Goal: Task Accomplishment & Management: Complete application form

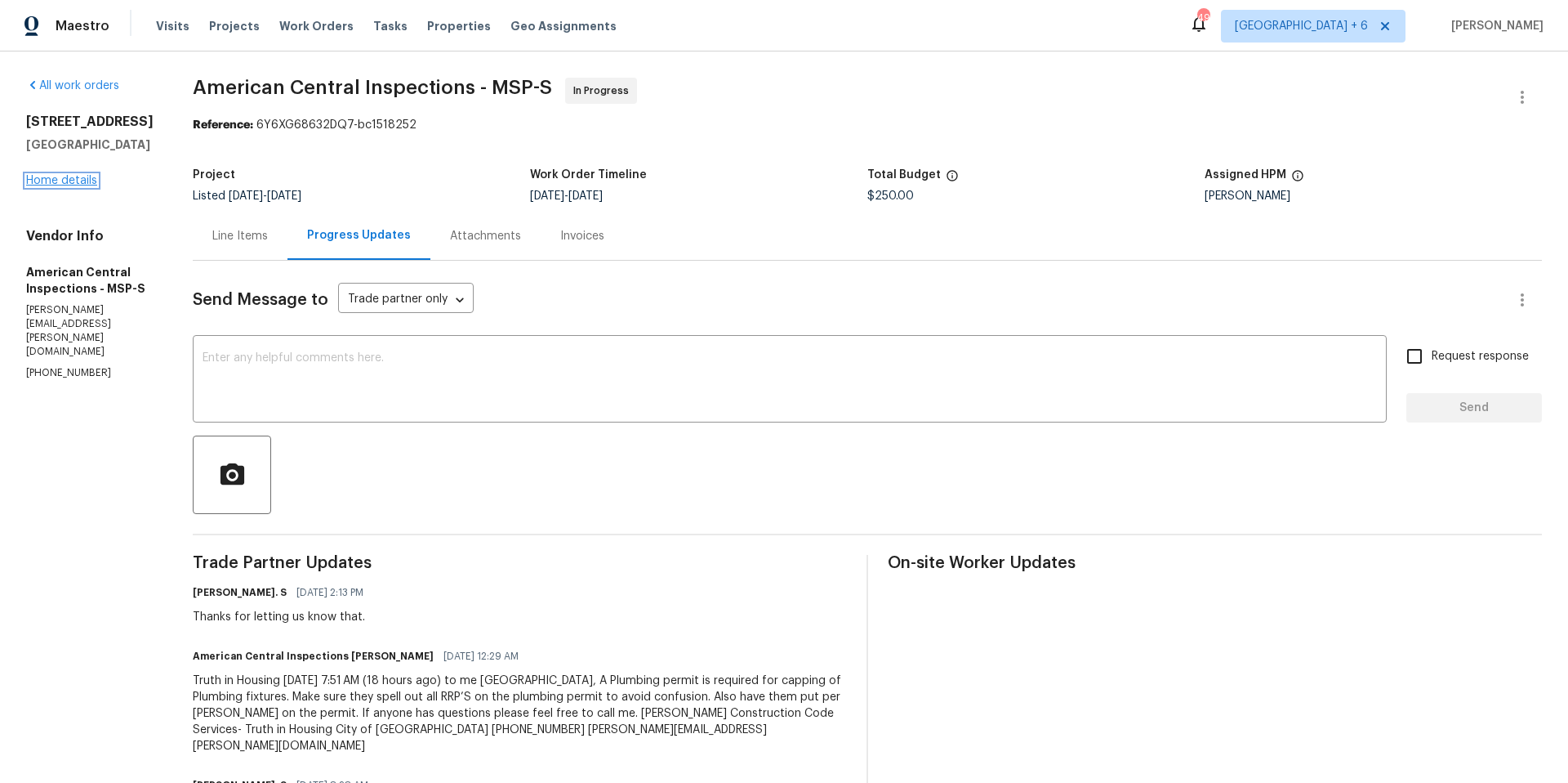
click at [65, 186] on link "Home details" at bounding box center [62, 180] width 71 height 12
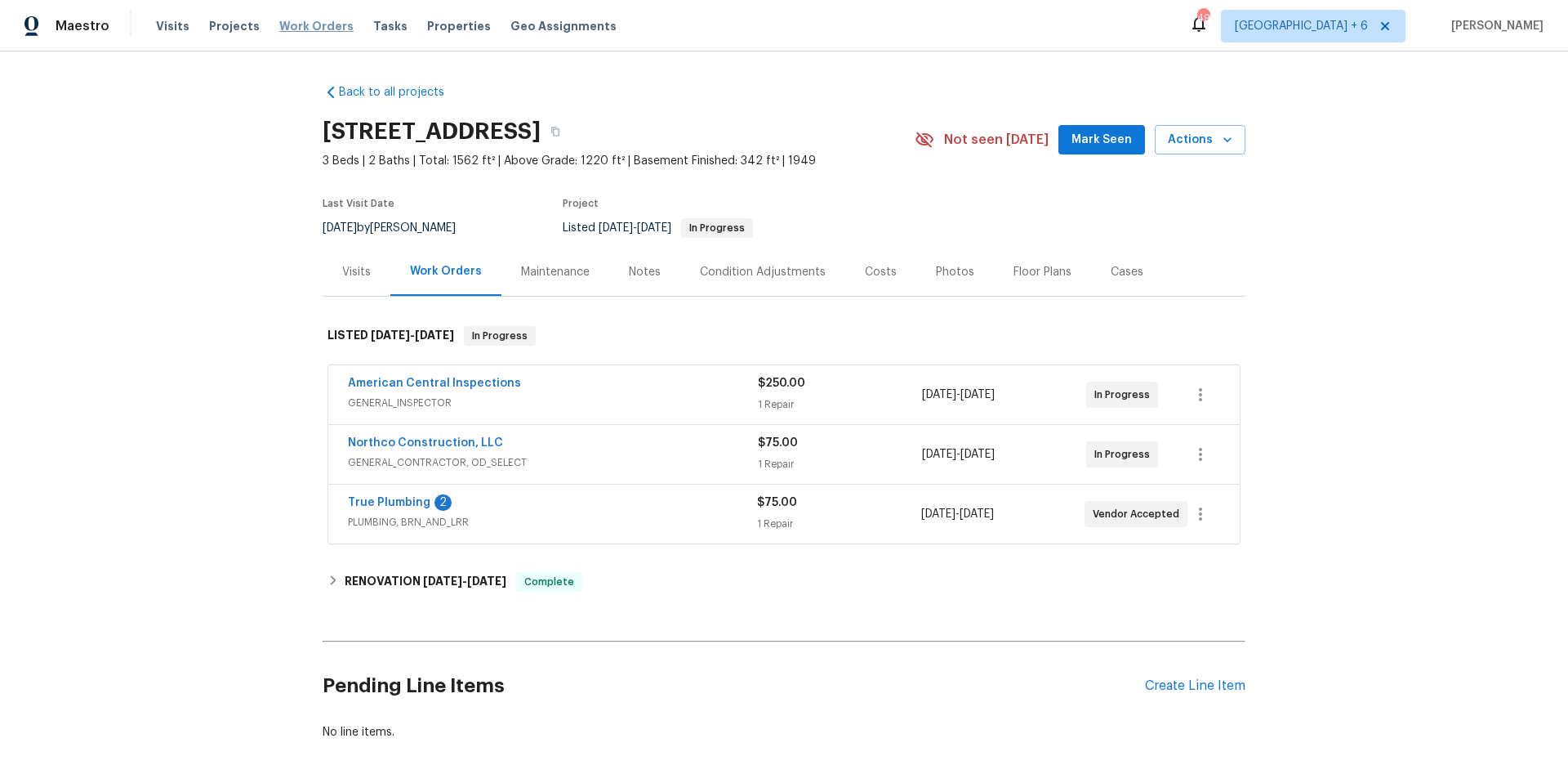
click at [288, 29] on span "Work Orders" at bounding box center [316, 26] width 75 height 16
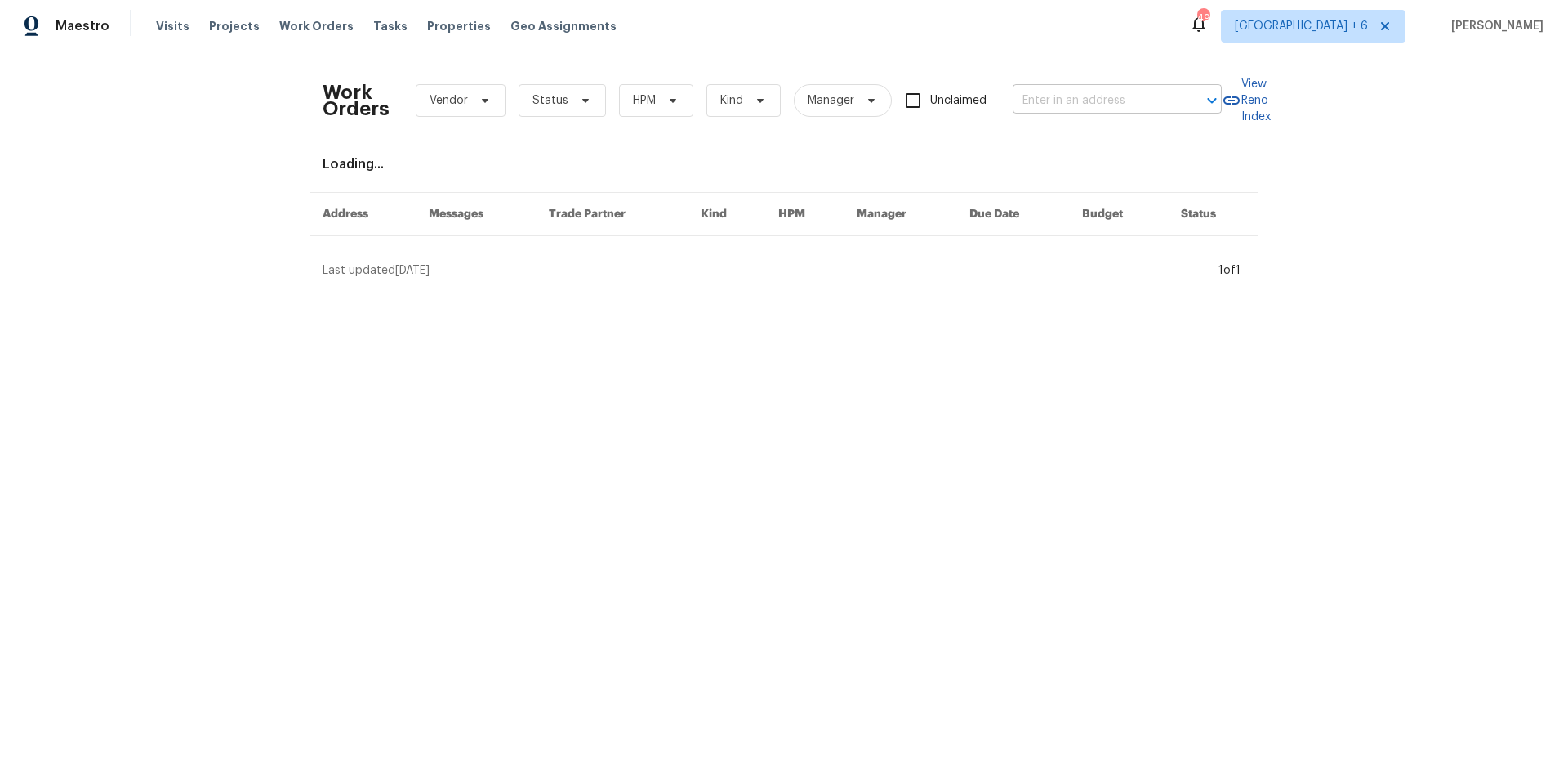
click at [1179, 97] on div at bounding box center [1200, 100] width 43 height 23
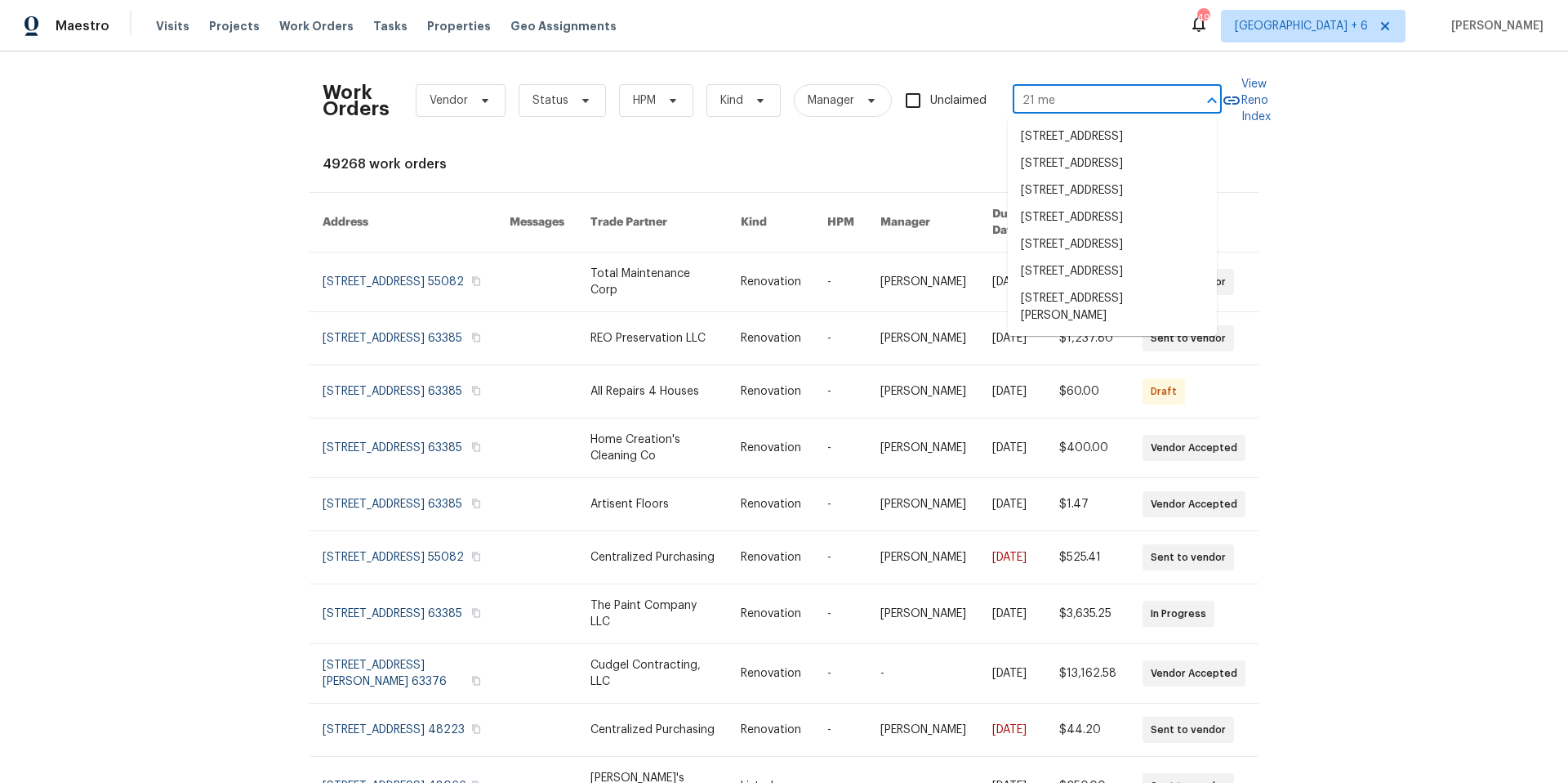
type input "21 mea"
click at [1169, 205] on li "[STREET_ADDRESS]" at bounding box center [1113, 191] width 209 height 27
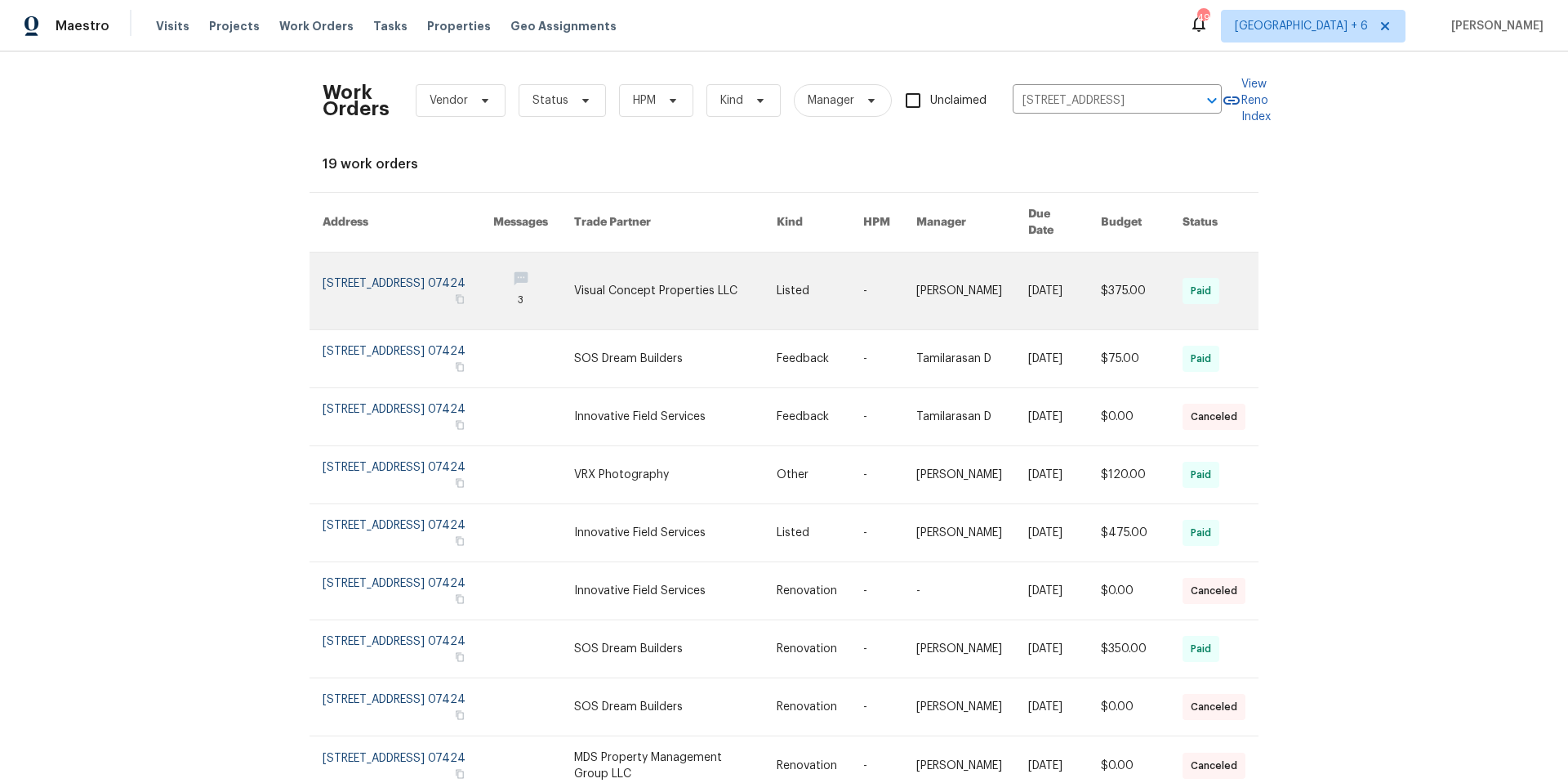
click at [403, 276] on link at bounding box center [408, 291] width 171 height 76
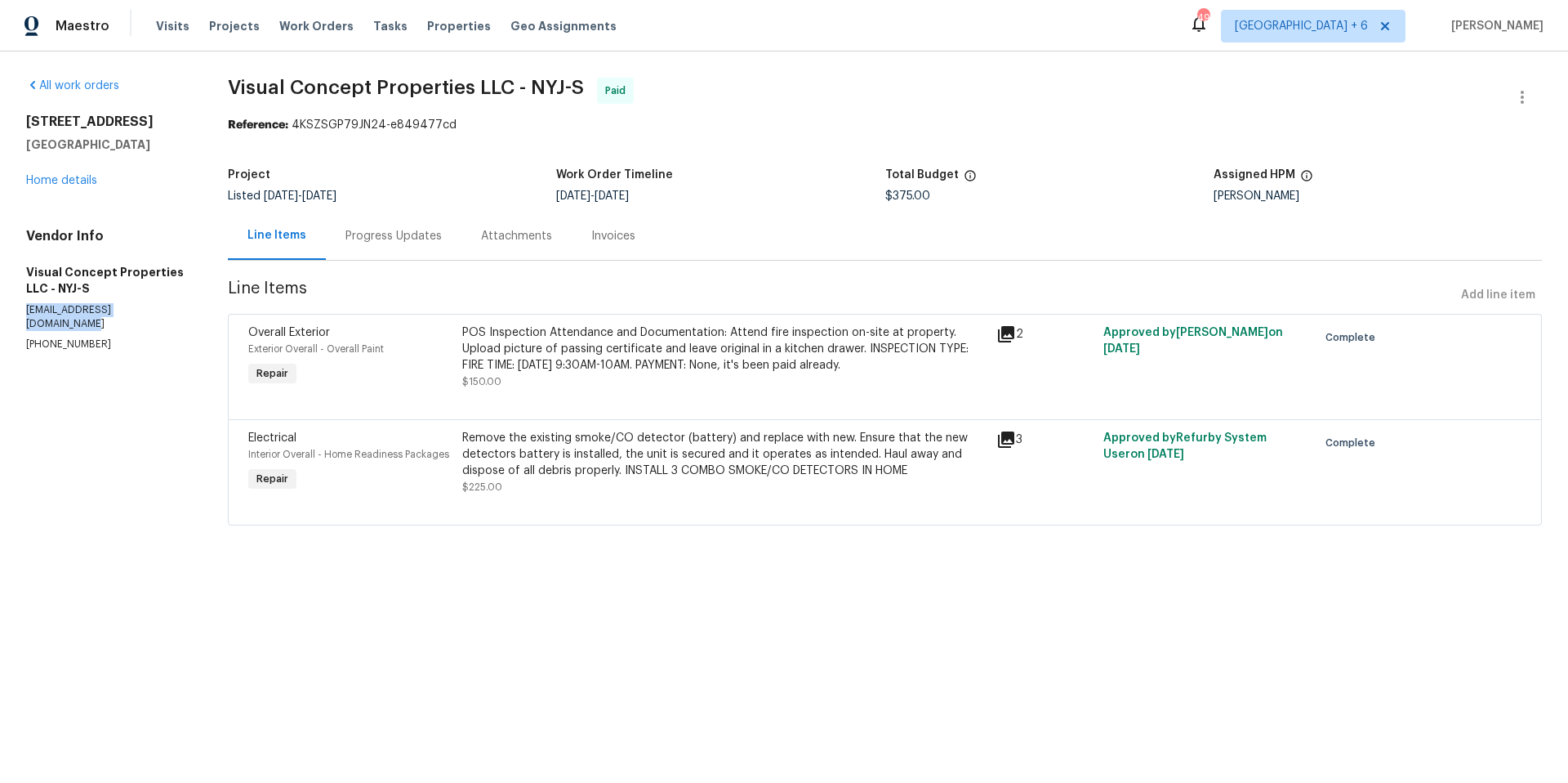
drag, startPoint x: 27, startPoint y: 308, endPoint x: 182, endPoint y: 309, distance: 155.0
click at [182, 309] on p "[EMAIL_ADDRESS][DOMAIN_NAME]" at bounding box center [107, 316] width 163 height 28
click at [414, 231] on div "Progress Updates" at bounding box center [394, 236] width 96 height 16
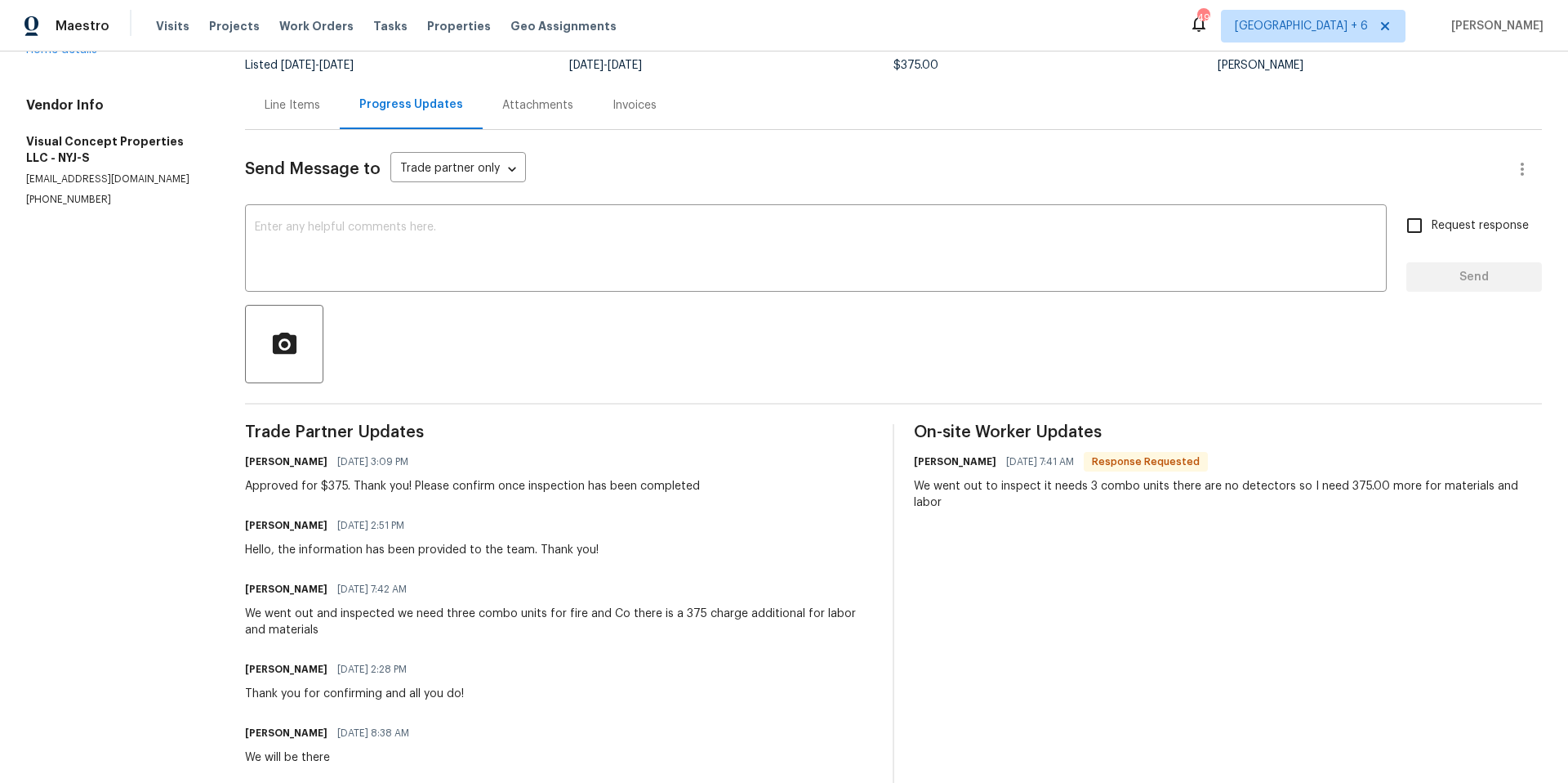
scroll to position [127, 0]
drag, startPoint x: 25, startPoint y: 182, endPoint x: 220, endPoint y: 181, distance: 195.0
click at [220, 181] on div "All work orders [STREET_ADDRESS] Home details Vendor Info Visual Concept Proper…" at bounding box center [784, 408] width 1568 height 970
copy p "[EMAIL_ADDRESS][DOMAIN_NAME]"
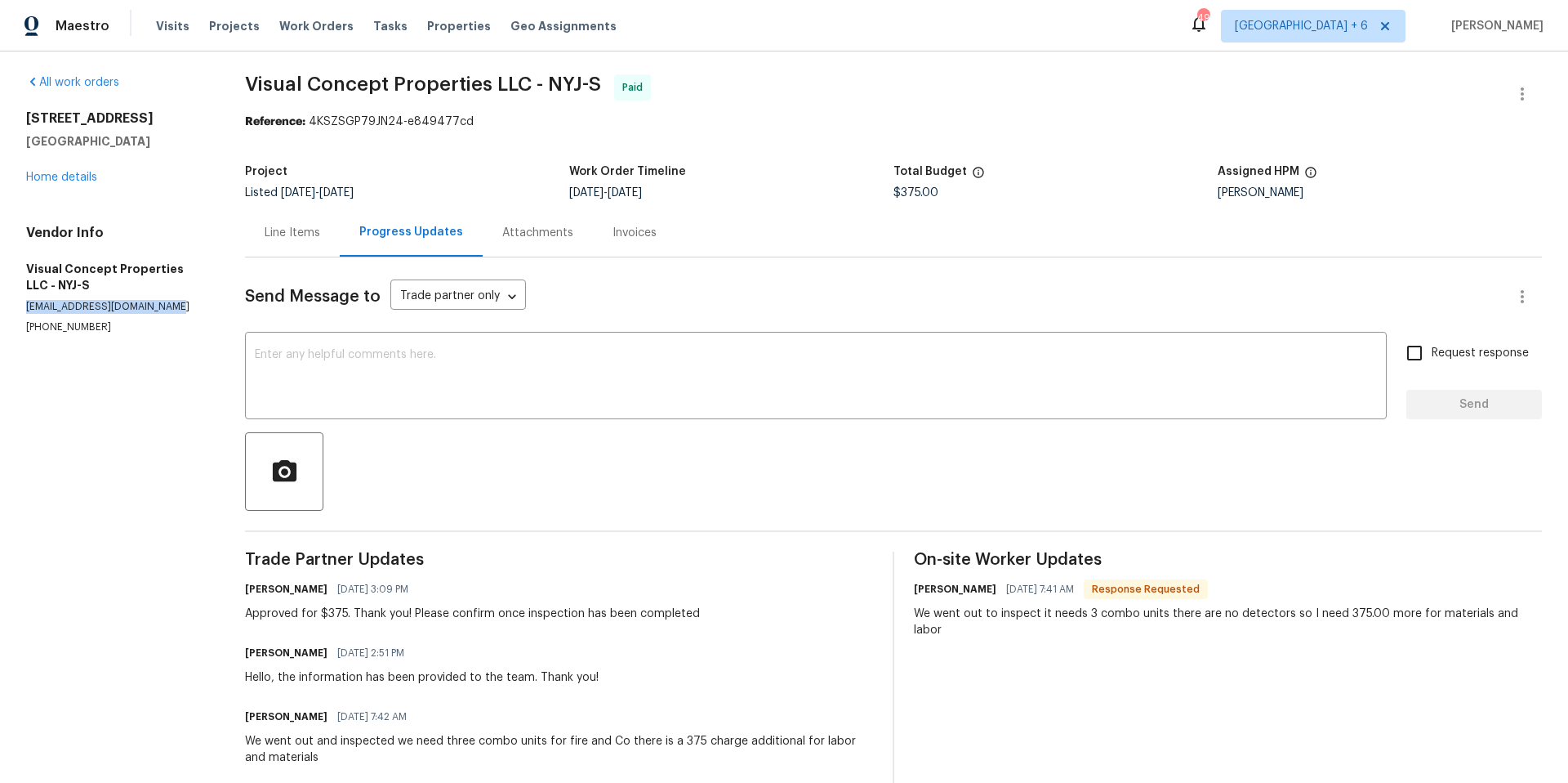
scroll to position [0, 0]
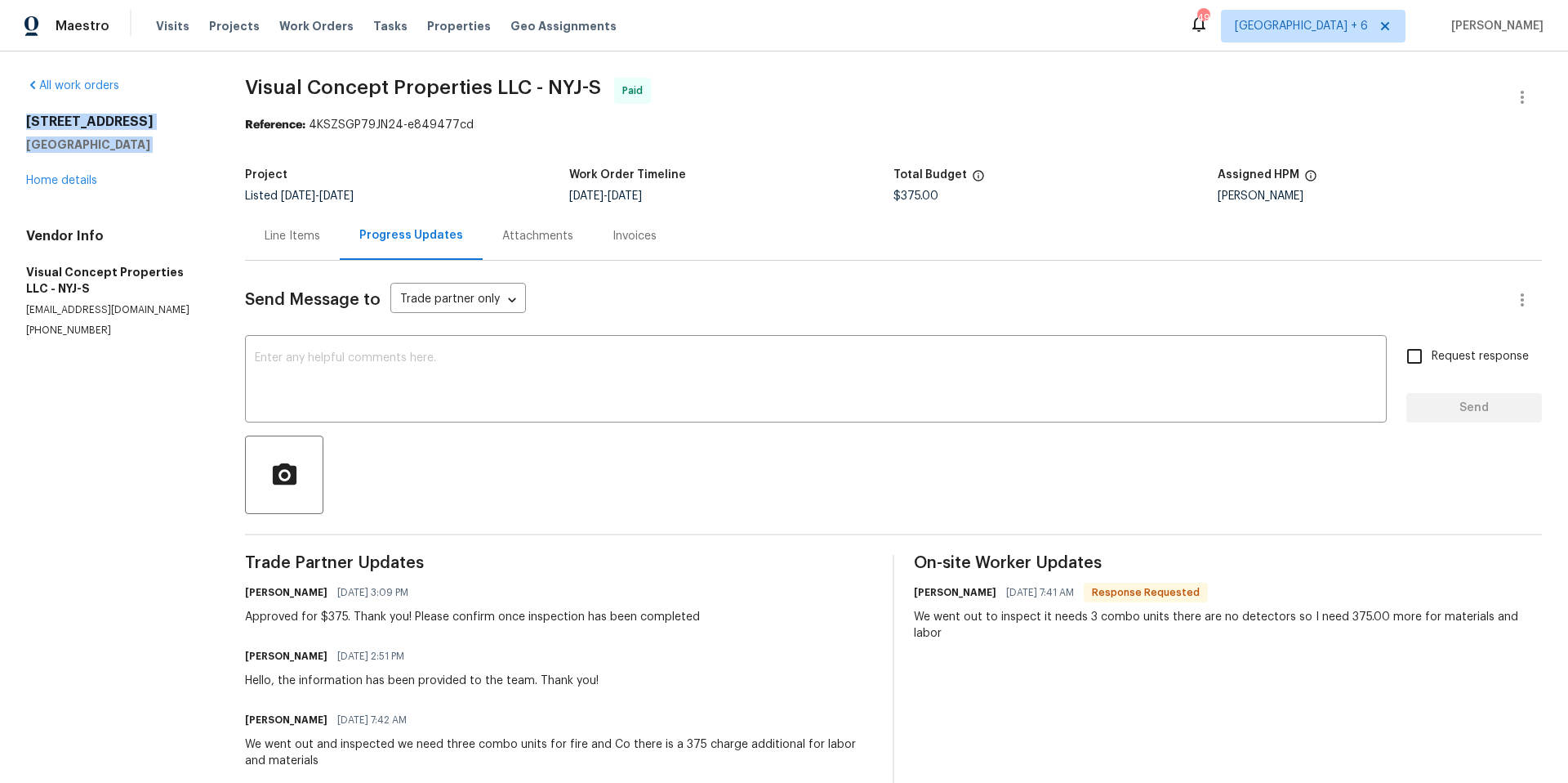
drag, startPoint x: 28, startPoint y: 118, endPoint x: 162, endPoint y: 161, distance: 140.7
click at [162, 161] on div "[STREET_ADDRESS] Home details" at bounding box center [116, 151] width 180 height 75
drag, startPoint x: 25, startPoint y: 117, endPoint x: 161, endPoint y: 155, distance: 141.2
click at [161, 155] on div "[STREET_ADDRESS] Home details" at bounding box center [116, 151] width 180 height 75
copy div "[STREET_ADDRESS]"
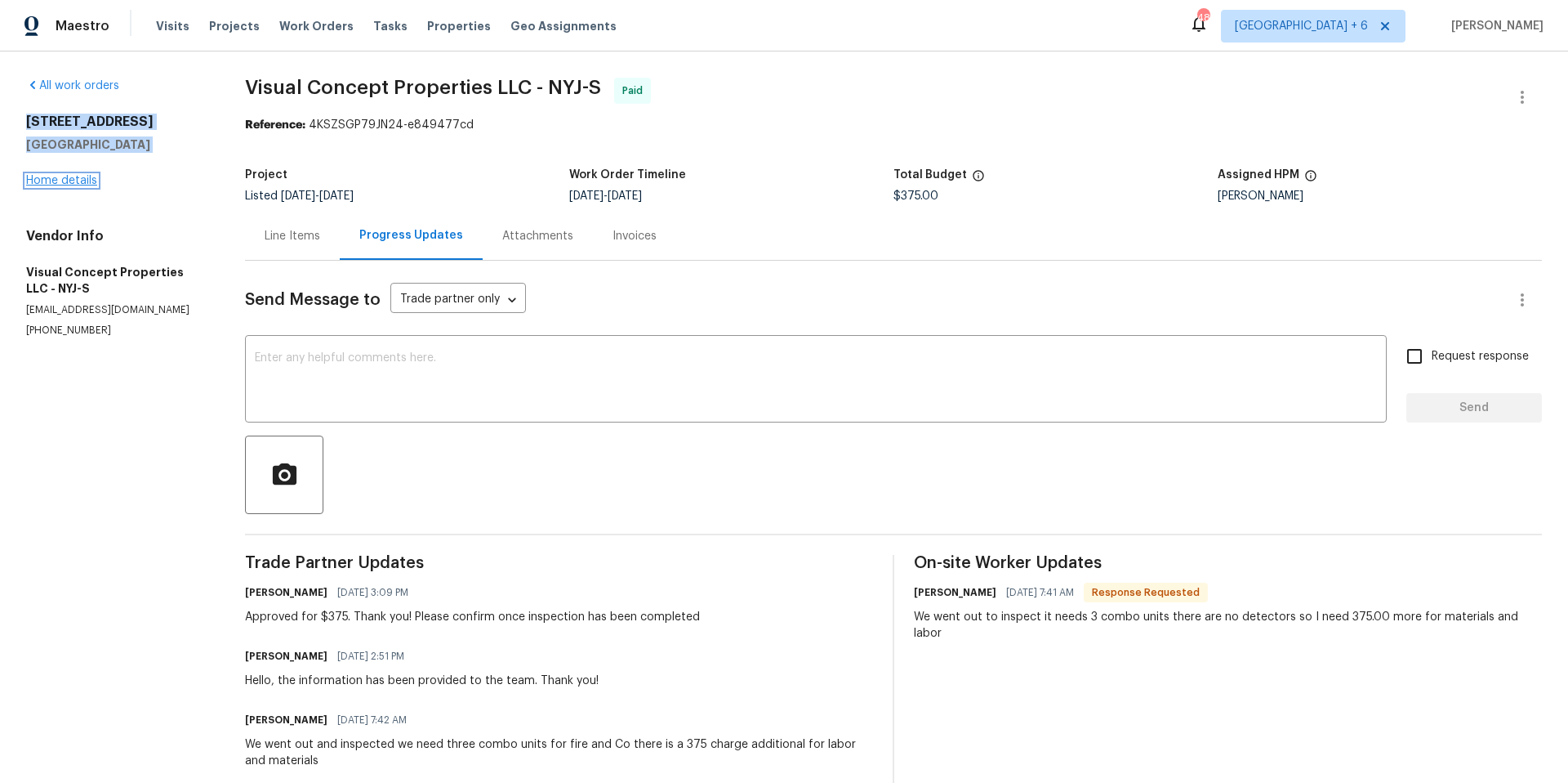
click at [85, 181] on link "Home details" at bounding box center [62, 180] width 71 height 12
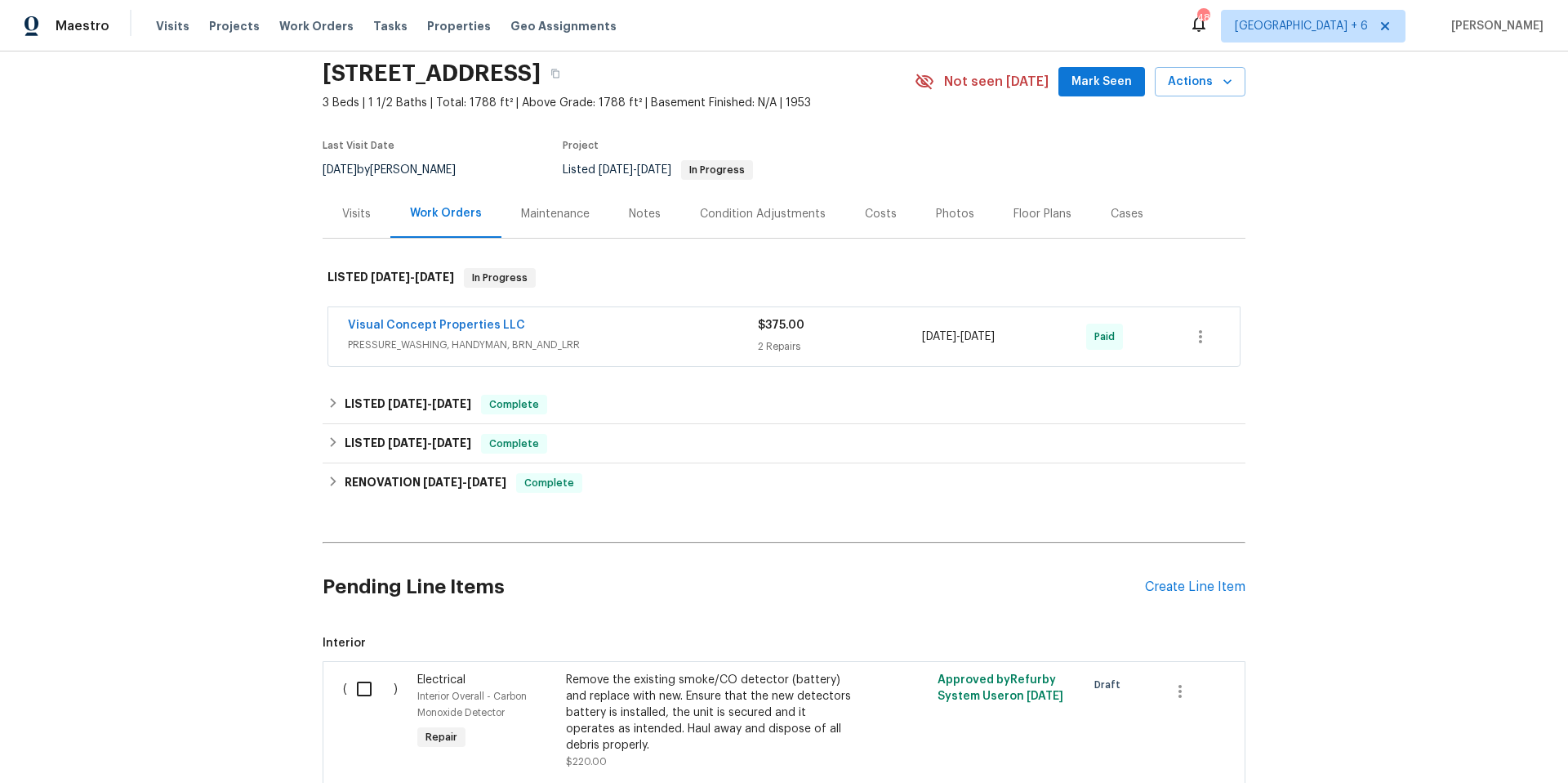
scroll to position [23, 0]
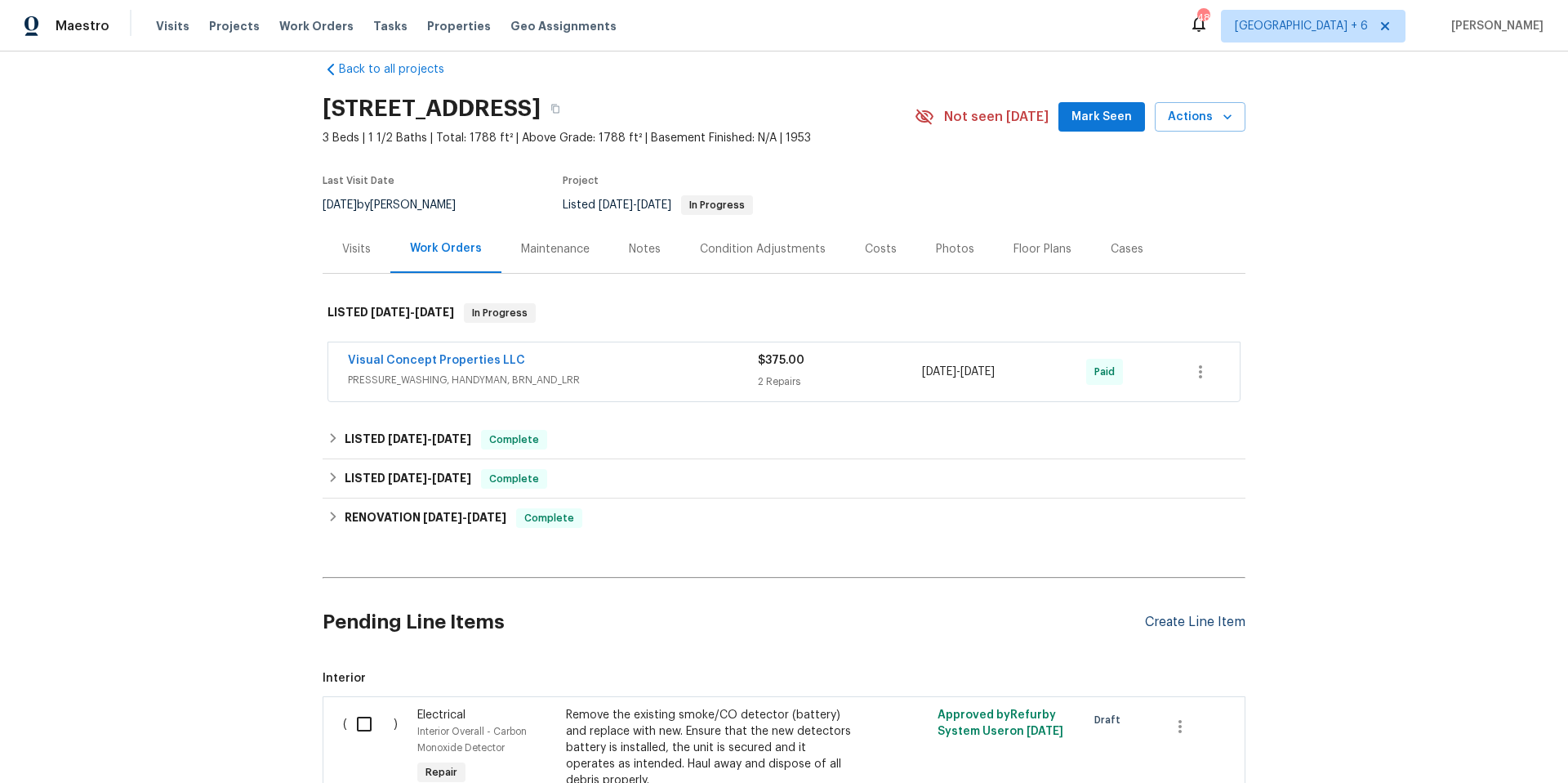
click at [1200, 627] on div "Create Line Item" at bounding box center [1195, 622] width 101 height 15
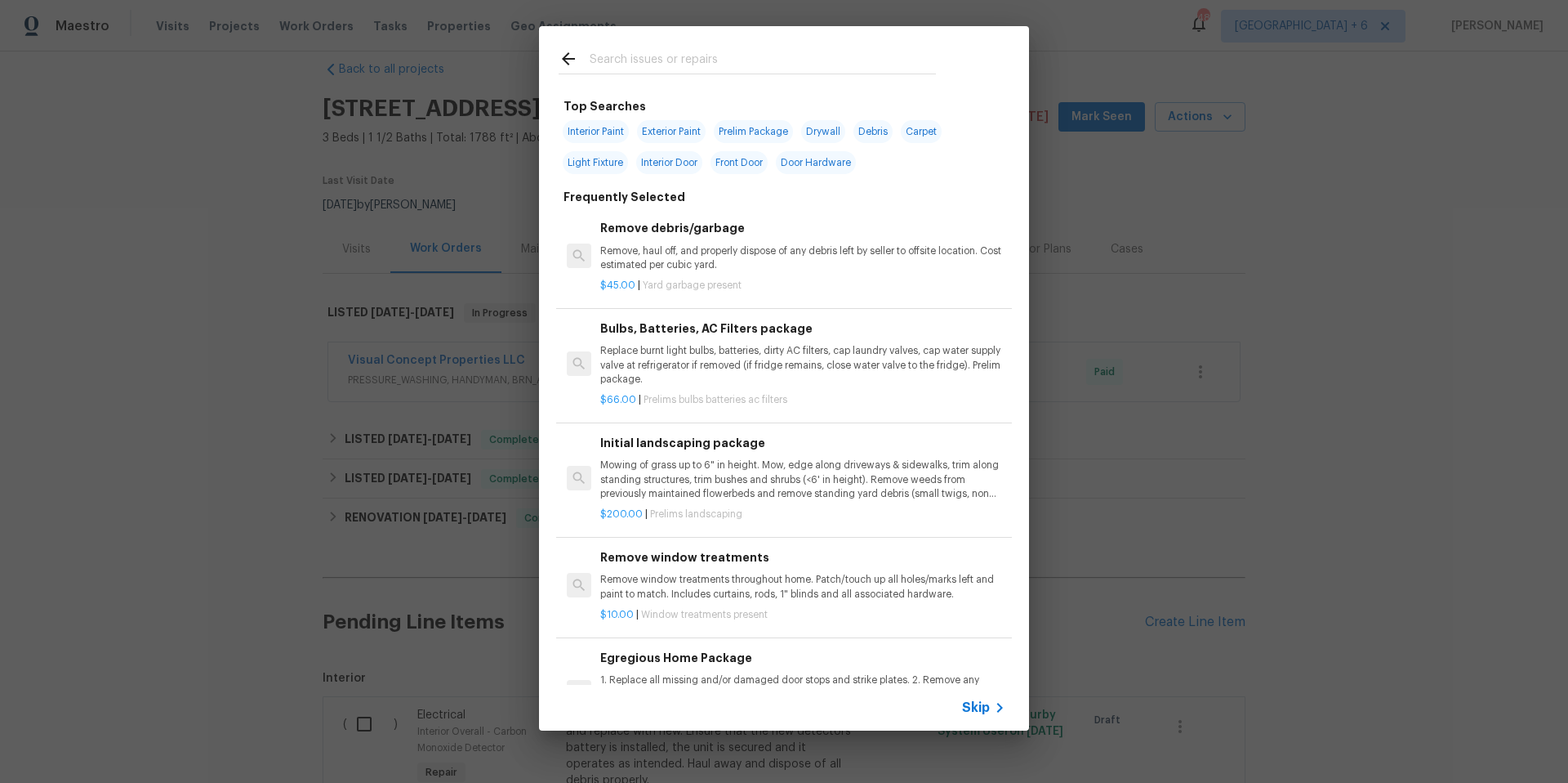
click at [976, 717] on div "Skip" at bounding box center [985, 708] width 47 height 20
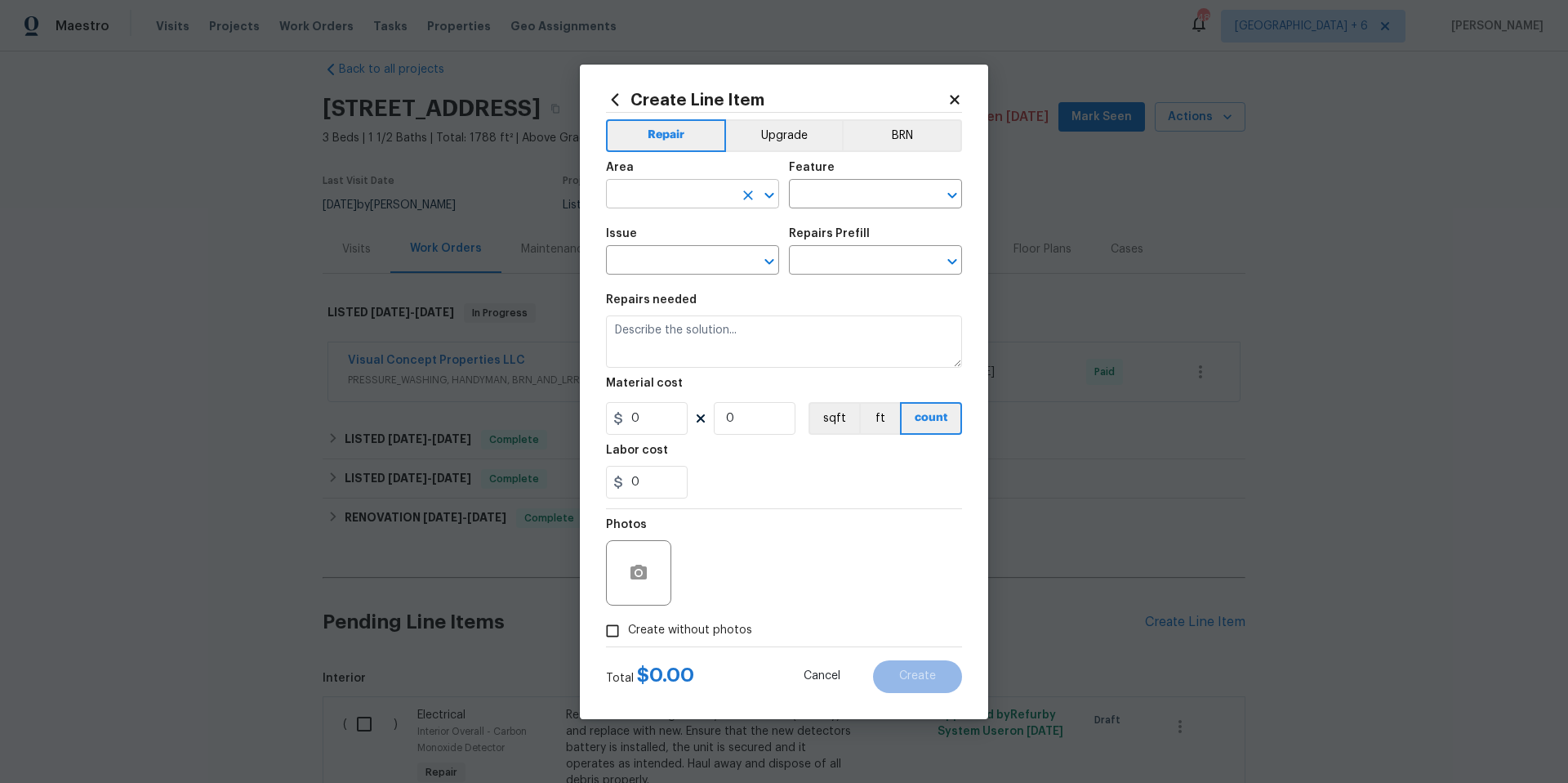
click at [688, 190] on input "text" at bounding box center [670, 196] width 127 height 25
click at [758, 254] on li "Exterior Overall" at bounding box center [693, 259] width 173 height 27
type input "Exterior Overall"
click at [650, 262] on input "text" at bounding box center [670, 262] width 127 height 25
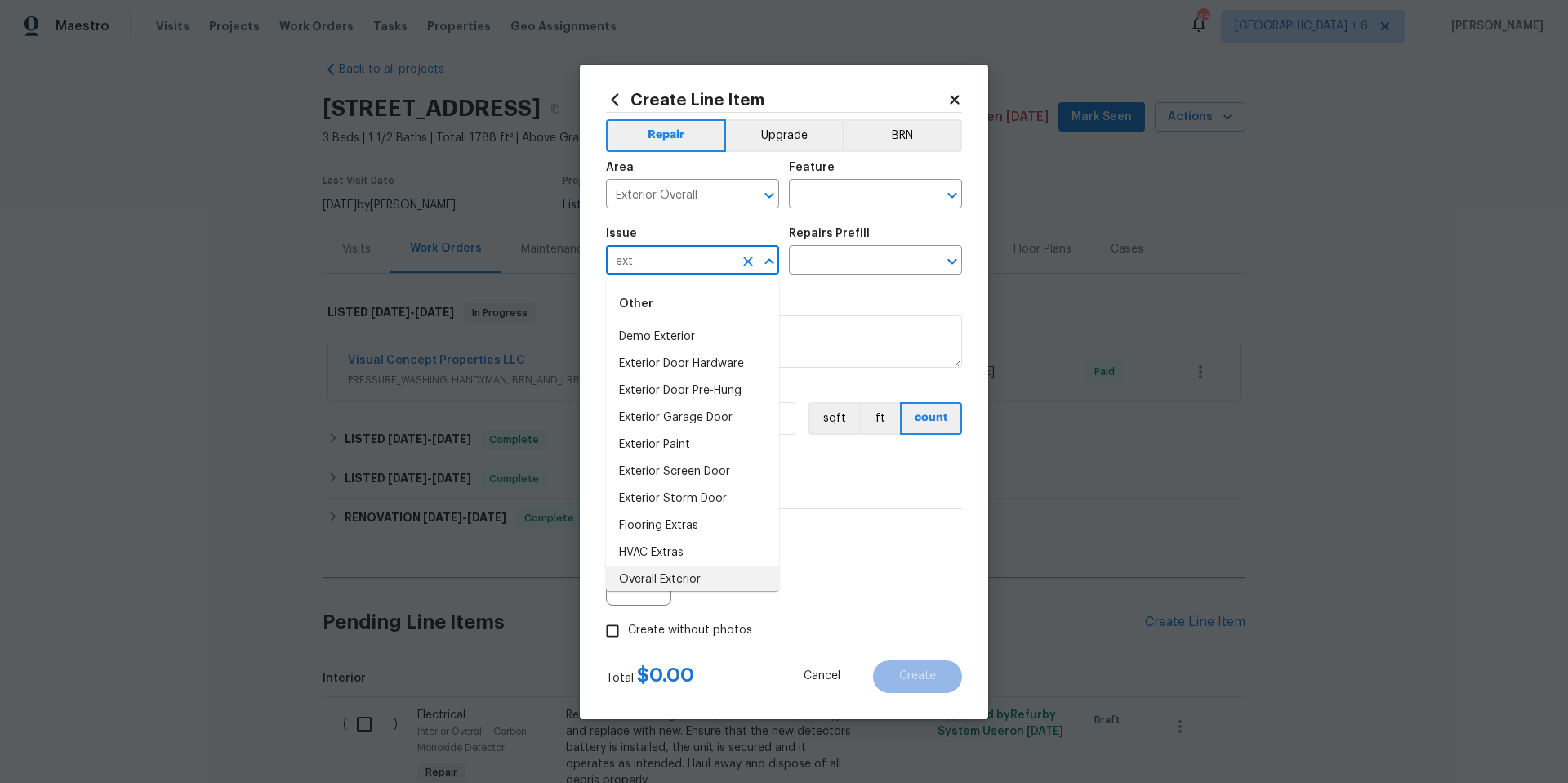
click at [651, 569] on li "Overall Exterior" at bounding box center [693, 580] width 173 height 27
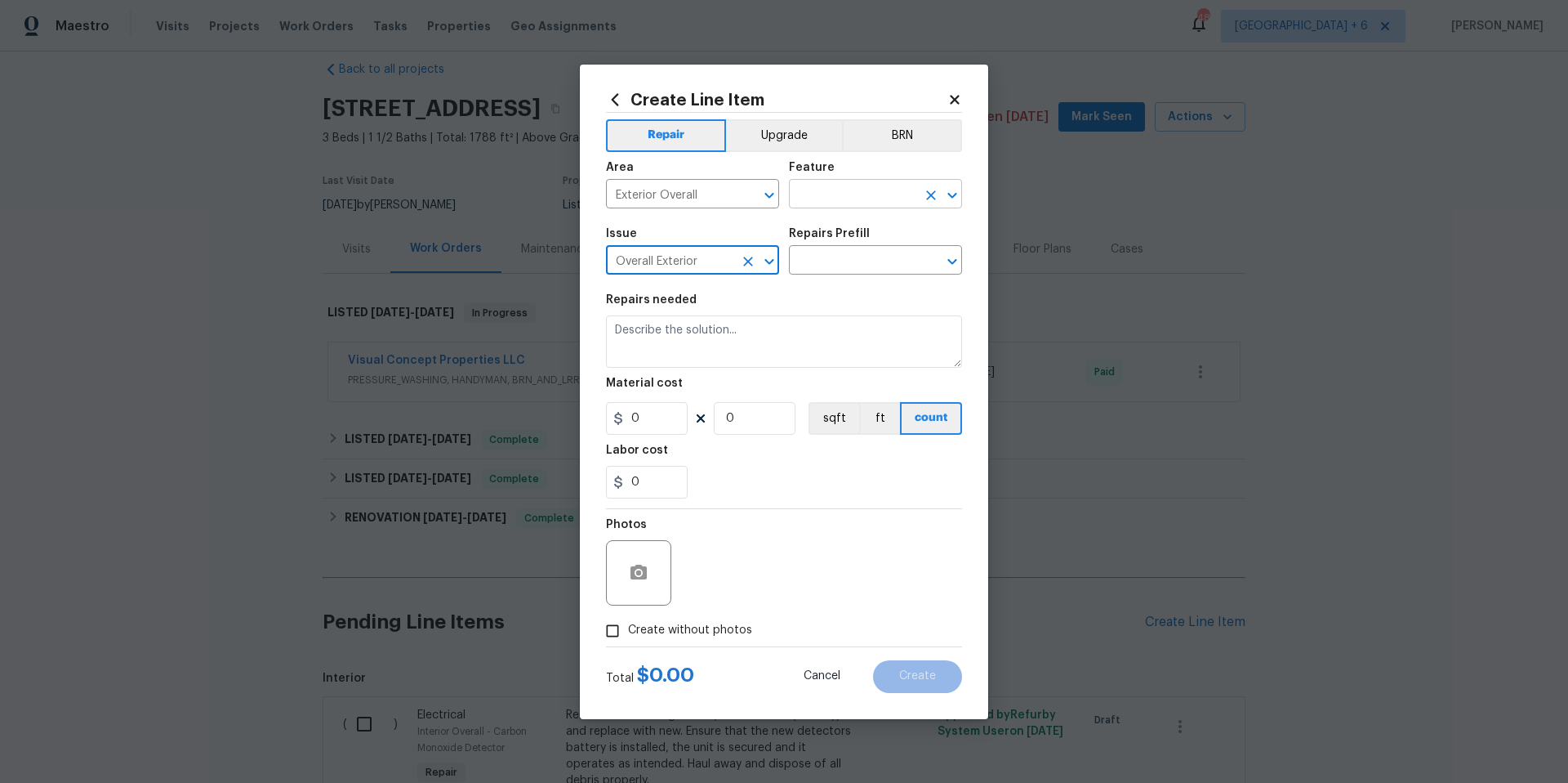
type input "Overall Exterior"
click at [865, 195] on input "text" at bounding box center [853, 196] width 127 height 25
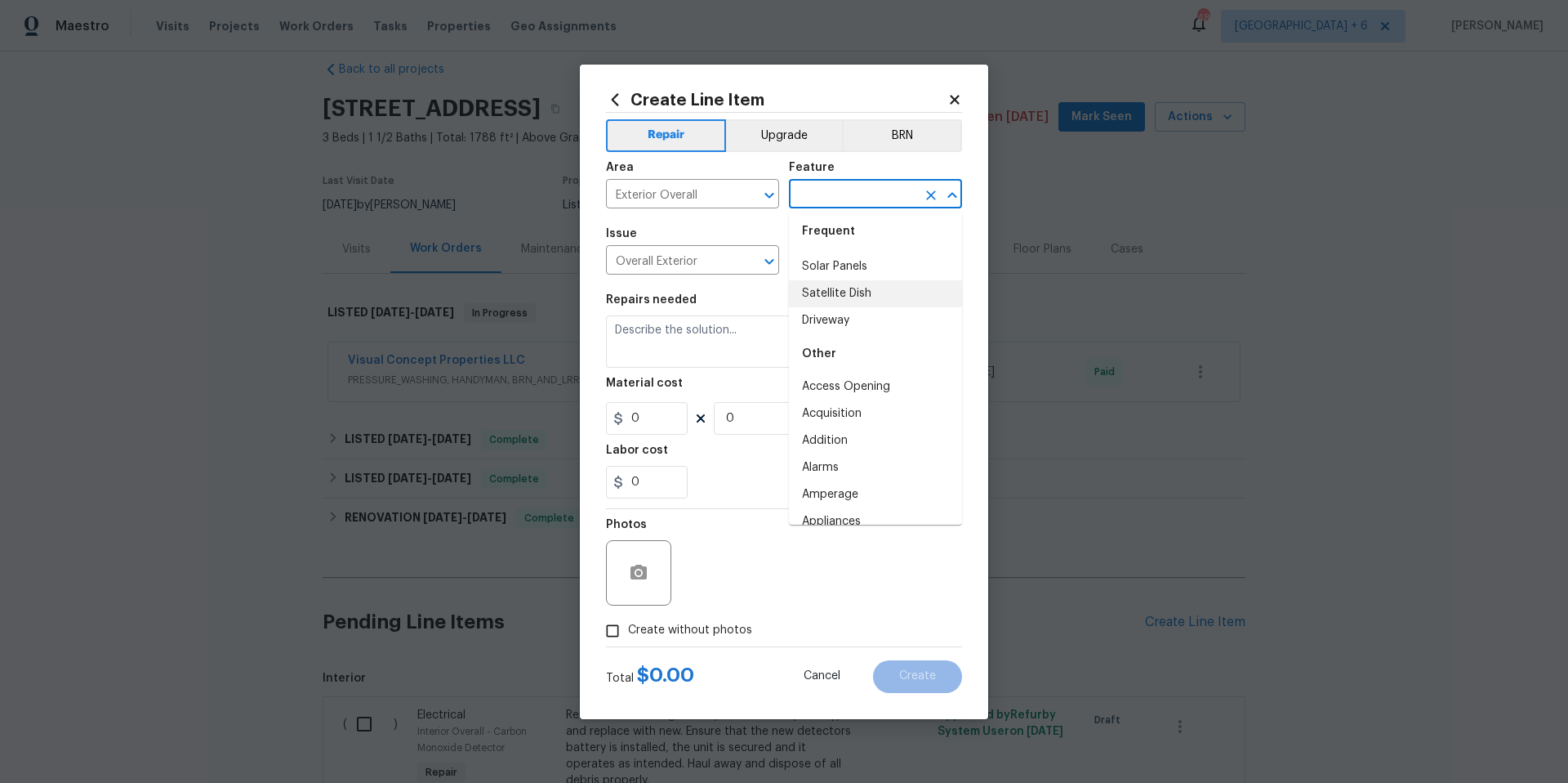
scroll to position [0, 0]
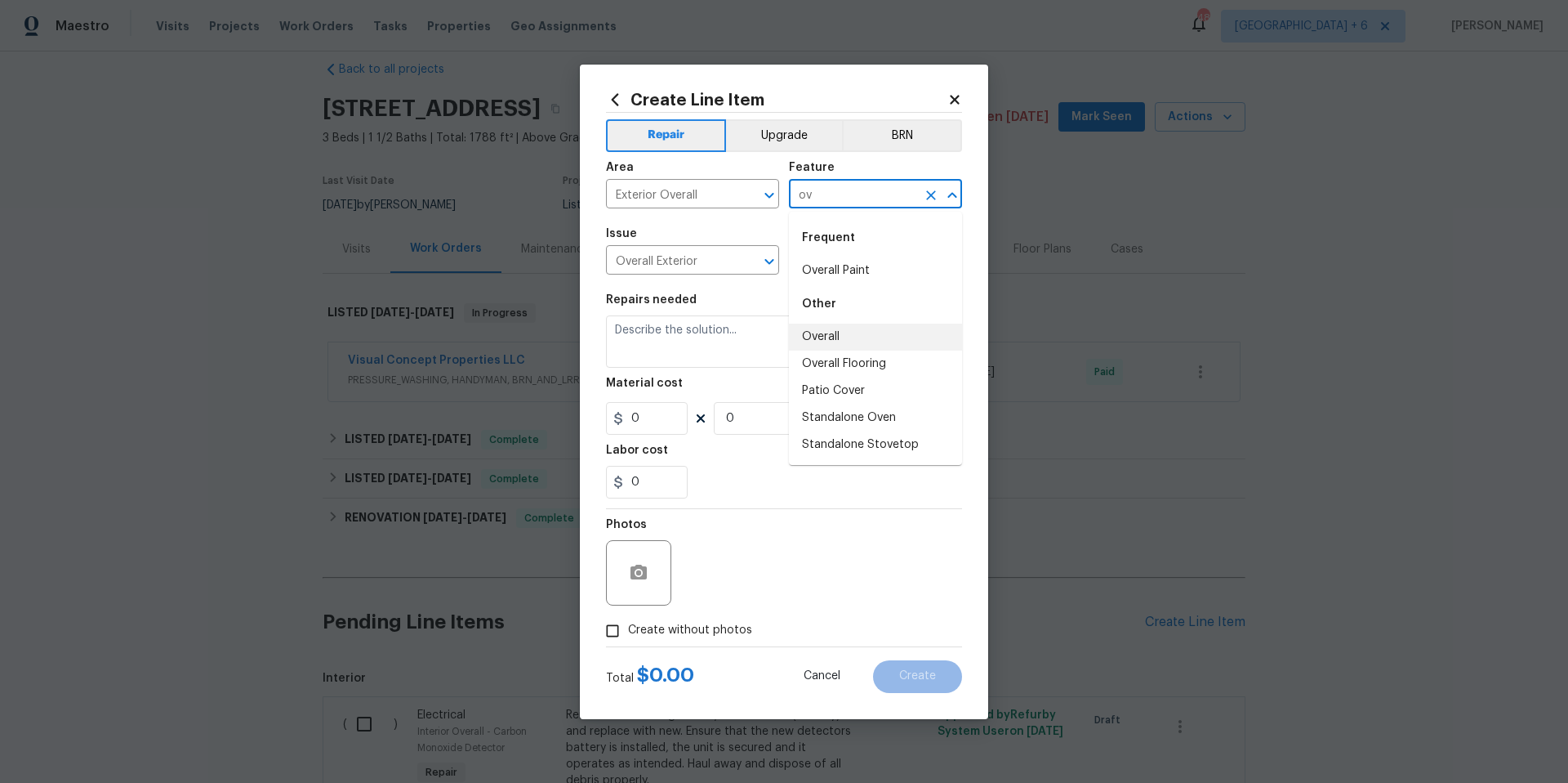
click at [851, 342] on li "Overall" at bounding box center [875, 337] width 173 height 27
type input "Overall"
click at [902, 263] on input "text" at bounding box center [853, 262] width 127 height 25
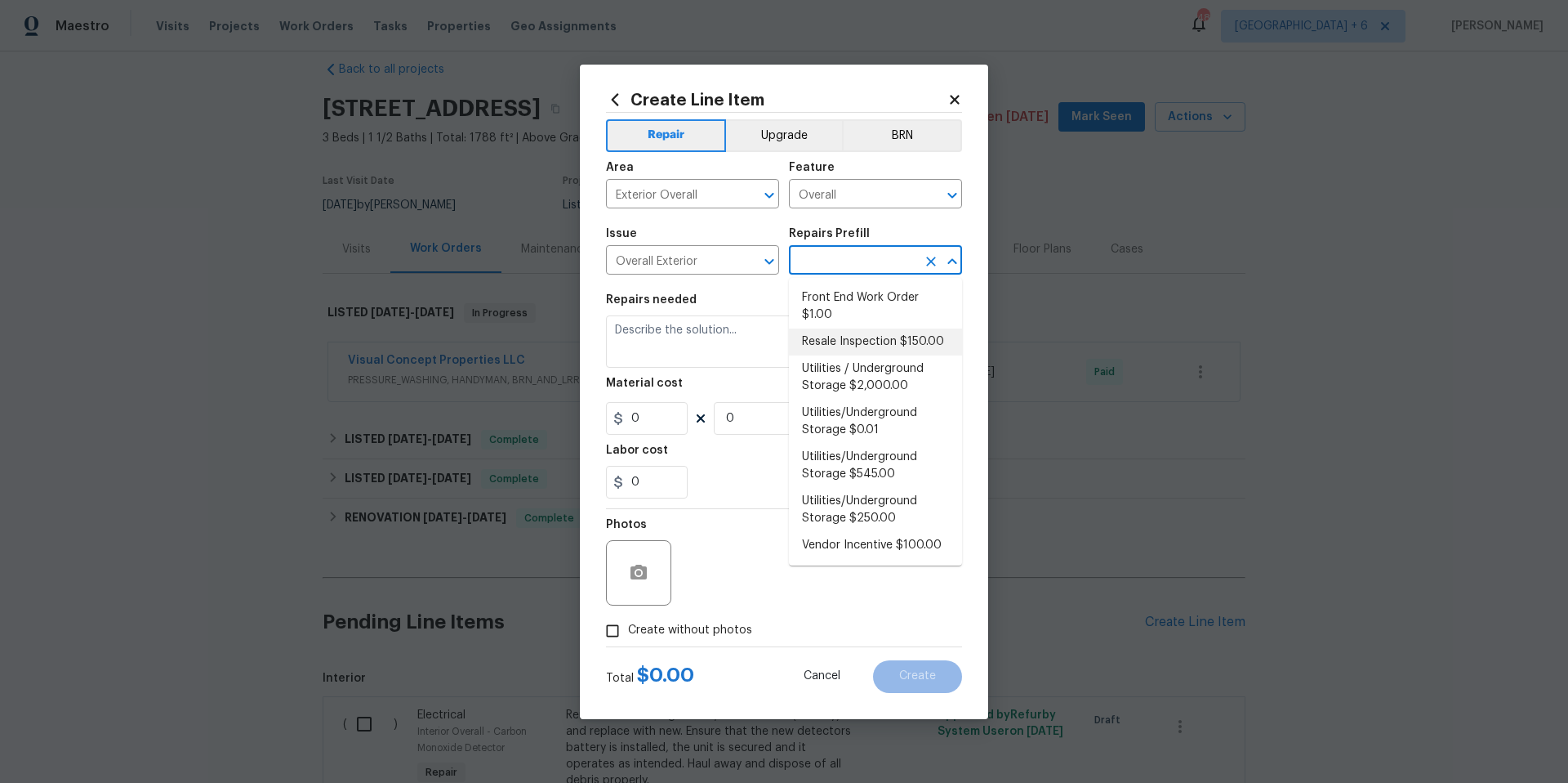
click at [911, 332] on li "Resale Inspection $150.00" at bounding box center [875, 342] width 173 height 27
type input "Resale Inspection $150.00"
type textarea "POS Inspection Attendance and Documentation: Attend scheduled Point of Sale (PO…"
type input "1"
type input "150"
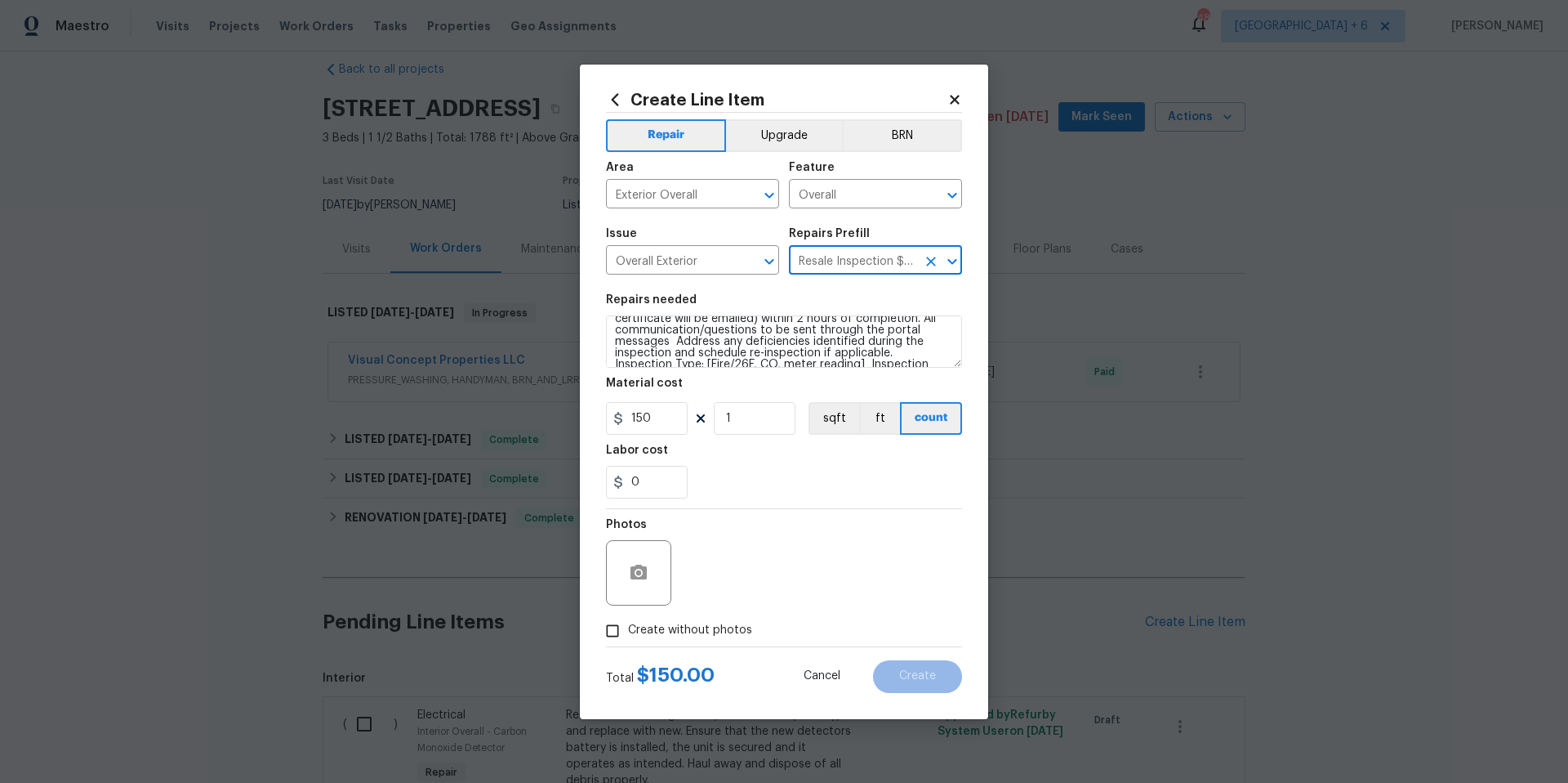
scroll to position [92, 0]
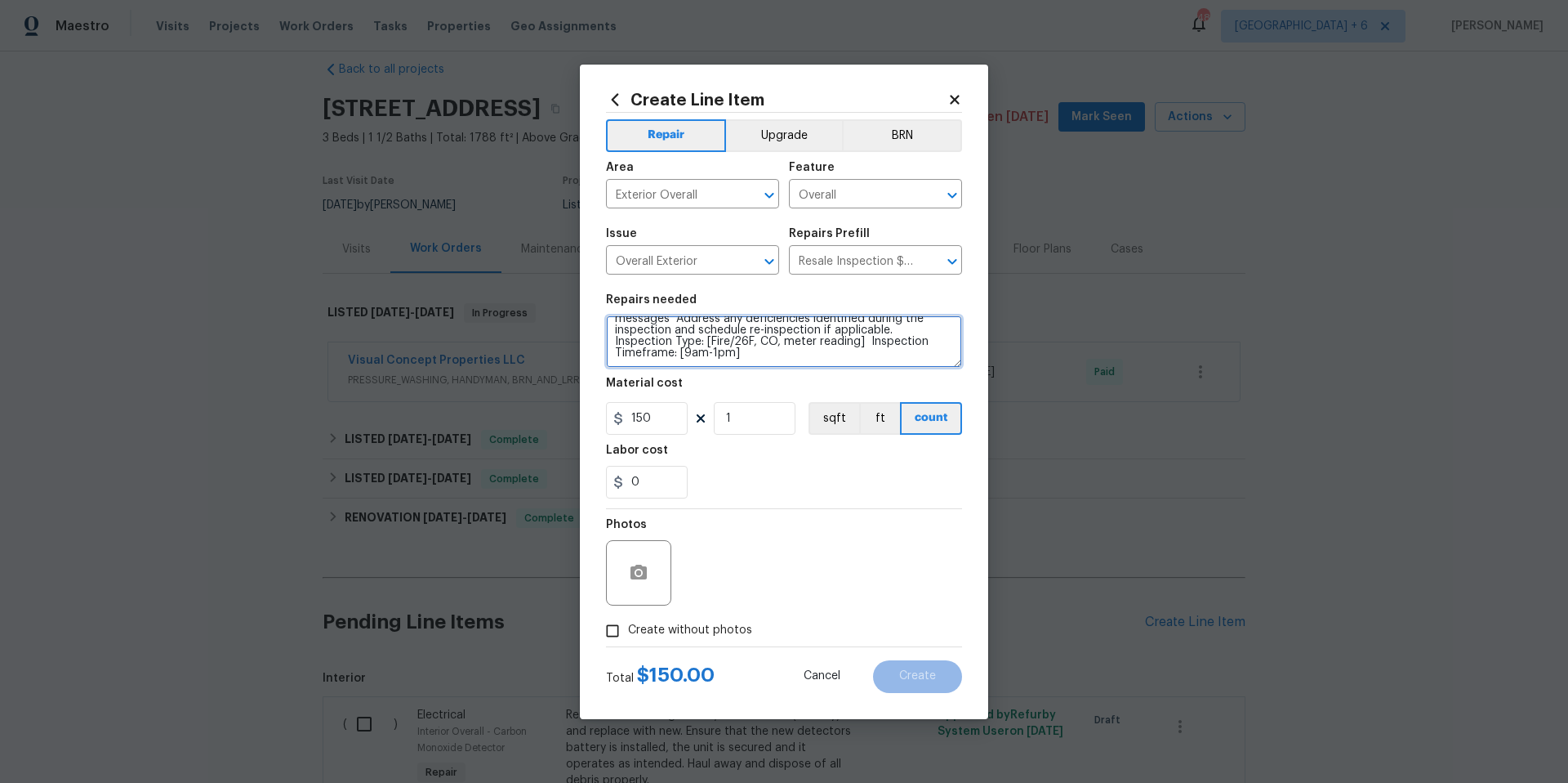
drag, startPoint x: 732, startPoint y: 350, endPoint x: 684, endPoint y: 351, distance: 48.0
click at [684, 351] on textarea "POS Inspection Attendance and Documentation: Attend scheduled Point of Sale (PO…" at bounding box center [784, 342] width 356 height 53
drag, startPoint x: 776, startPoint y: 342, endPoint x: 855, endPoint y: 345, distance: 79.1
click at [855, 345] on textarea "POS Inspection Attendance and Documentation: Attend scheduled Point of Sale (PO…" at bounding box center [784, 342] width 356 height 53
click at [830, 351] on textarea "POS Inspection Attendance and Documentation: Attend scheduled Point of Sale (PO…" at bounding box center [784, 342] width 356 height 53
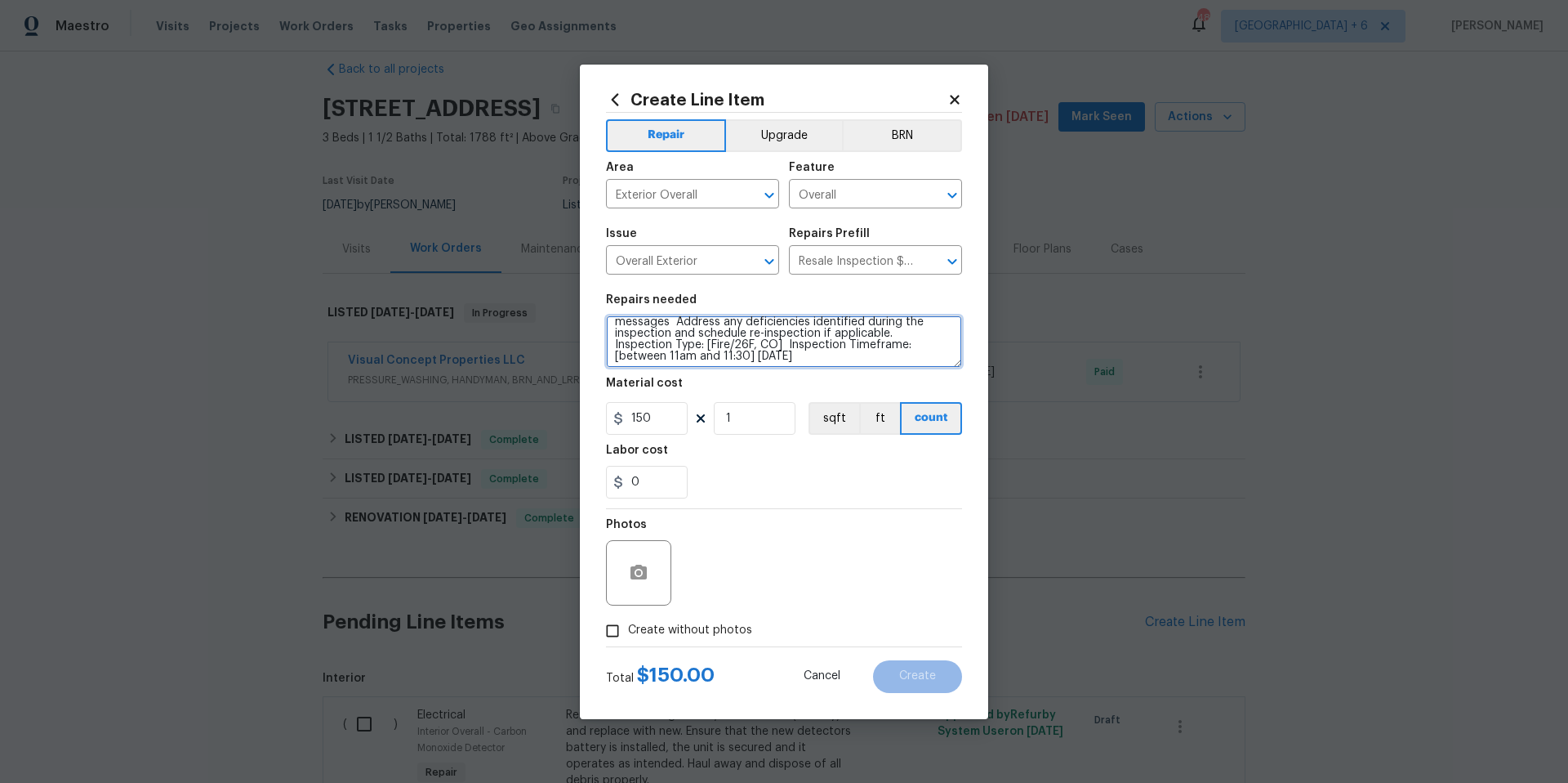
scroll to position [85, 0]
click at [775, 358] on textarea "POS Inspection Attendance and Documentation: Attend scheduled Point of Sale (PO…" at bounding box center [784, 342] width 356 height 53
click at [858, 354] on textarea "POS Inspection Attendance and Documentation: Attend scheduled Point of Sale (PO…" at bounding box center [784, 342] width 356 height 53
type textarea "POS Inspection Attendance and Documentation: Attend scheduled Point of Sale (PO…"
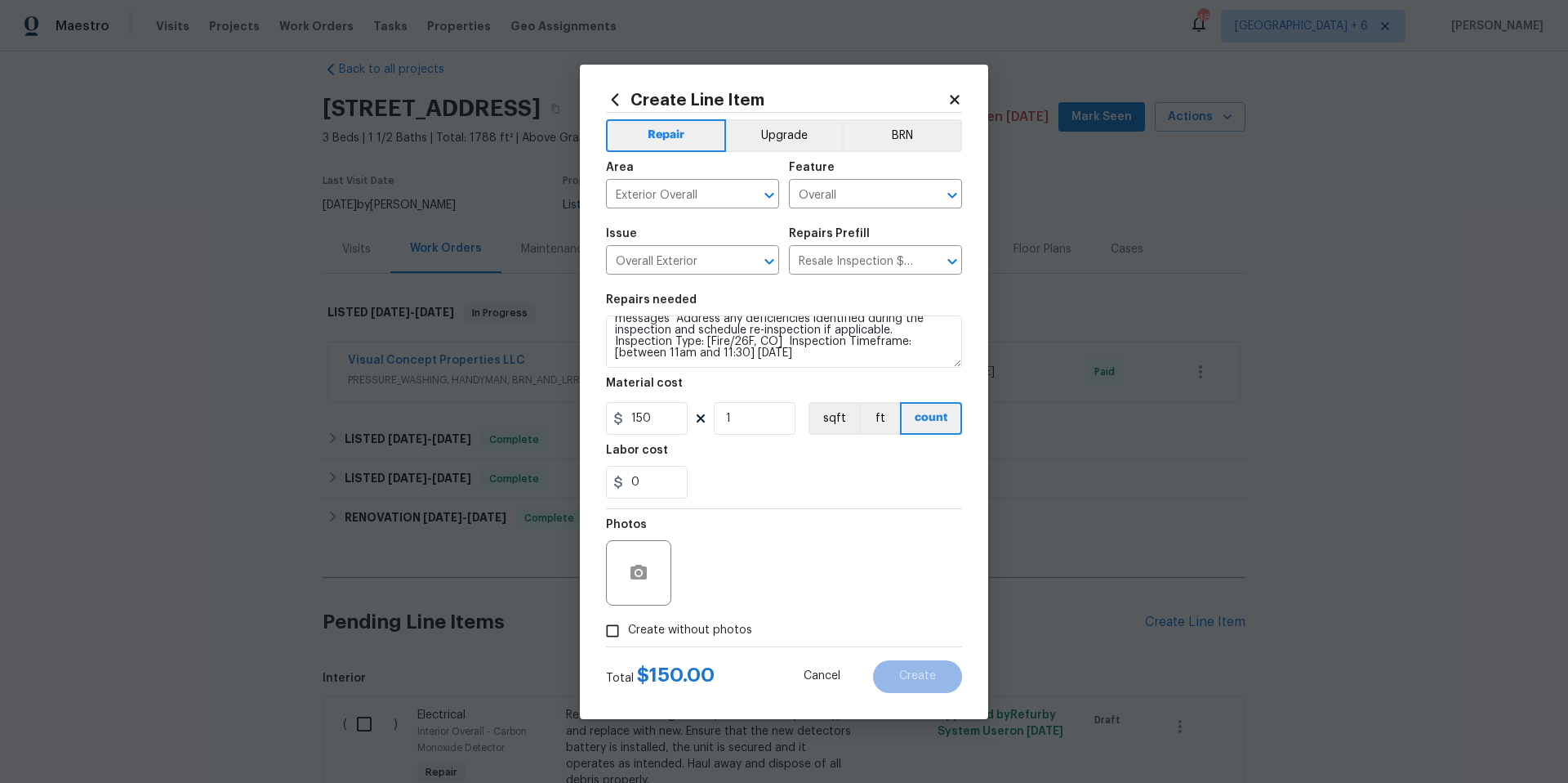
click at [616, 633] on input "Create without photos" at bounding box center [613, 631] width 31 height 31
checkbox input "true"
click at [754, 585] on textarea at bounding box center [824, 573] width 278 height 65
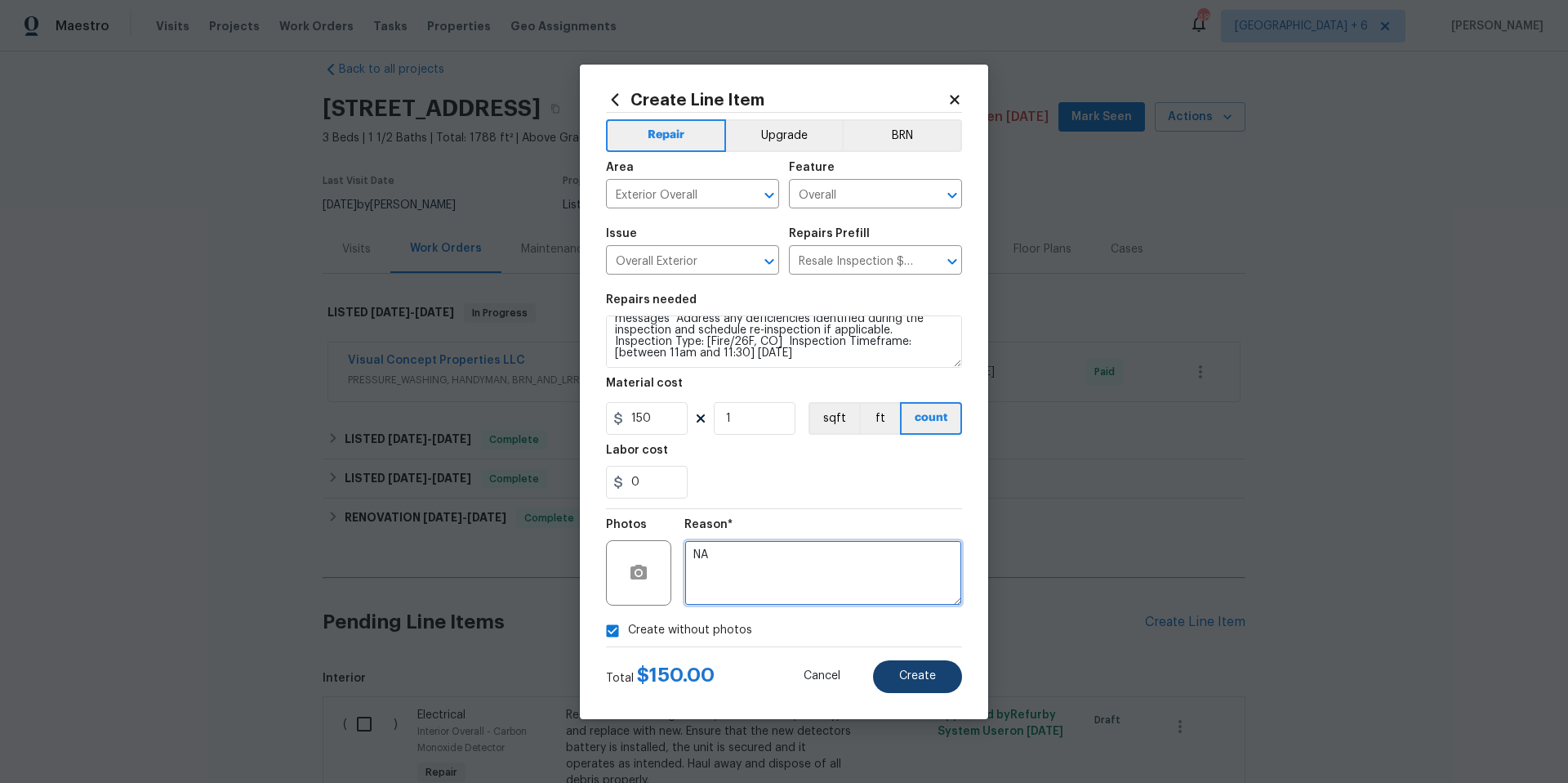
type textarea "NA"
click at [933, 680] on span "Create" at bounding box center [917, 676] width 36 height 12
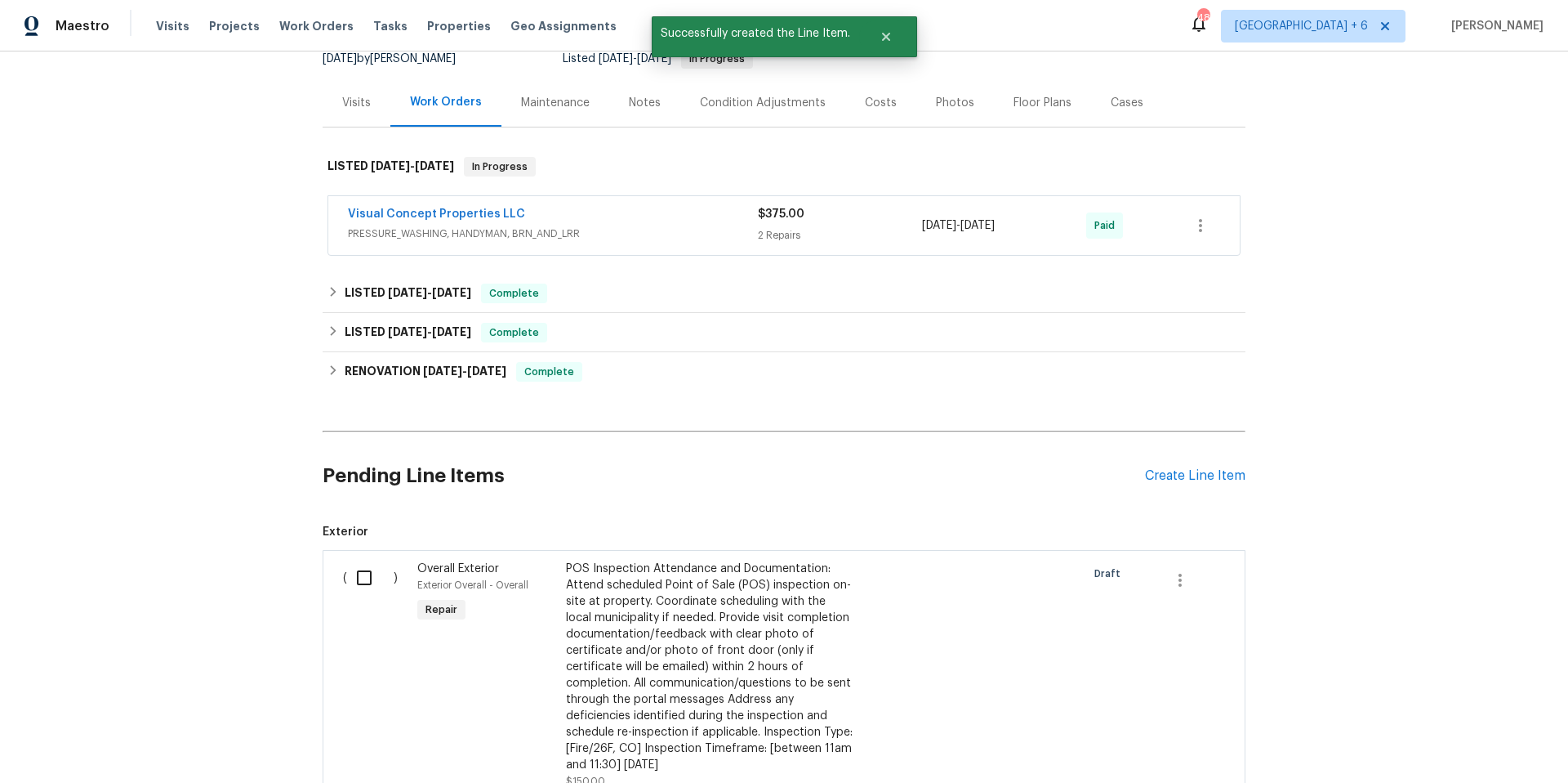
scroll to position [624, 0]
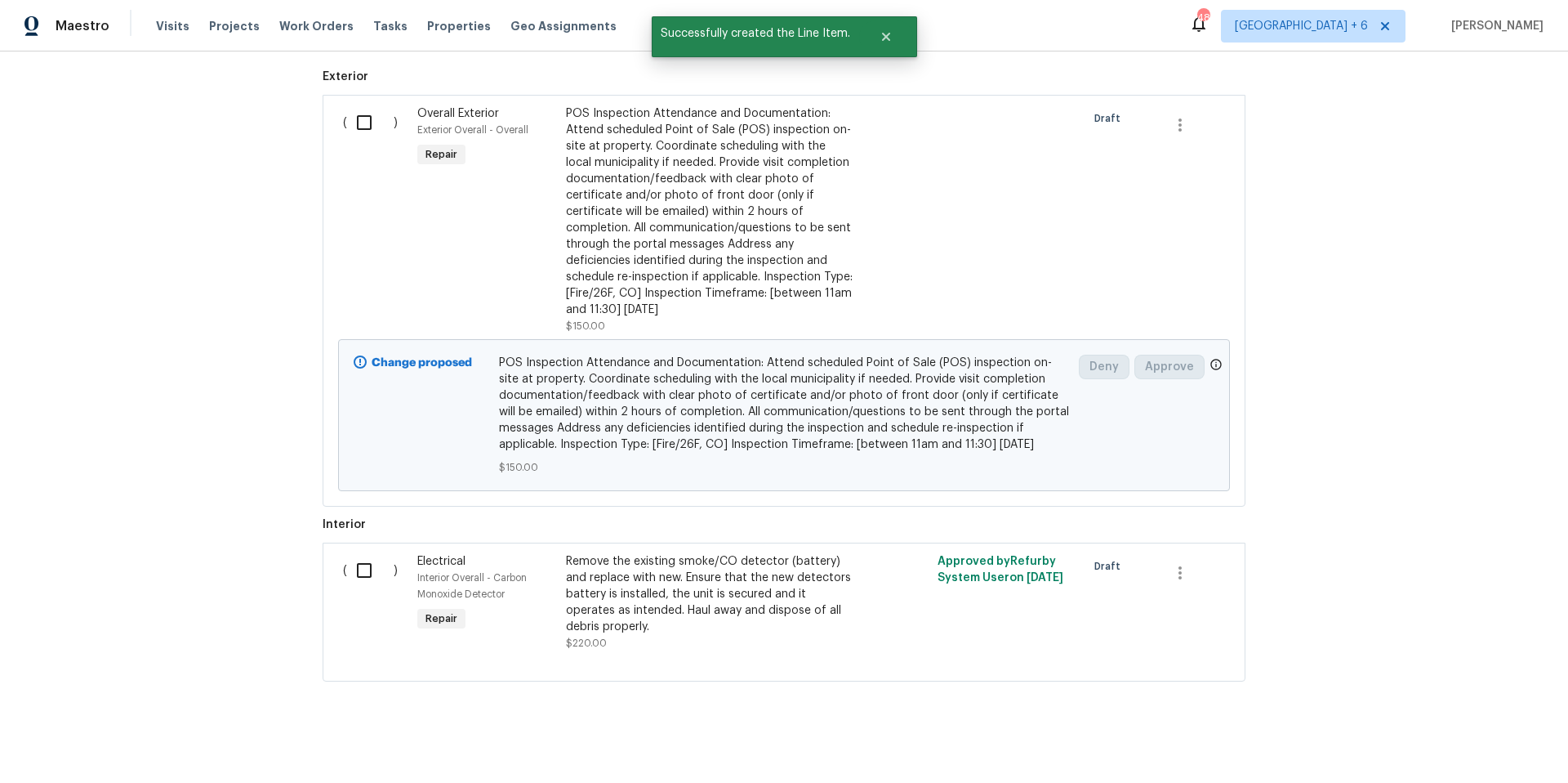
click at [357, 130] on input "checkbox" at bounding box center [370, 123] width 46 height 35
checkbox input "true"
click at [1443, 747] on span "Create Work Order" at bounding box center [1475, 742] width 109 height 20
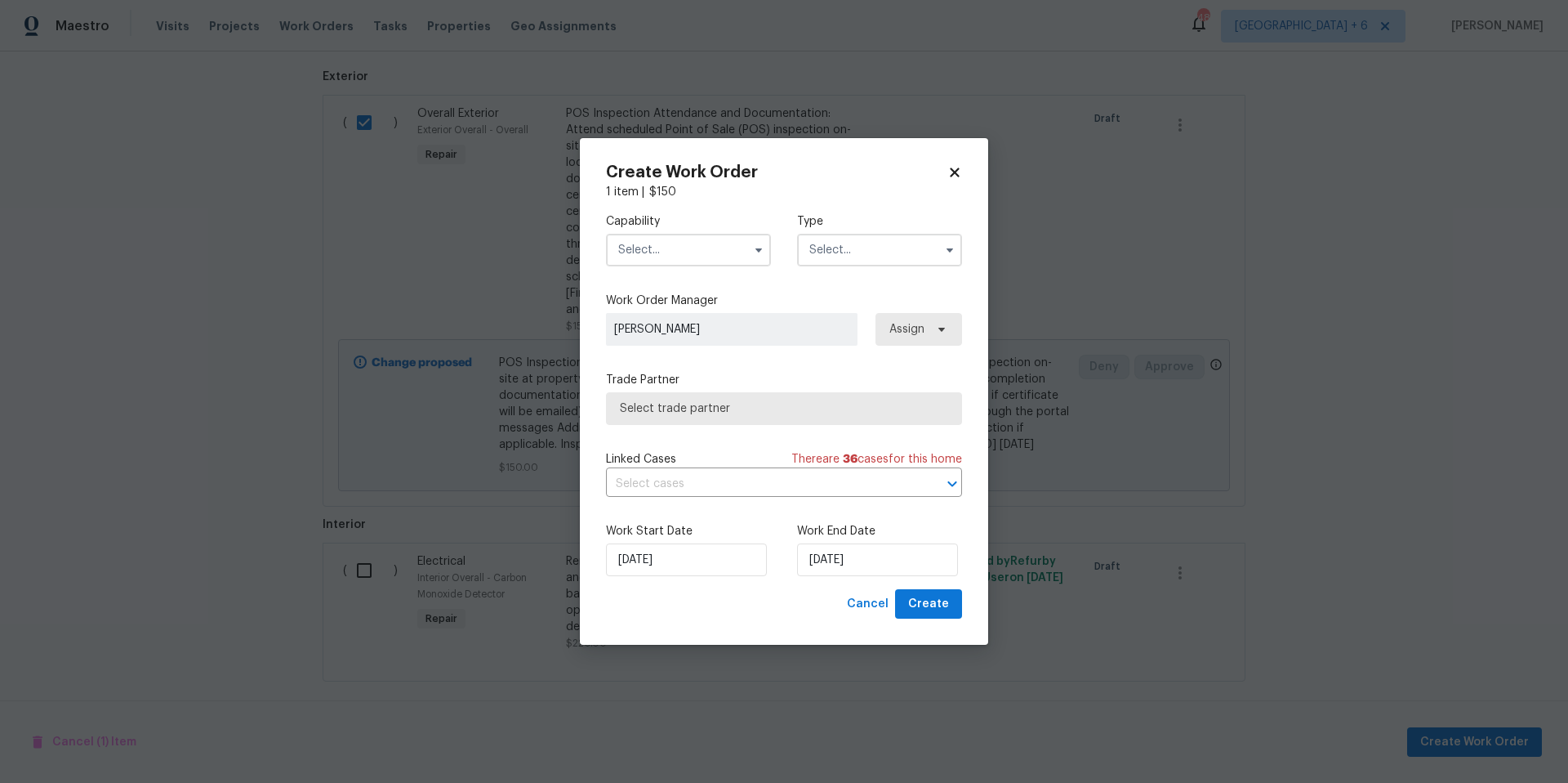
click at [693, 250] on input "text" at bounding box center [689, 250] width 165 height 33
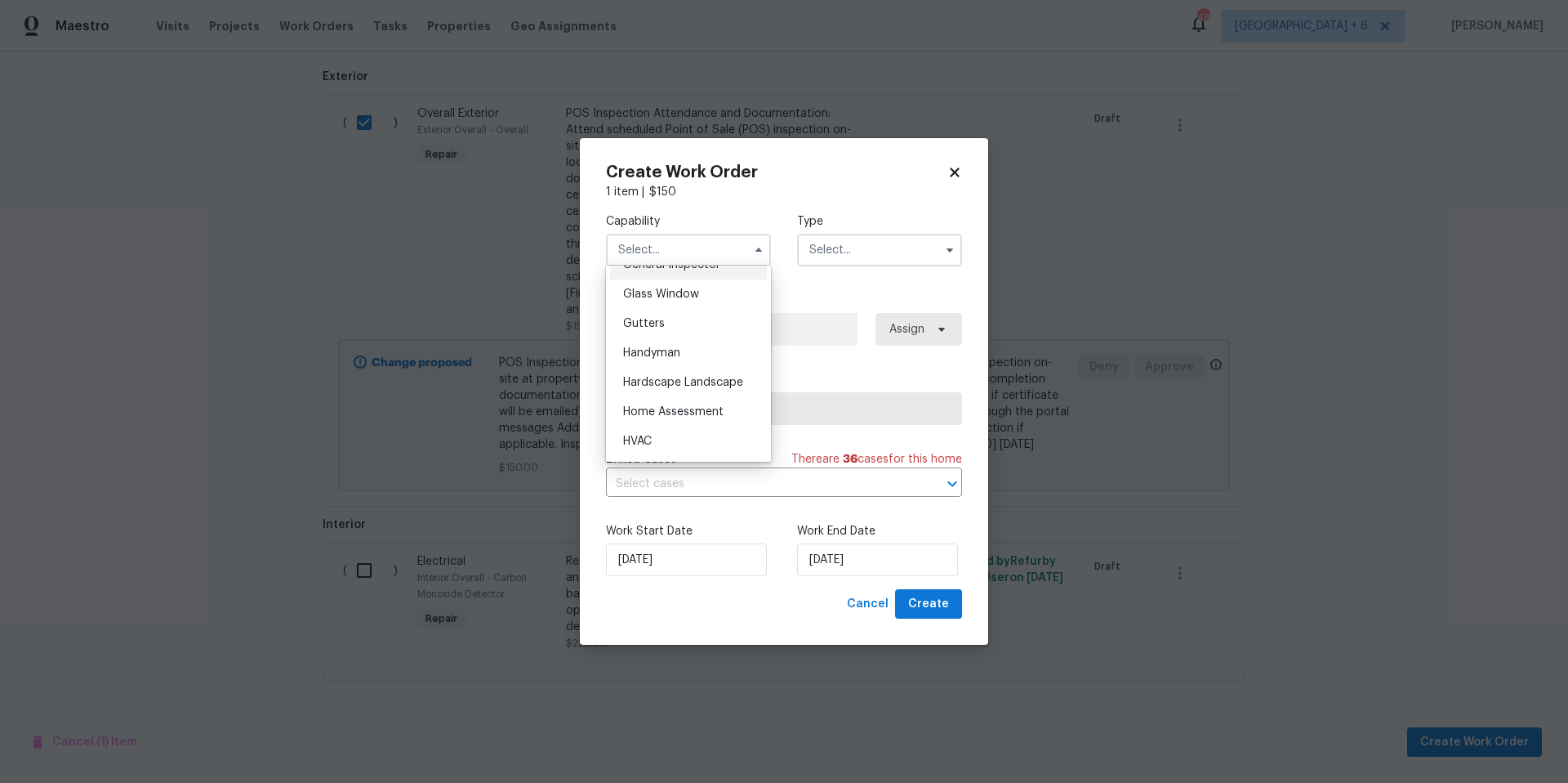
click at [689, 270] on span "General Inspector" at bounding box center [672, 265] width 97 height 12
type input "General Inspector"
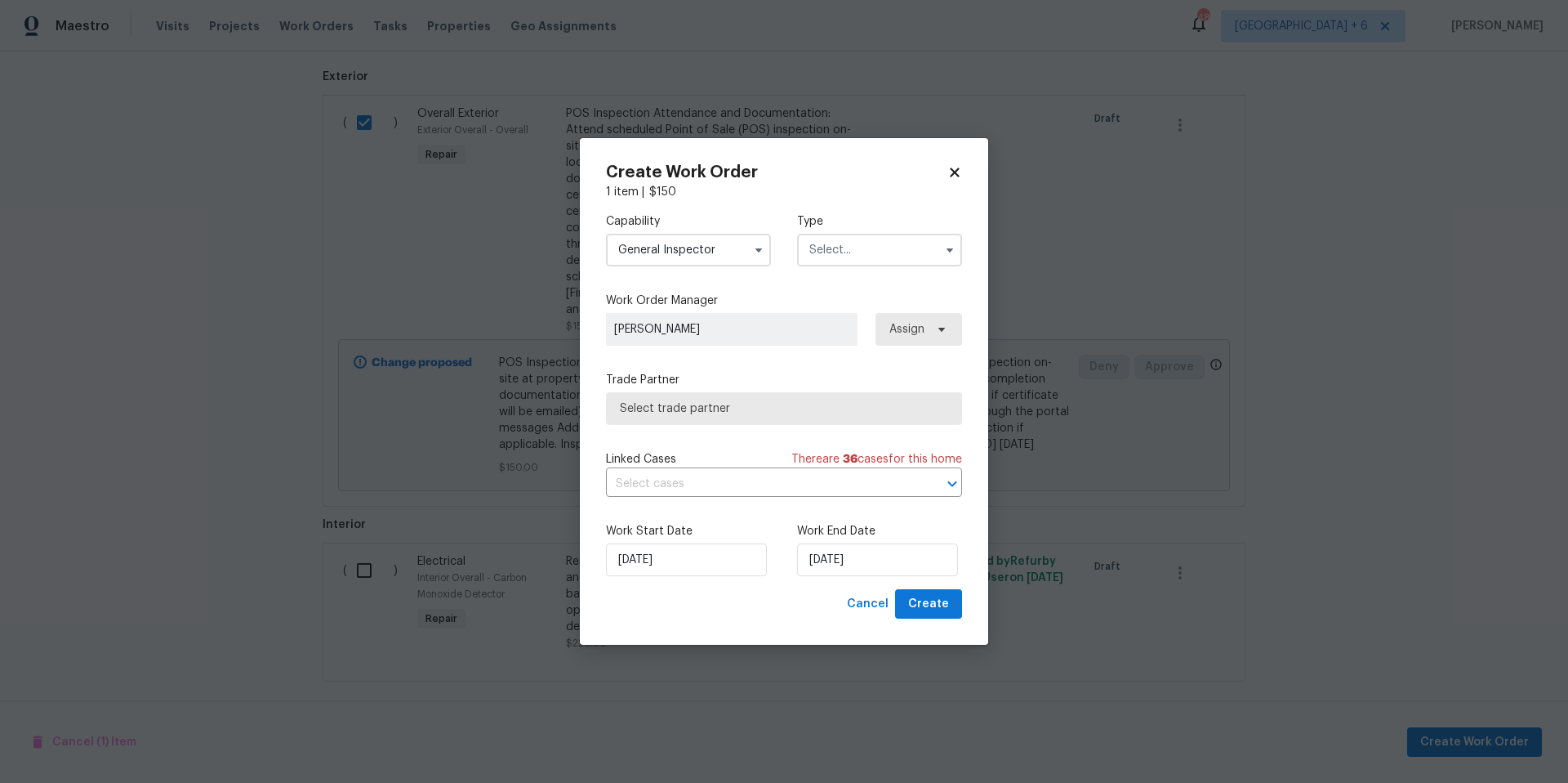
click at [844, 255] on input "text" at bounding box center [880, 250] width 165 height 33
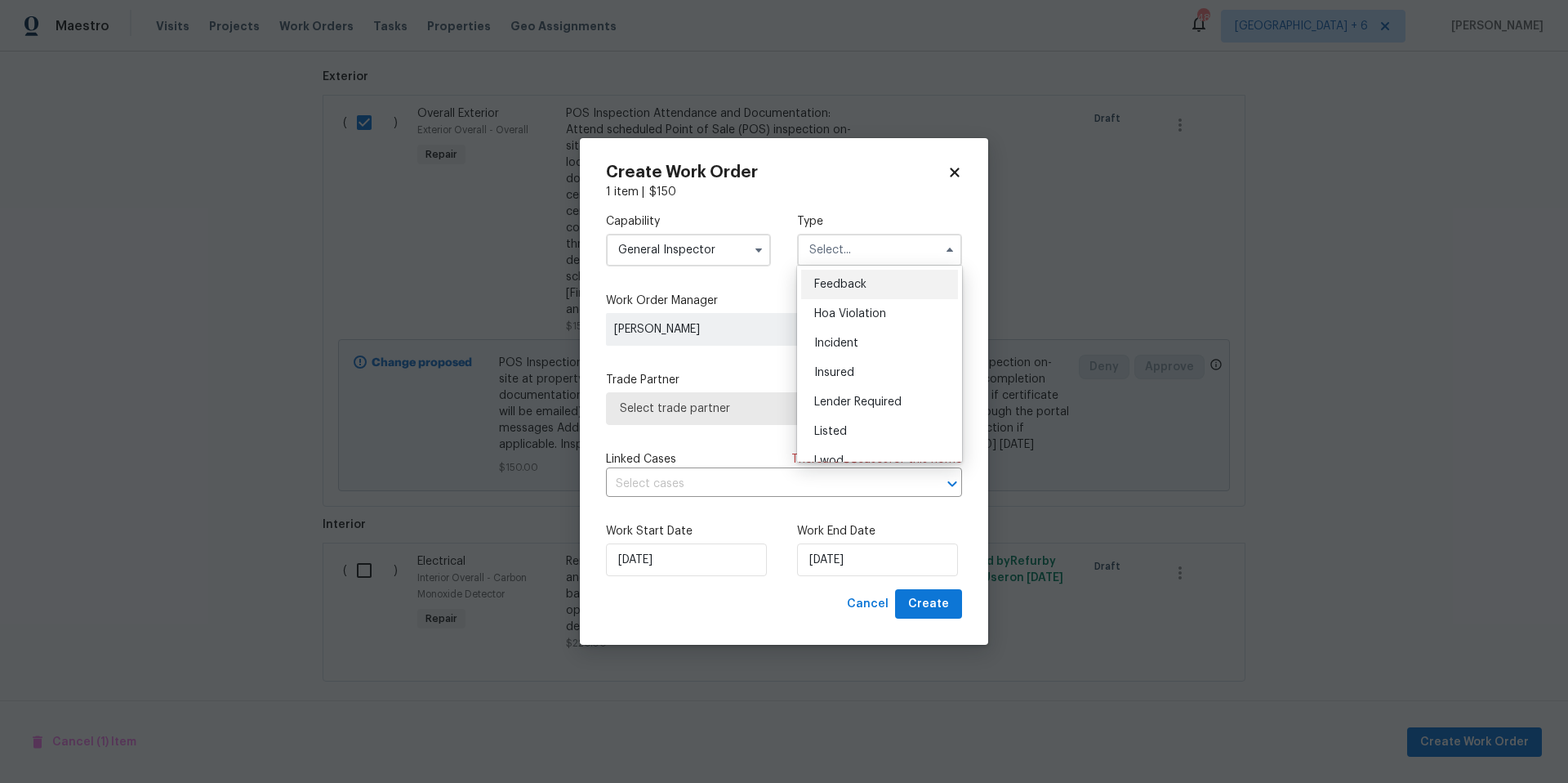
drag, startPoint x: 842, startPoint y: 427, endPoint x: 742, endPoint y: 341, distance: 131.9
click at [842, 427] on span "Listed" at bounding box center [831, 431] width 33 height 12
type input "Listed"
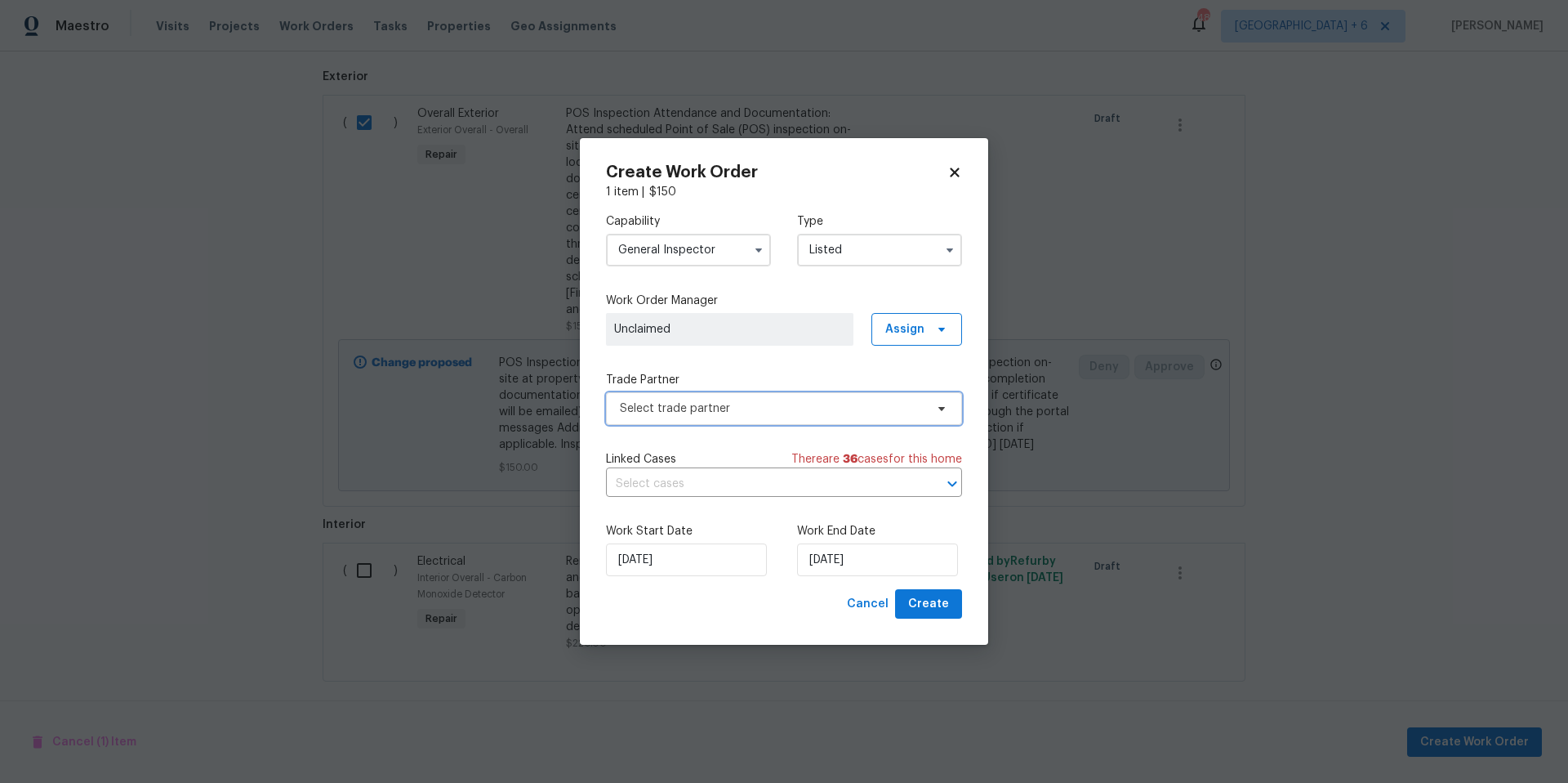
click at [778, 418] on span "Select trade partner" at bounding box center [784, 408] width 356 height 33
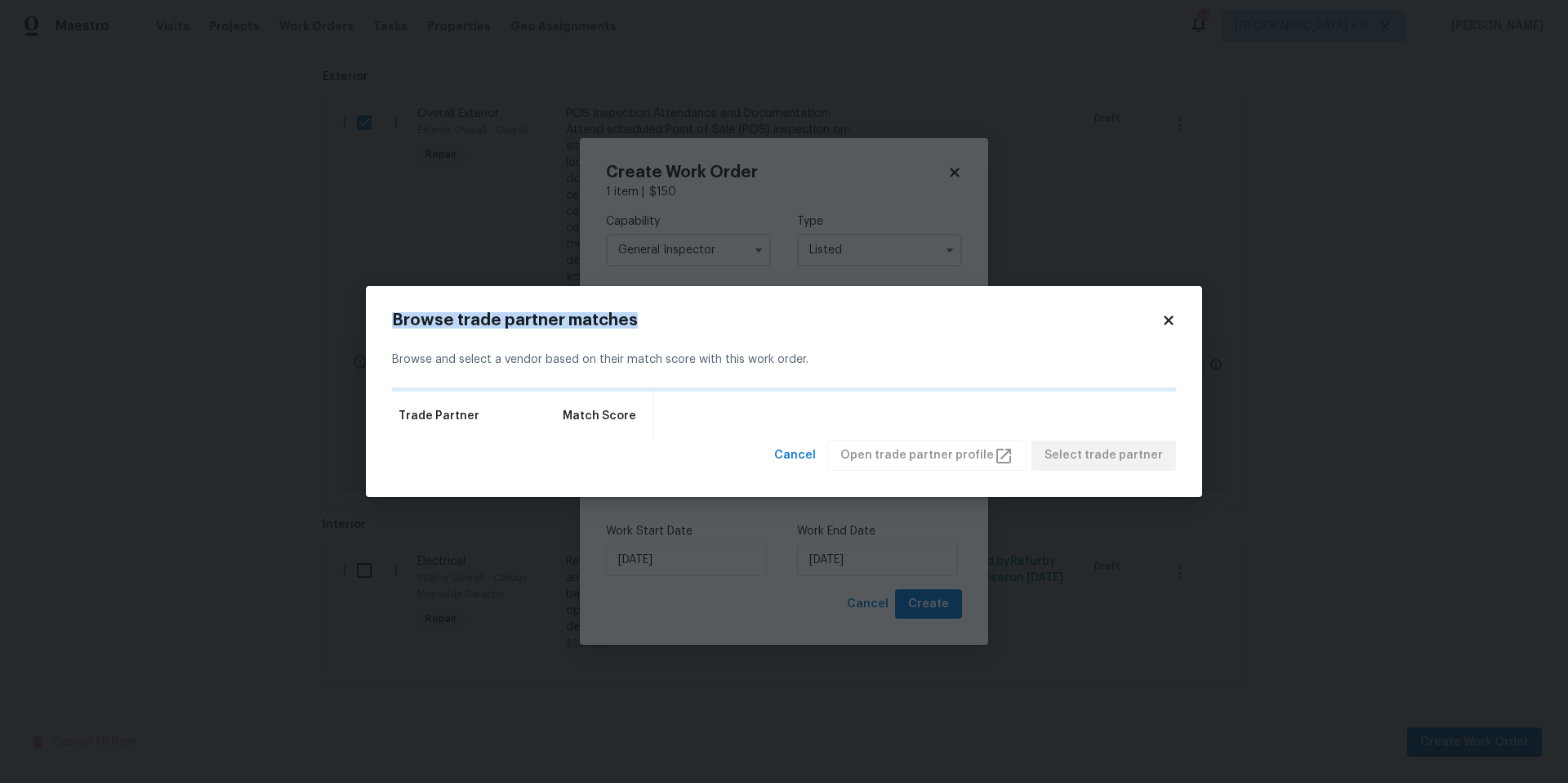
drag, startPoint x: 987, startPoint y: 325, endPoint x: 1079, endPoint y: 294, distance: 97.1
click at [1045, 303] on div "Browse trade partner matches Browse and select a vendor based on their match sc…" at bounding box center [784, 391] width 836 height 211
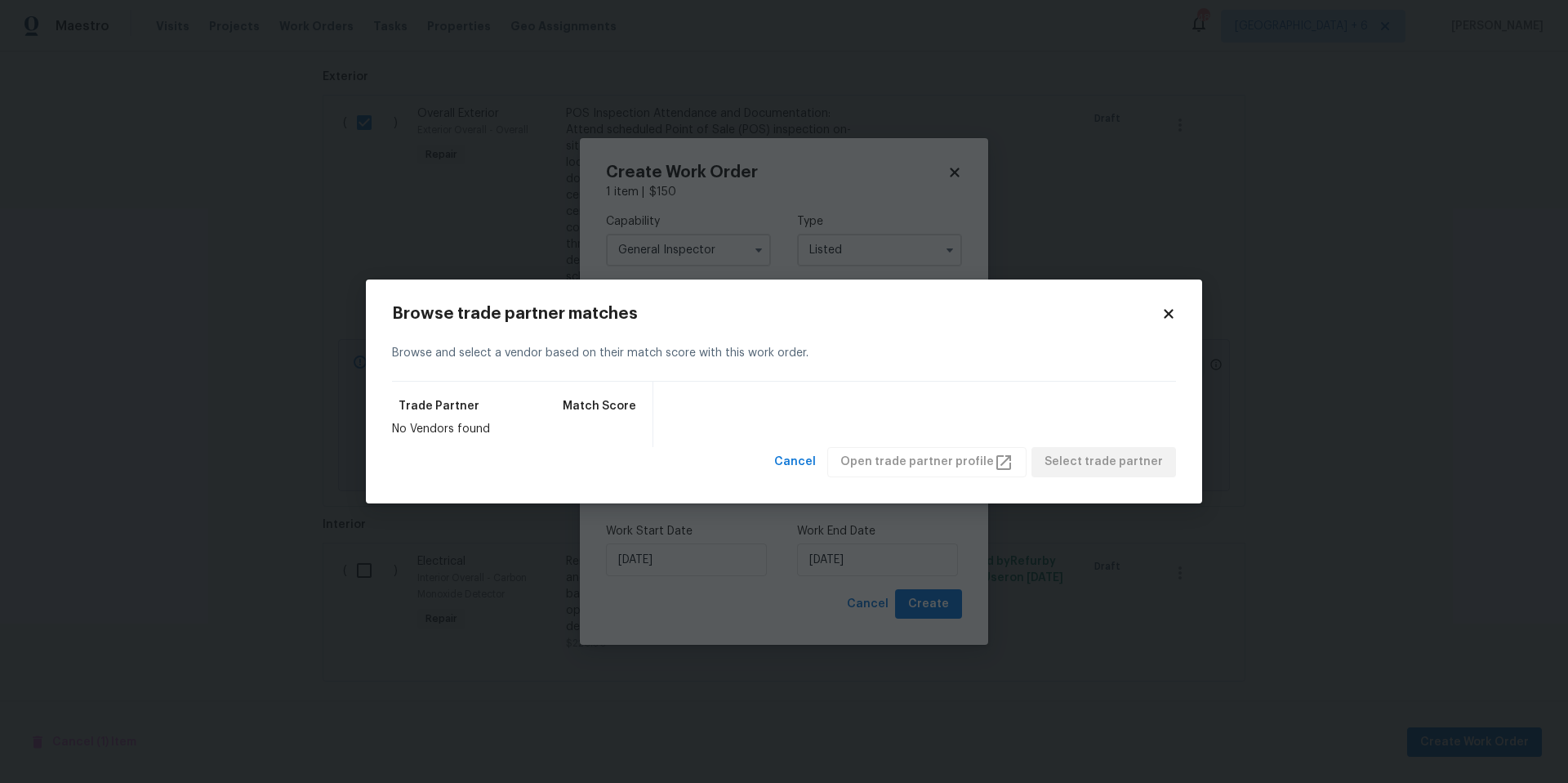
click at [1165, 319] on icon at bounding box center [1169, 314] width 15 height 15
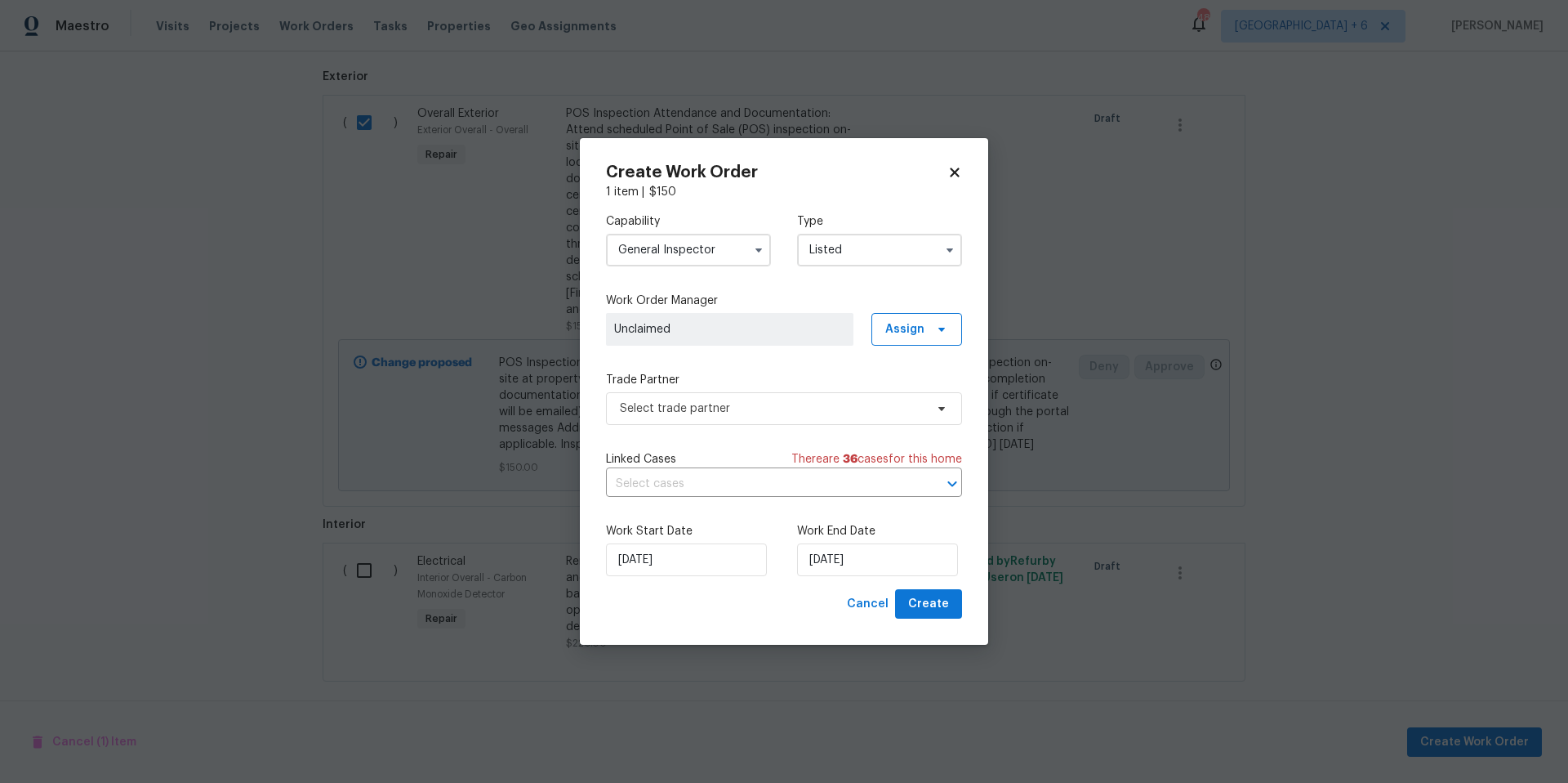
click at [703, 247] on input "General Inspector" at bounding box center [689, 250] width 165 height 33
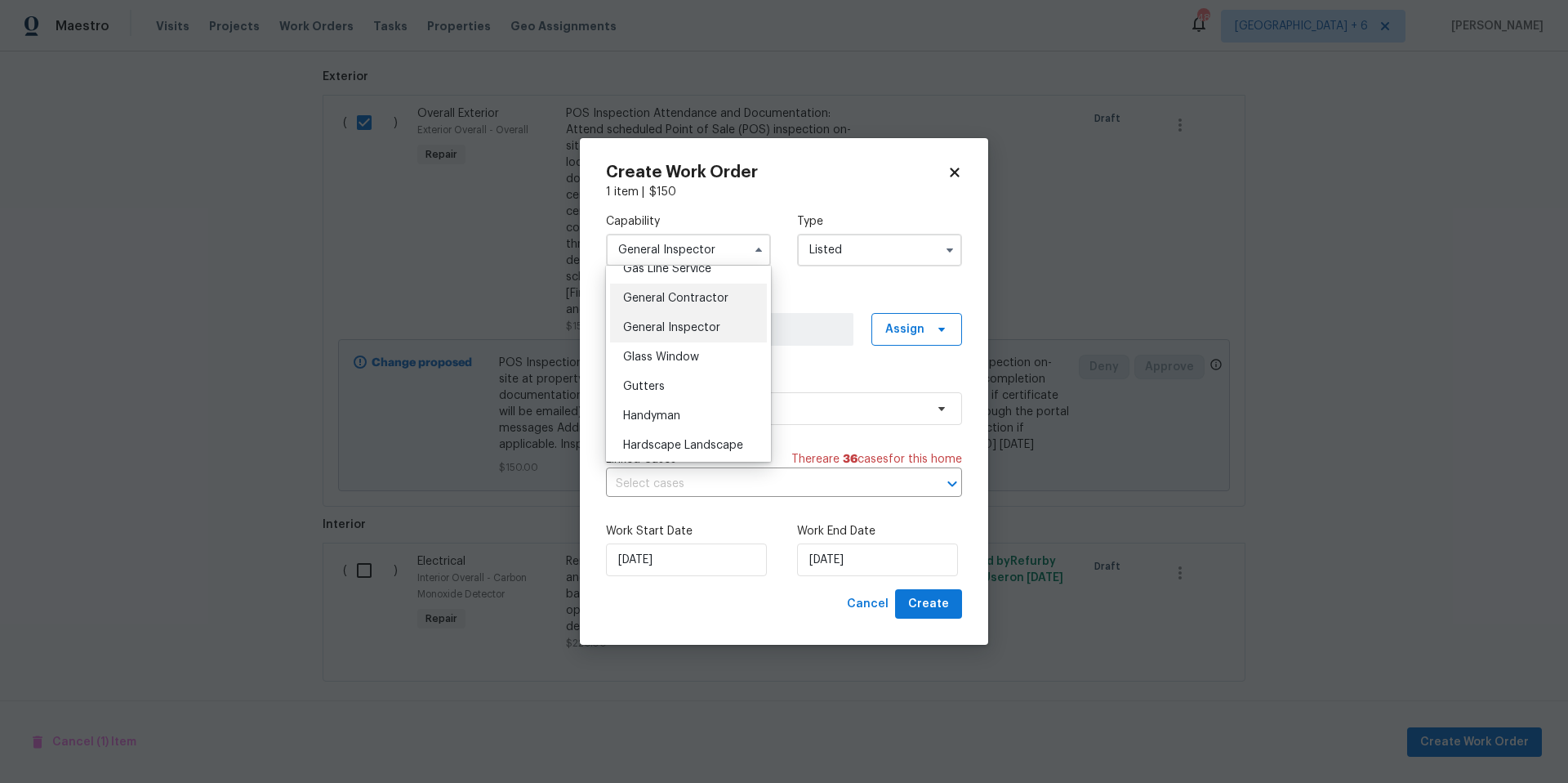
click at [697, 304] on span "General Contractor" at bounding box center [676, 298] width 105 height 12
type input "General Contractor"
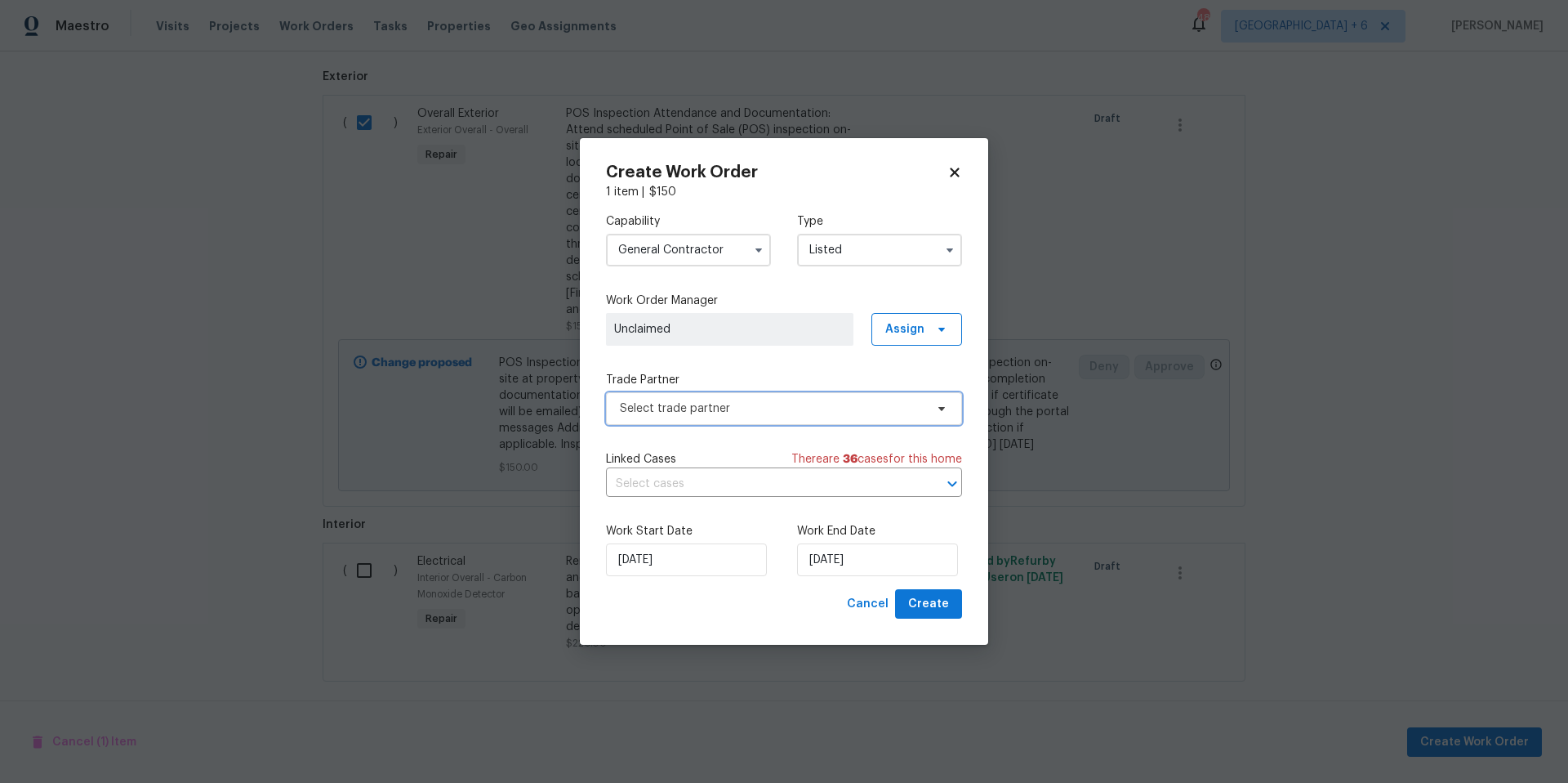
click at [773, 415] on span "Select trade partner" at bounding box center [772, 408] width 305 height 16
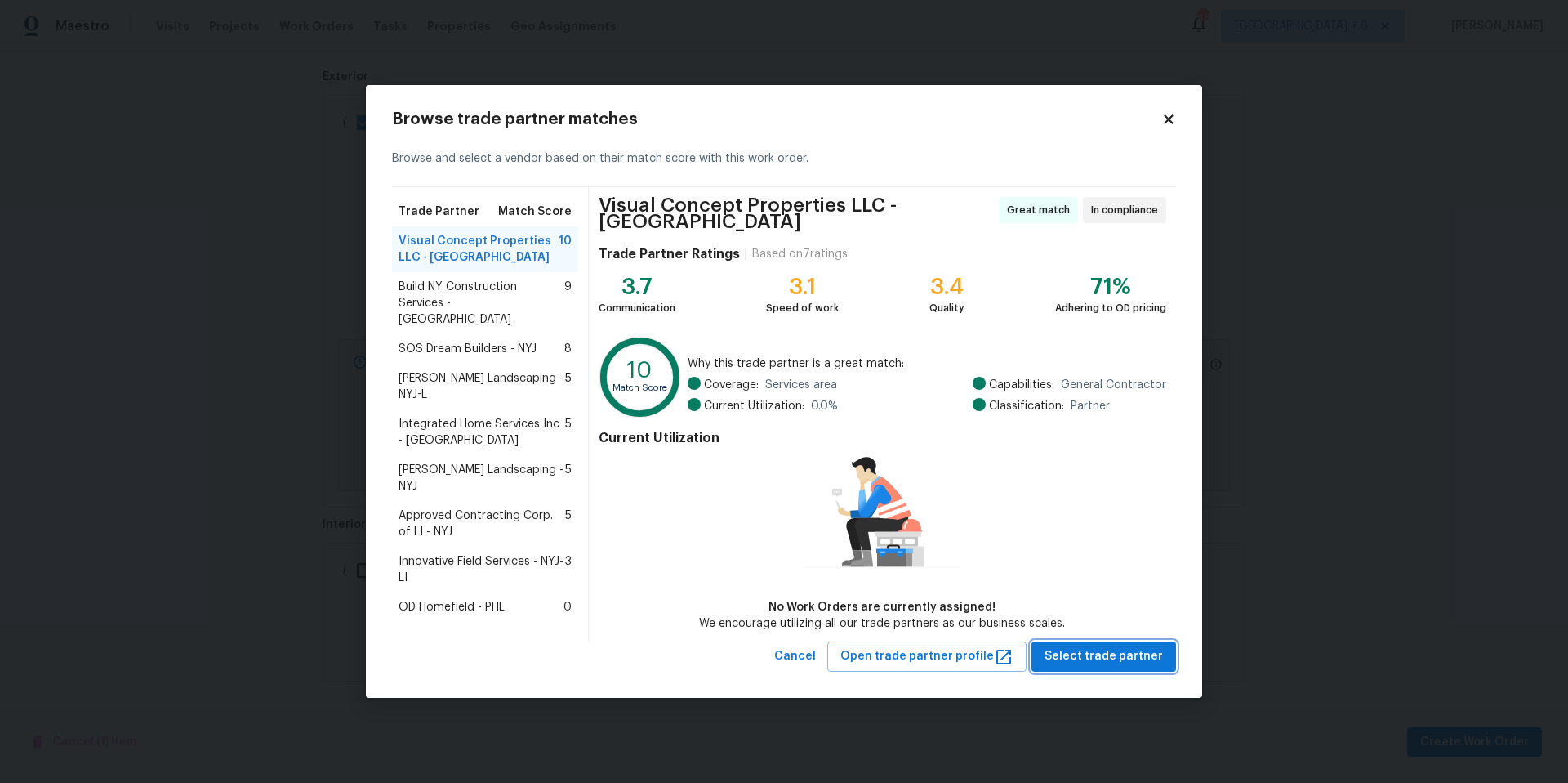
click at [1091, 648] on span "Select trade partner" at bounding box center [1104, 657] width 118 height 20
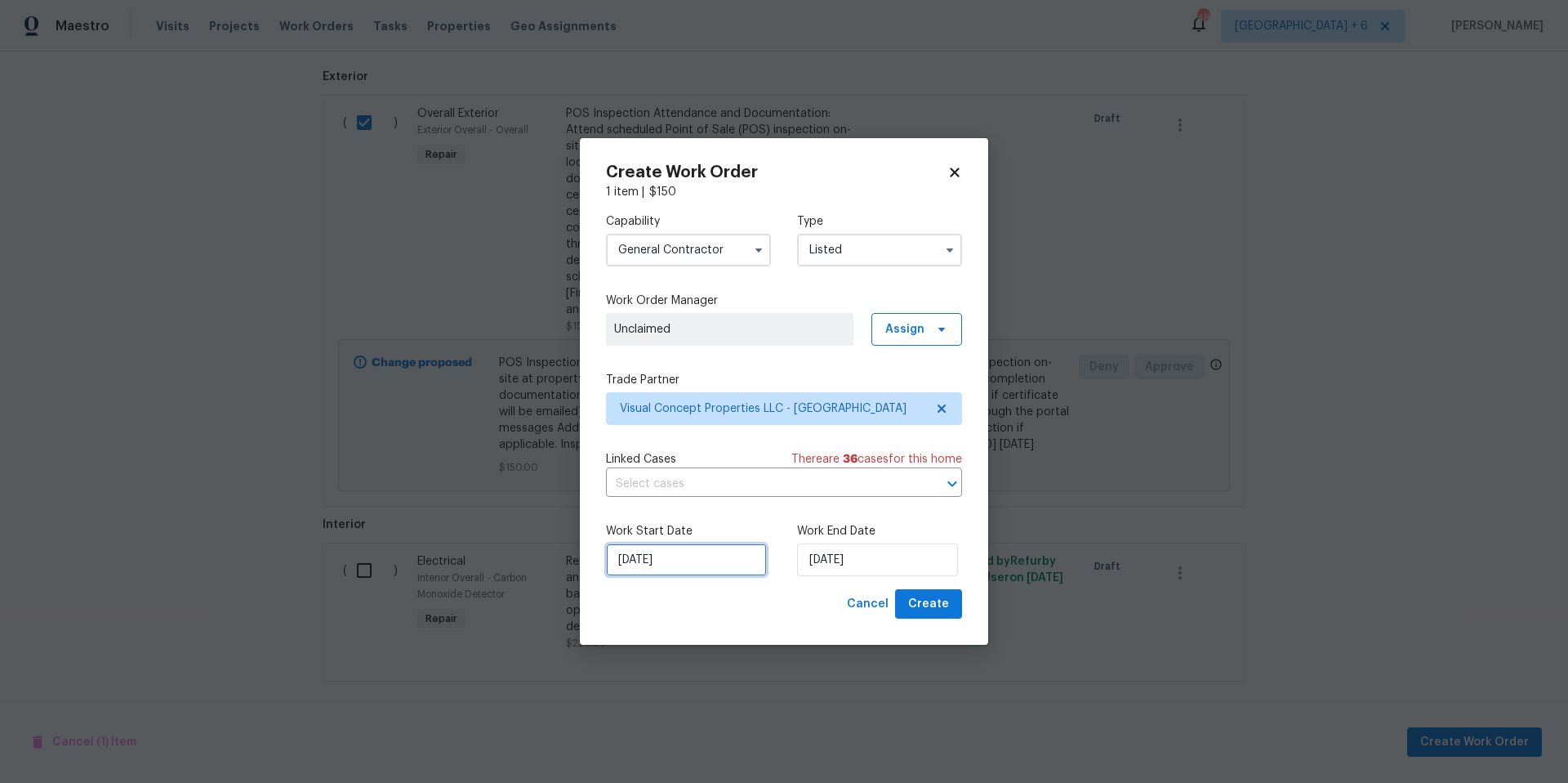
click at [713, 567] on input "[DATE]" at bounding box center [686, 560] width 161 height 33
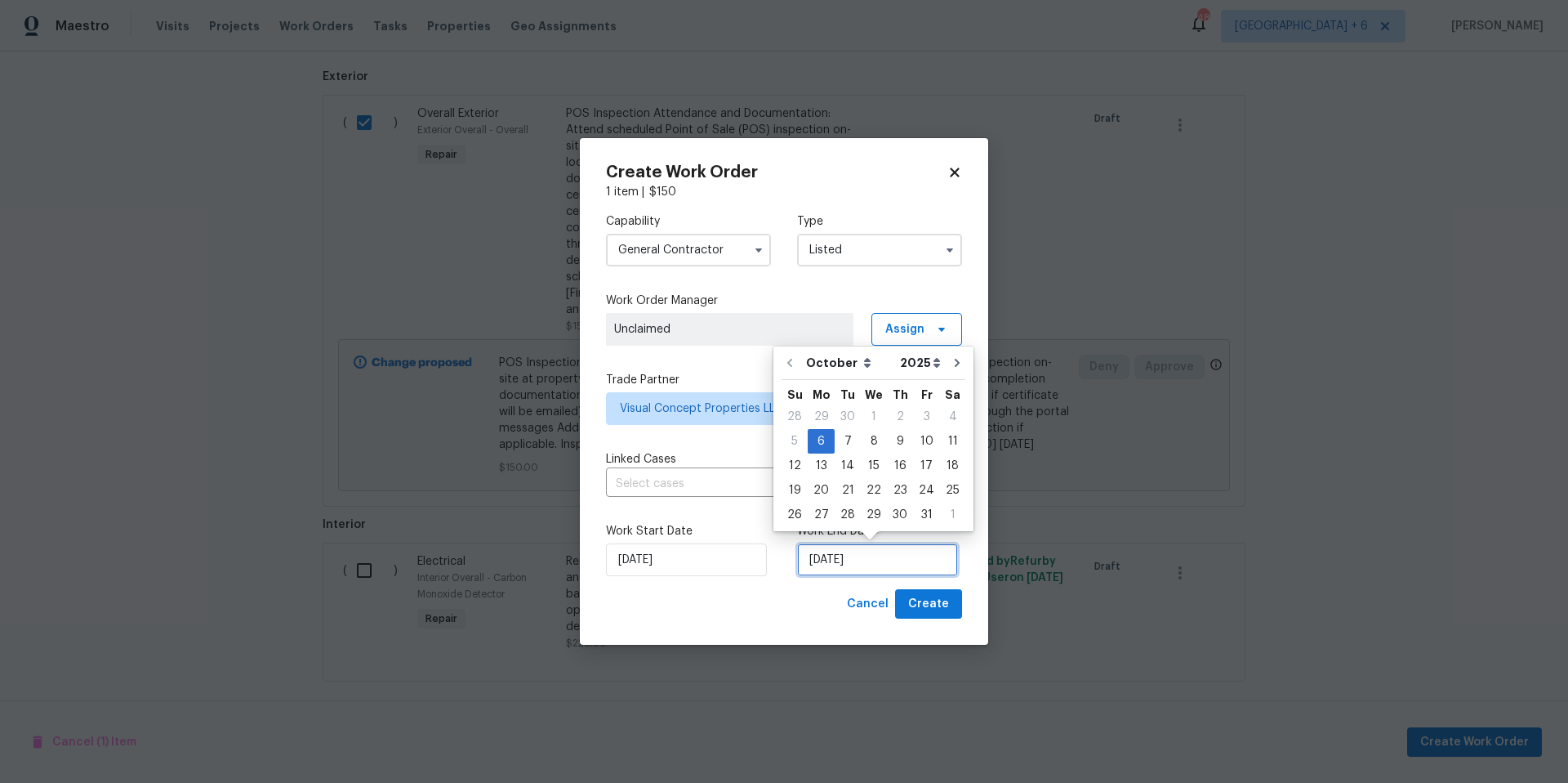
click at [899, 566] on input "[DATE]" at bounding box center [877, 560] width 161 height 33
click at [837, 438] on div "7" at bounding box center [847, 441] width 26 height 23
type input "[DATE]"
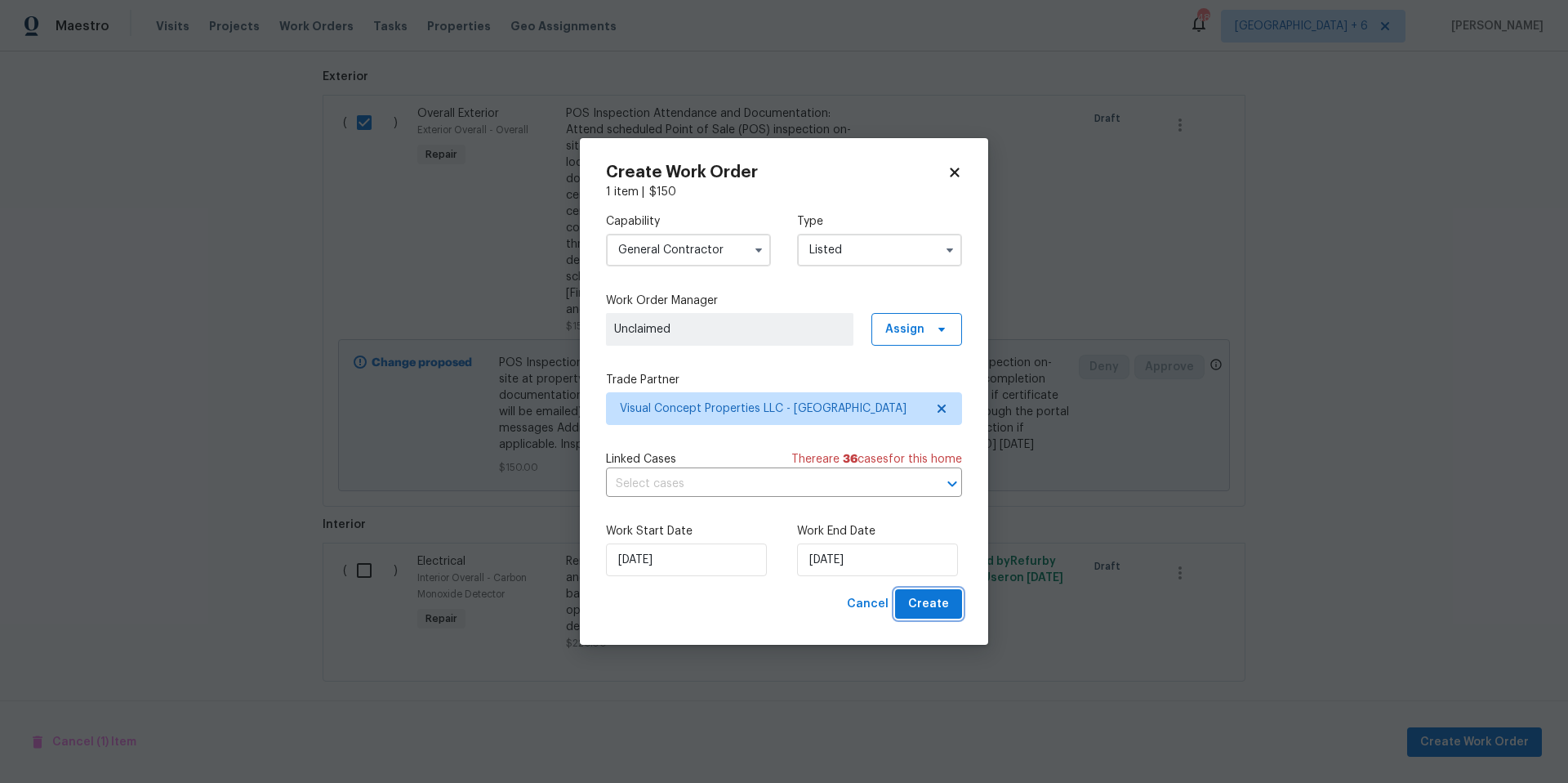
click at [928, 616] on button "Create" at bounding box center [929, 604] width 67 height 30
checkbox input "false"
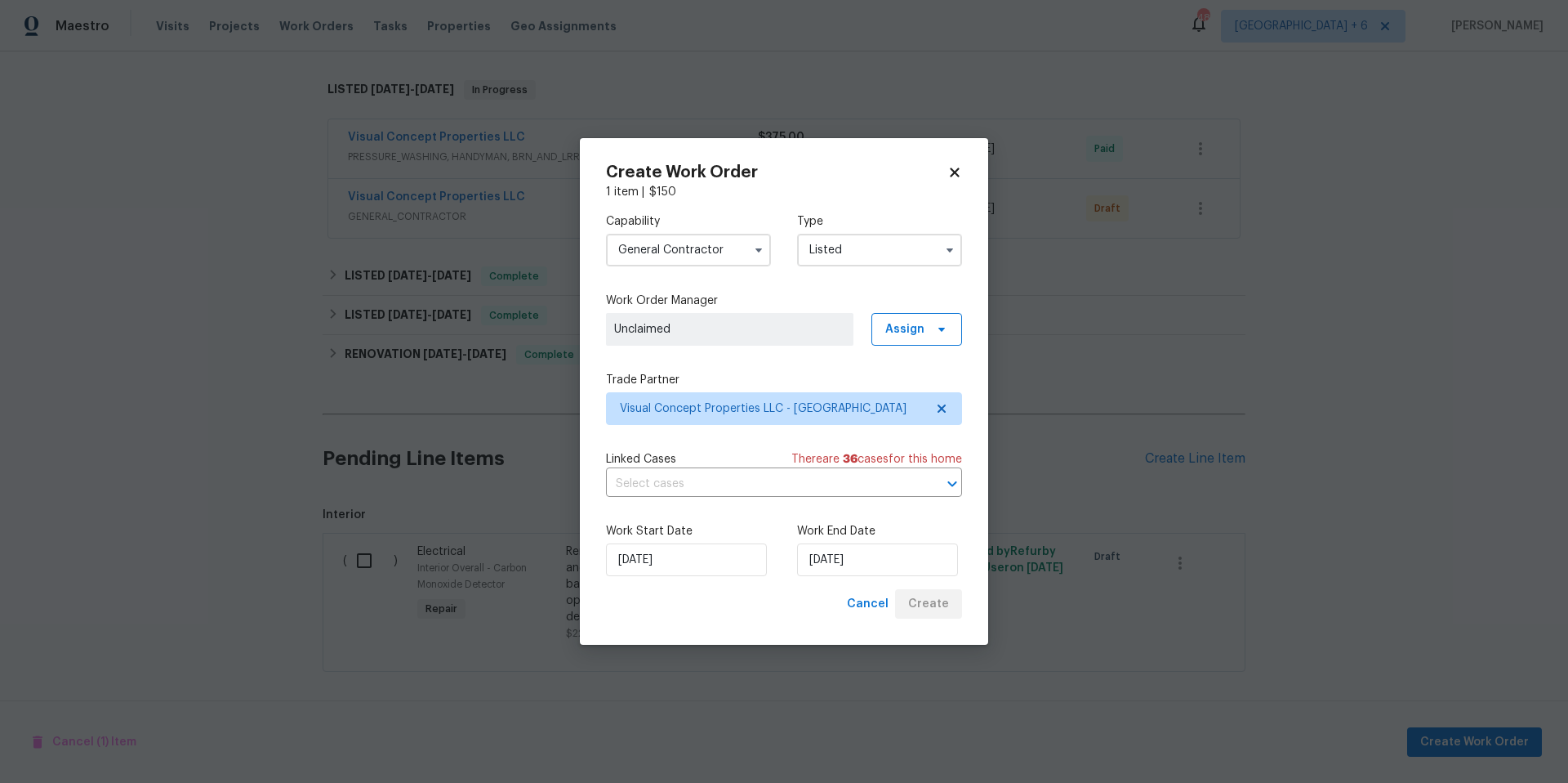
scroll to position [258, 0]
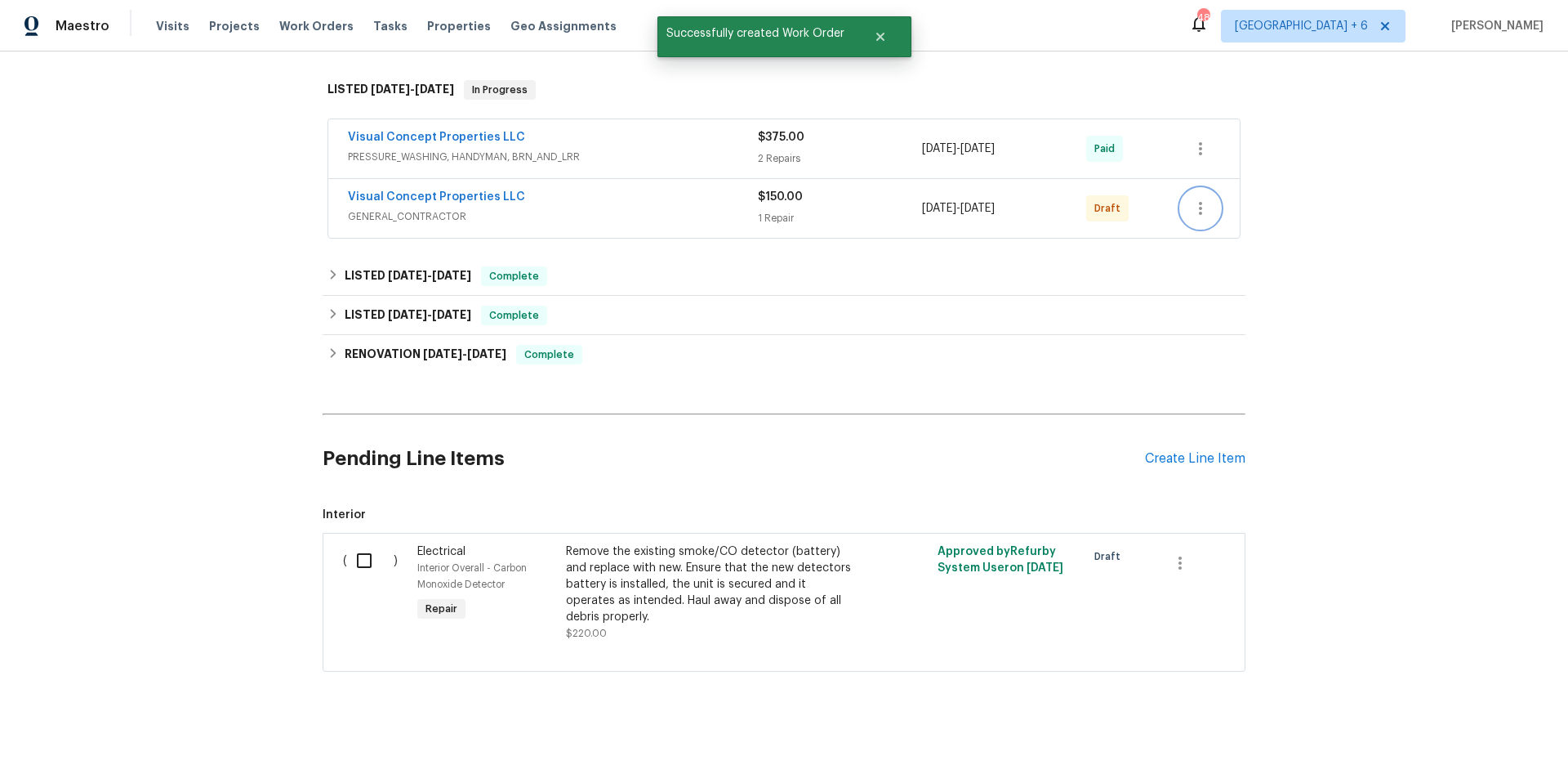
click at [1191, 201] on icon "button" at bounding box center [1201, 208] width 20 height 20
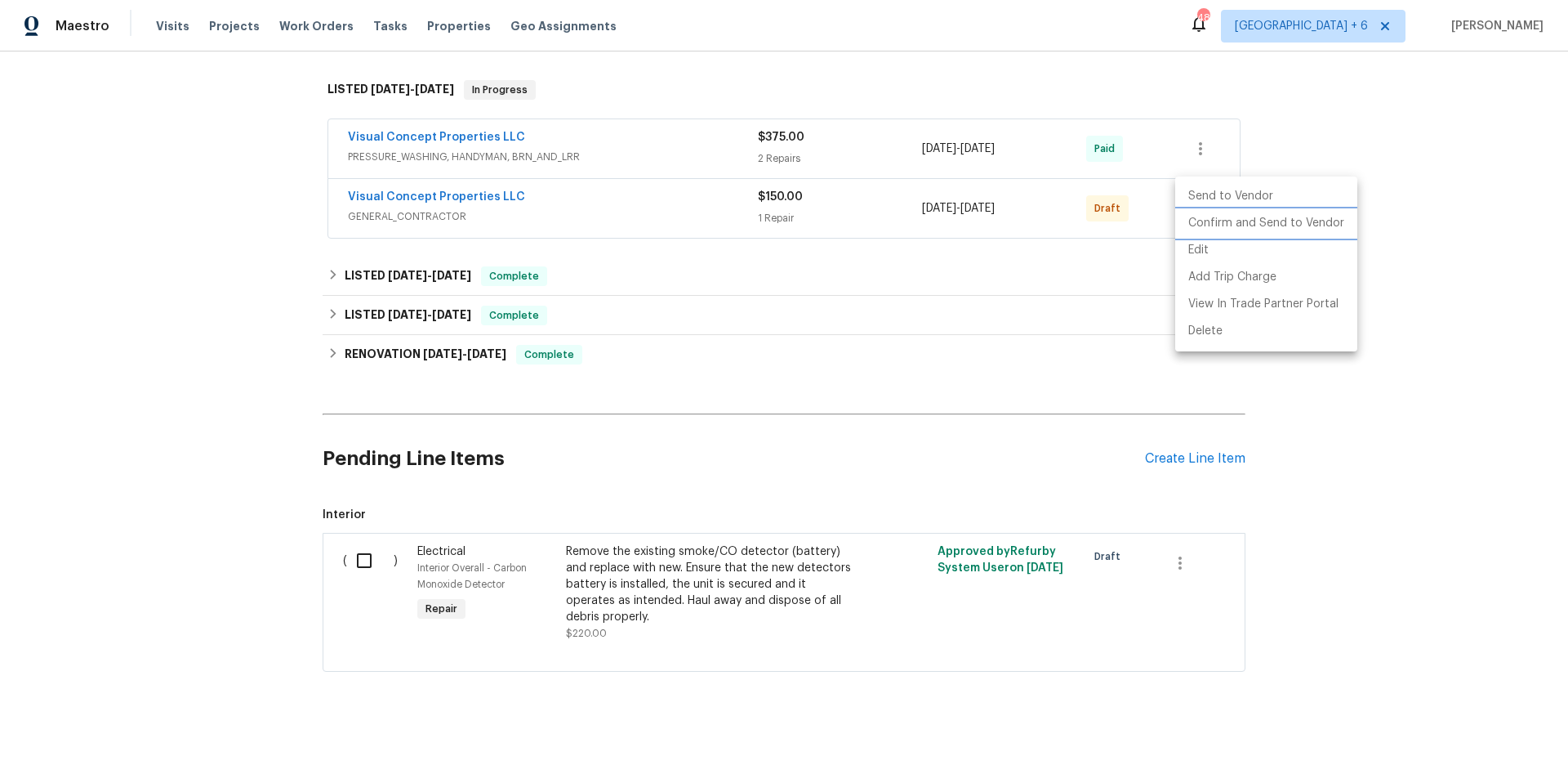
drag, startPoint x: 1235, startPoint y: 226, endPoint x: 1013, endPoint y: 226, distance: 222.0
click at [1013, 226] on div "Send to Vendor Confirm and Send to Vendor Edit Add Trip Charge View In Trade Pa…" at bounding box center [784, 391] width 1568 height 783
click at [1221, 222] on li "Confirm and Send to Vendor" at bounding box center [1266, 224] width 182 height 27
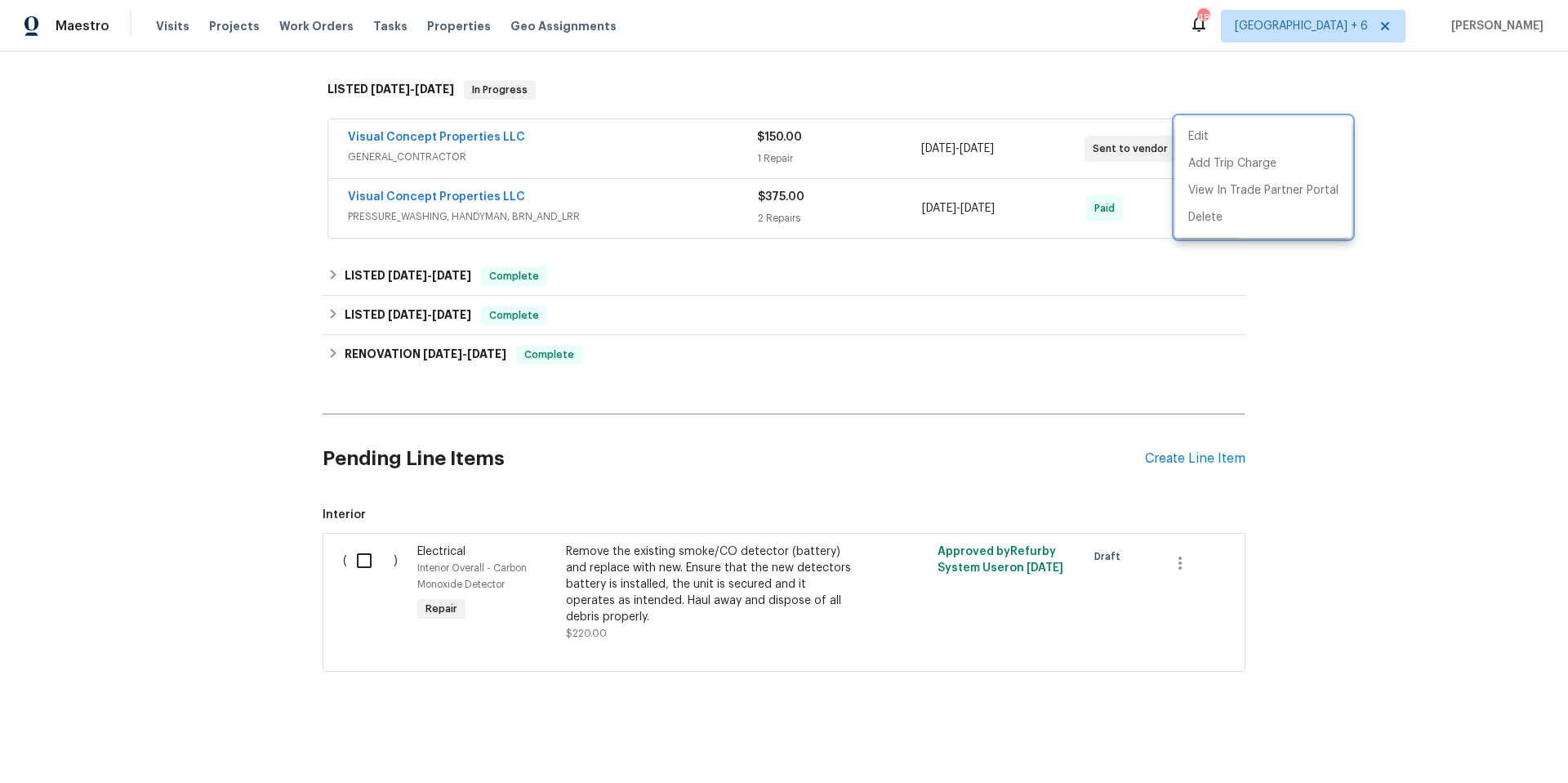
click at [551, 206] on div at bounding box center [784, 391] width 1568 height 783
click at [549, 208] on span "PRESSURE_WASHING, HANDYMAN, BRN_AND_LRR" at bounding box center [553, 216] width 410 height 16
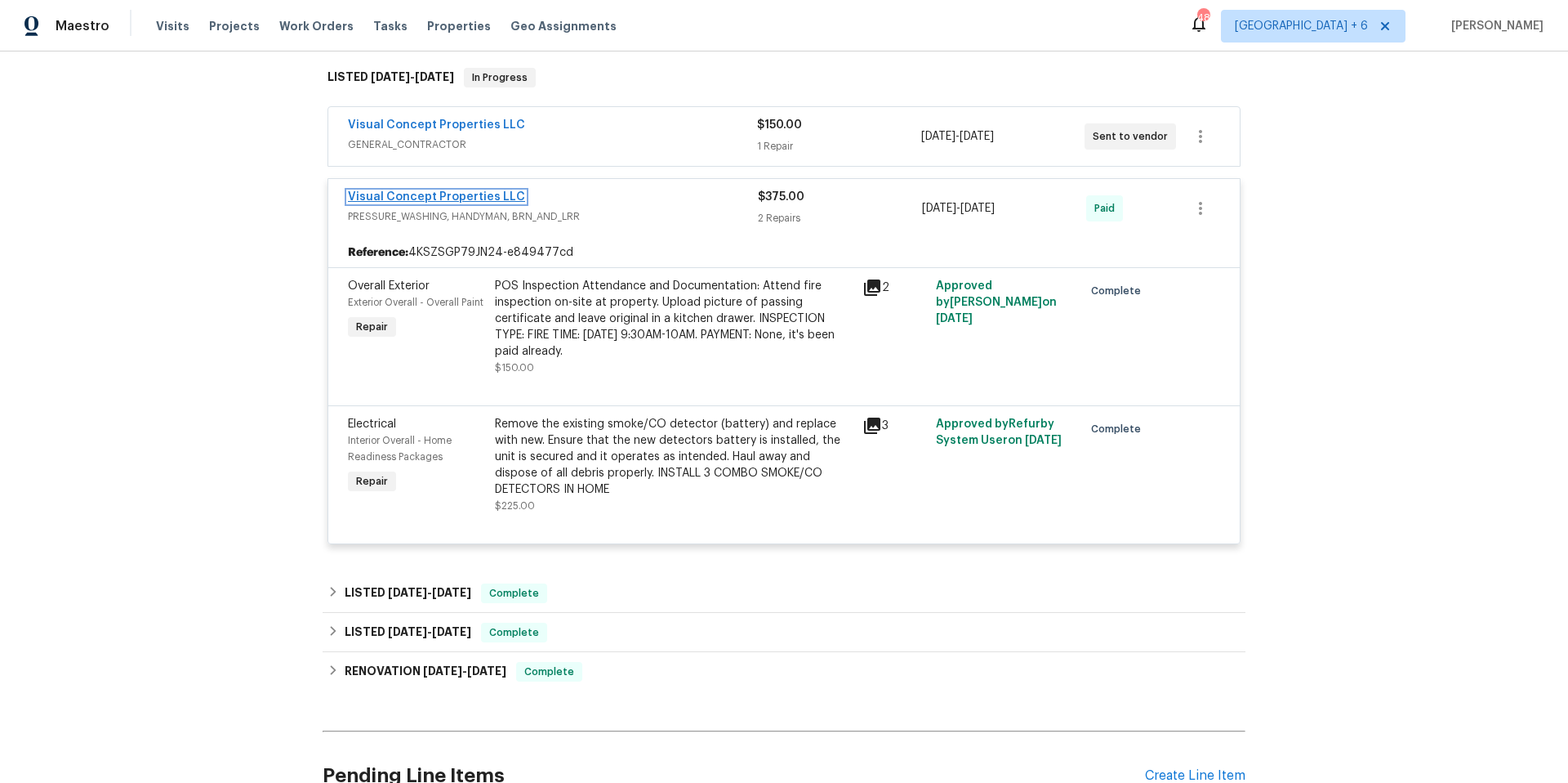
click at [494, 196] on link "Visual Concept Properties LLC" at bounding box center [436, 196] width 177 height 12
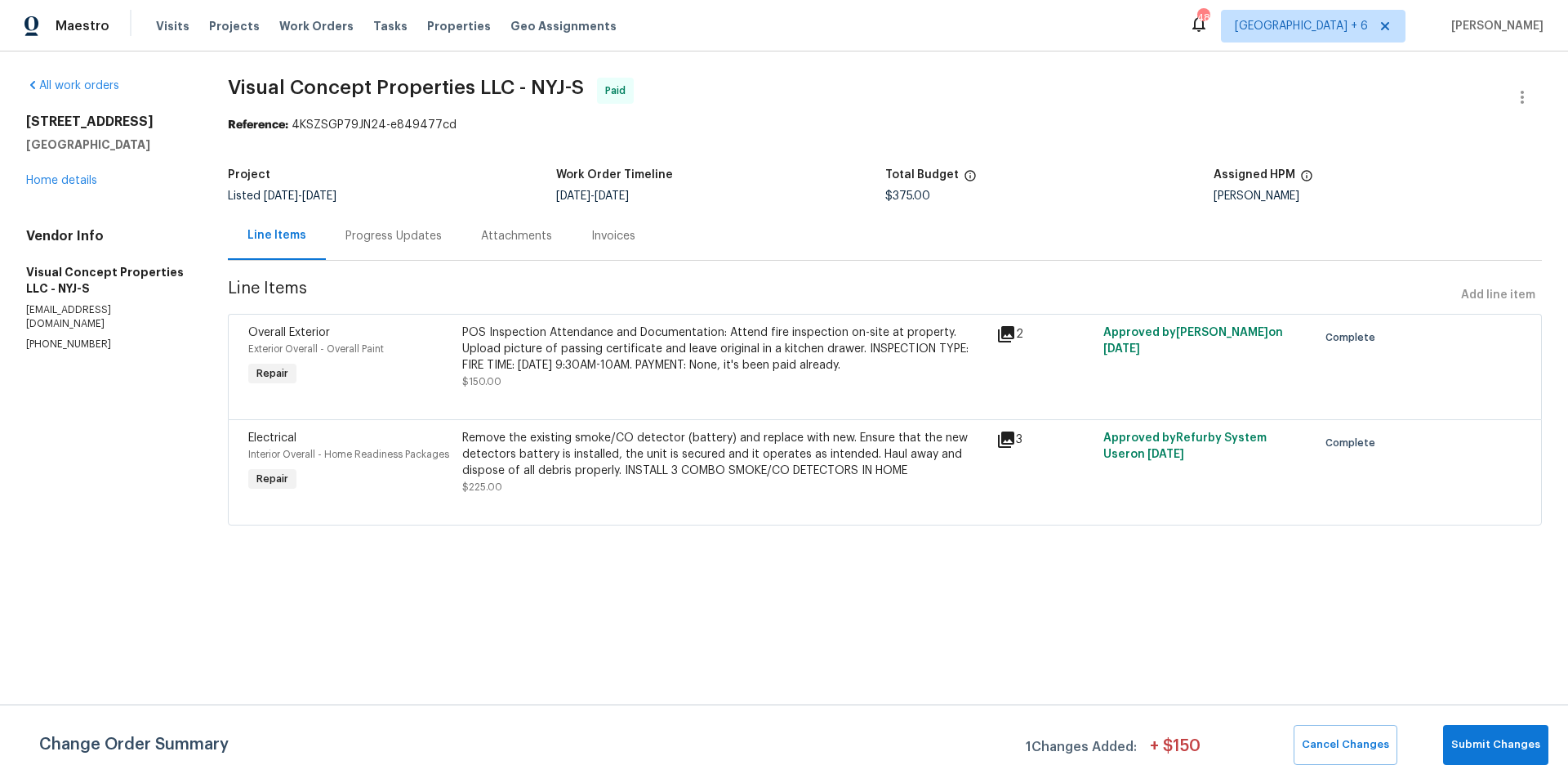
click at [410, 235] on div "Progress Updates" at bounding box center [394, 236] width 96 height 16
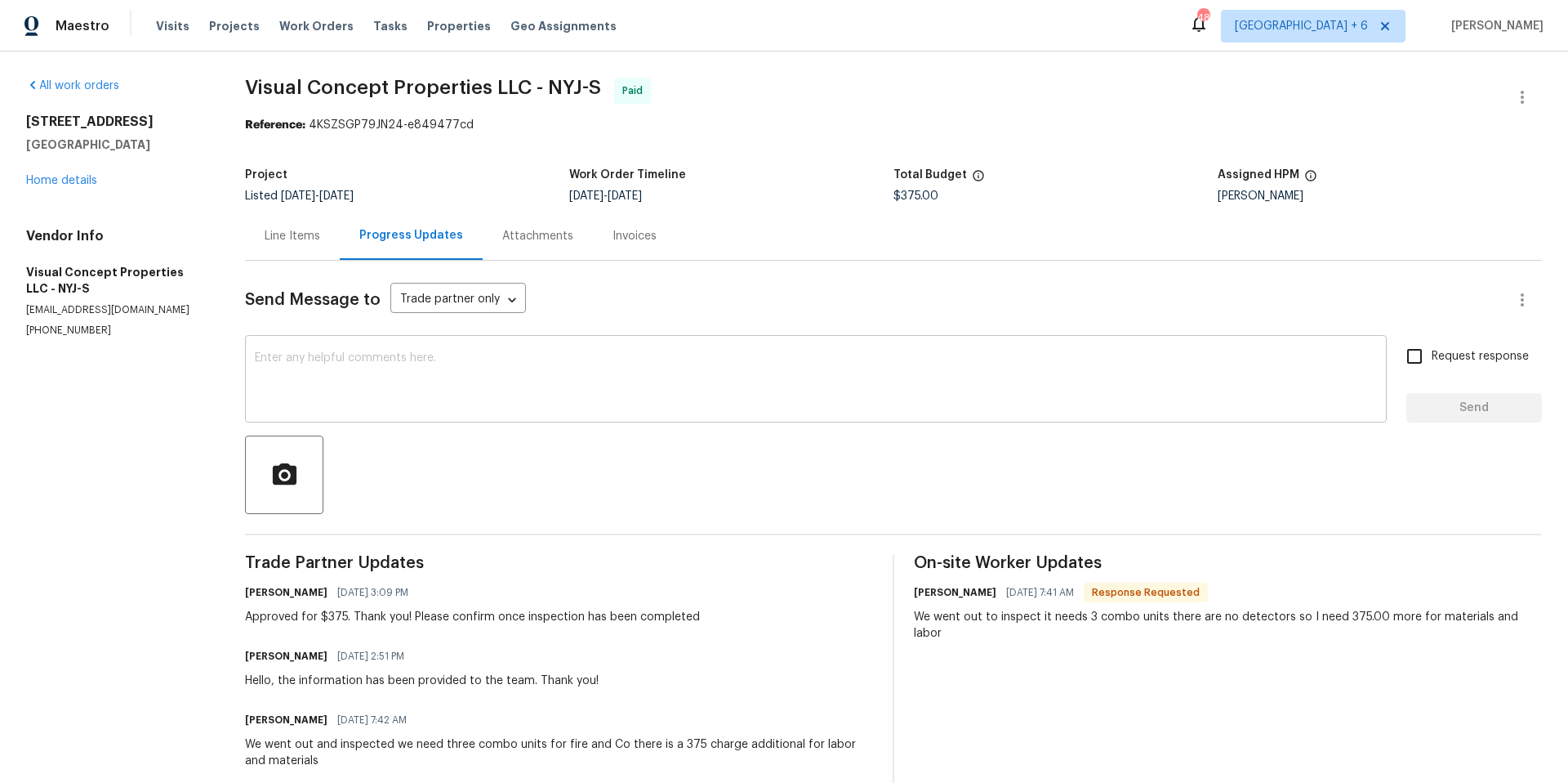
click at [729, 375] on textarea at bounding box center [815, 380] width 1123 height 57
click at [47, 176] on link "Home details" at bounding box center [62, 180] width 71 height 12
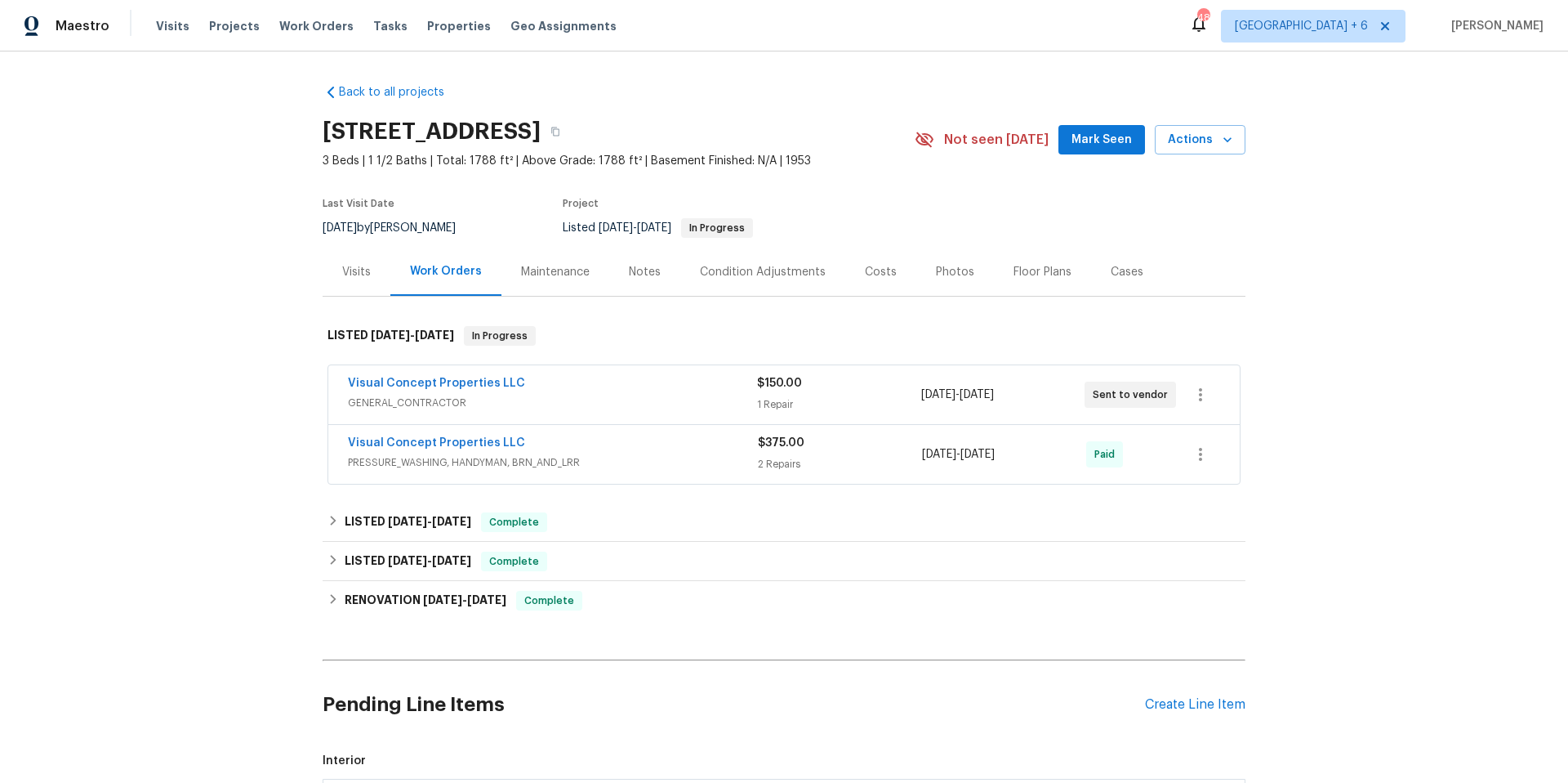
click at [890, 390] on div "$150.00" at bounding box center [839, 383] width 164 height 16
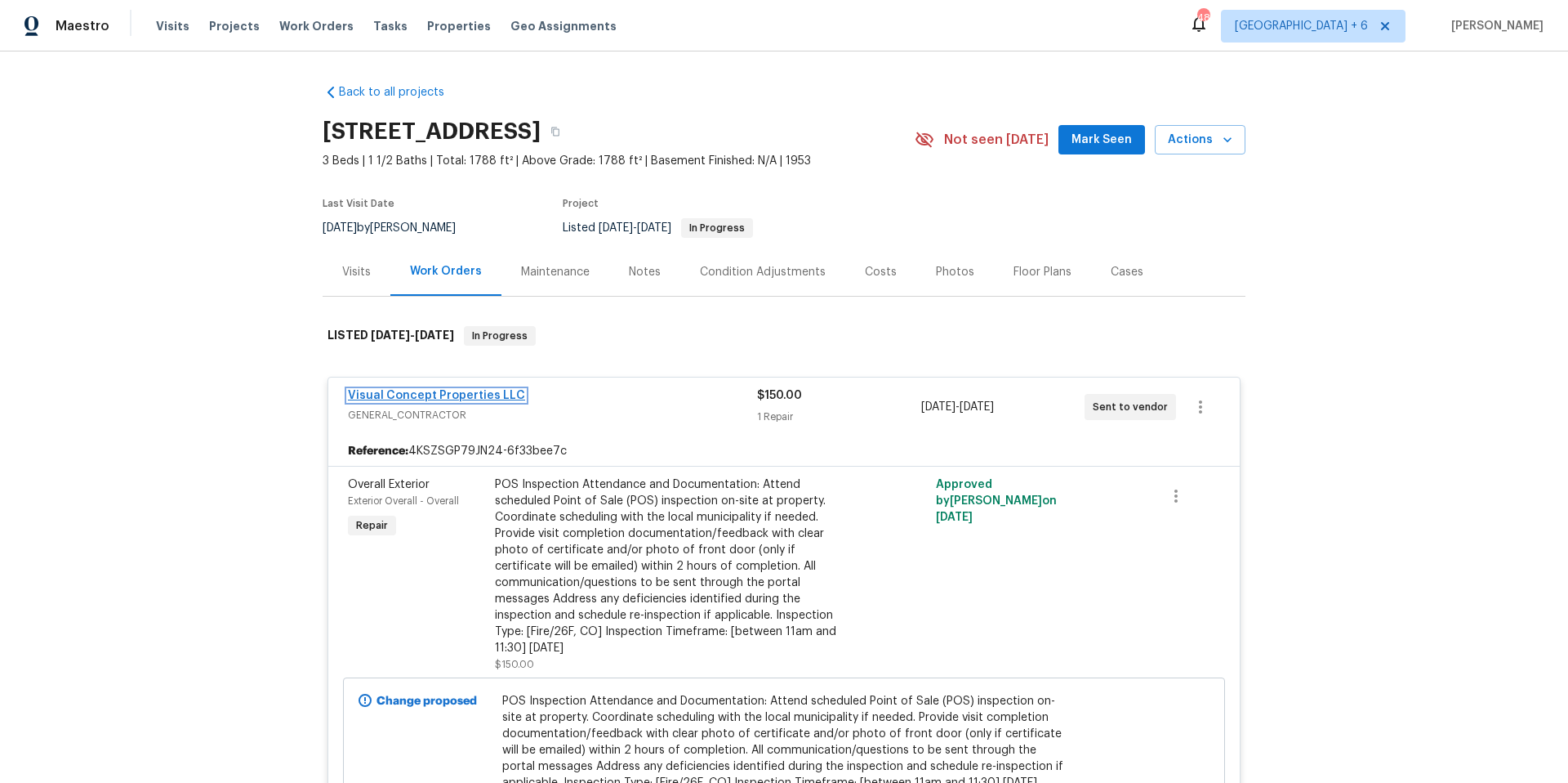
click at [454, 391] on link "Visual Concept Properties LLC" at bounding box center [436, 396] width 177 height 12
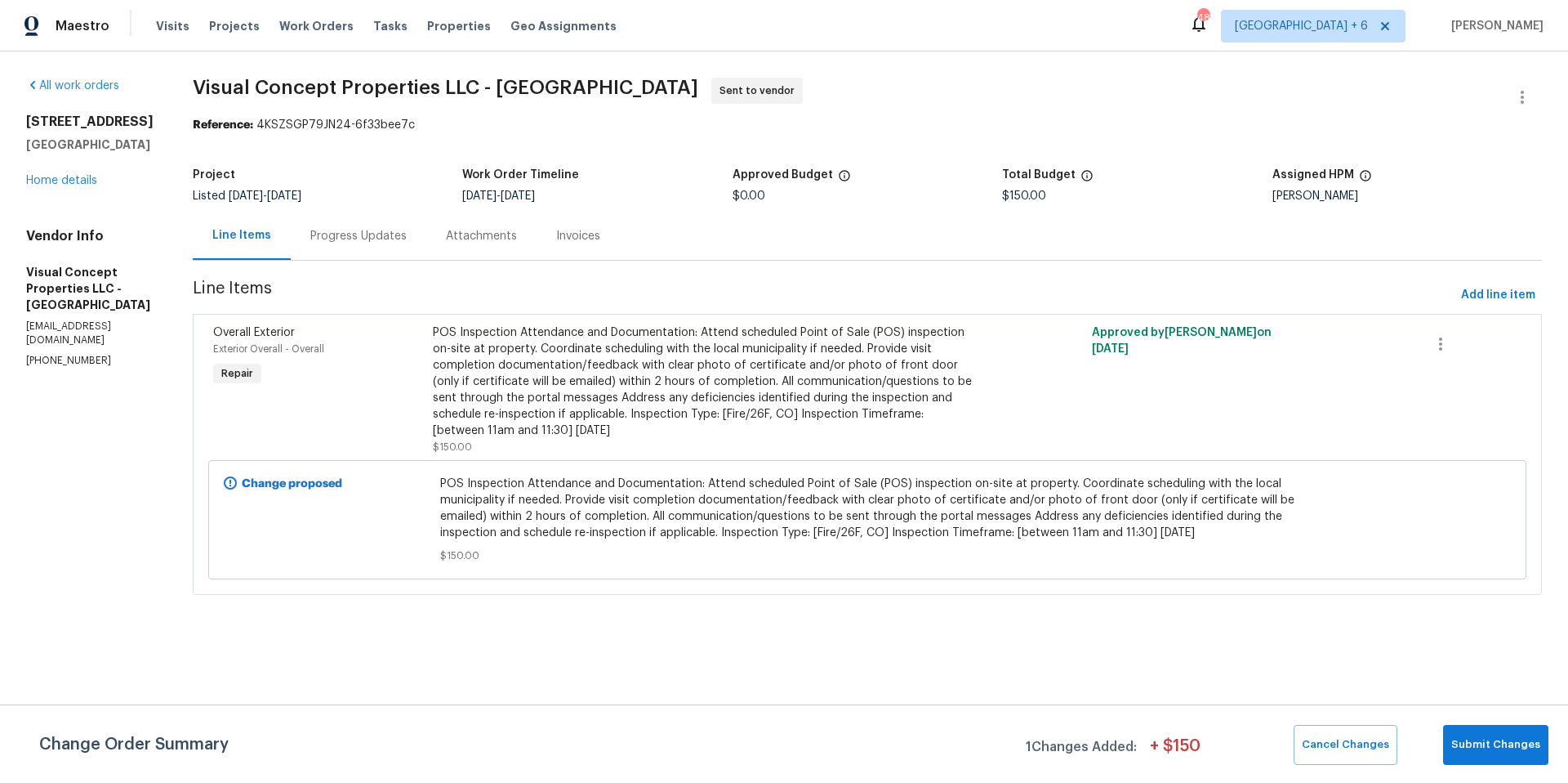
click at [386, 235] on div "Progress Updates" at bounding box center [358, 236] width 96 height 16
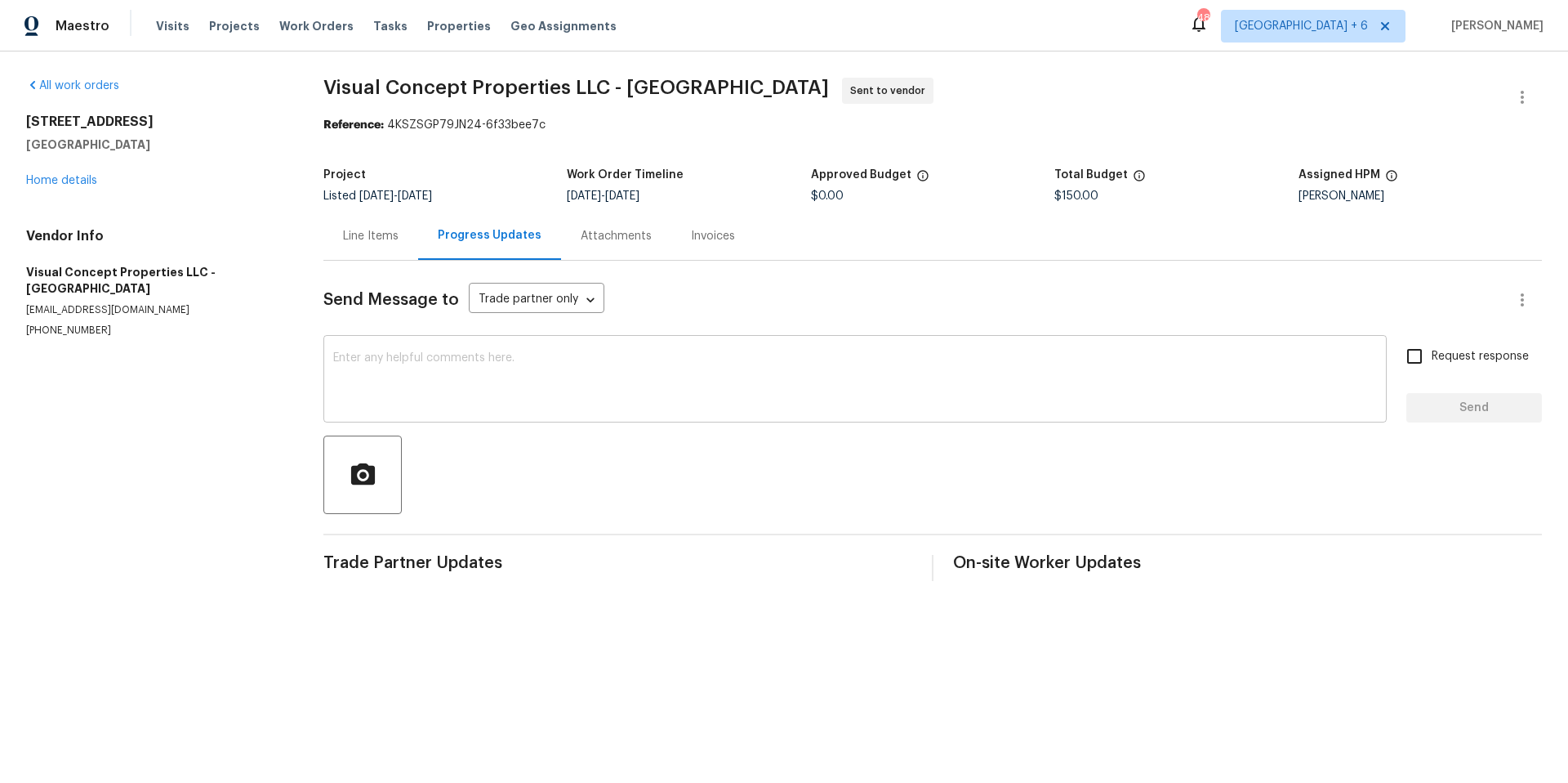
click at [674, 371] on textarea at bounding box center [855, 380] width 1044 height 57
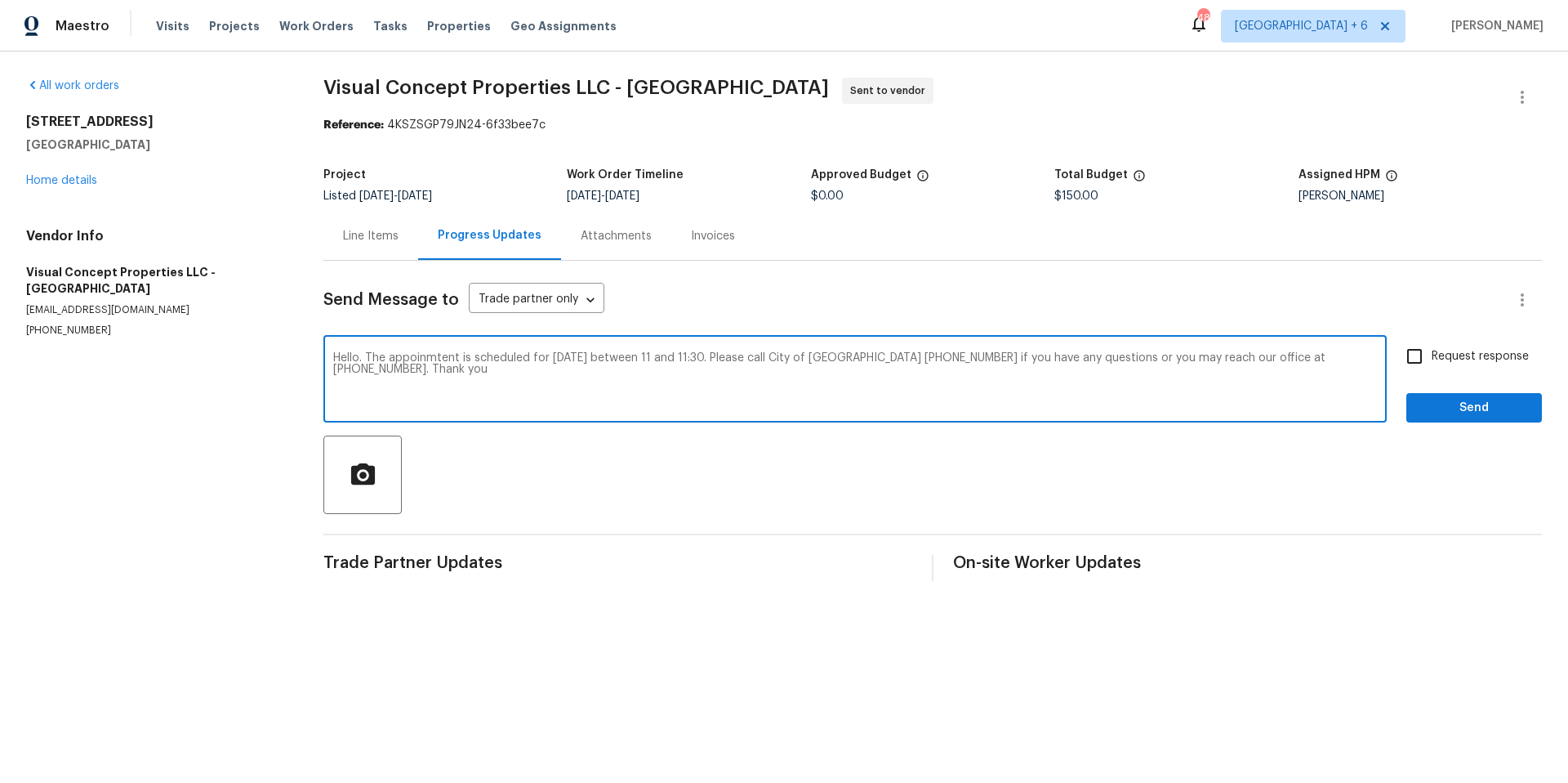
click at [716, 355] on textarea "Hello. The appoinmtent is scheduled for [DATE] between 11 and 11:30. Please cal…" at bounding box center [855, 380] width 1044 height 57
click at [797, 356] on textarea "Hello. The appoinmtent is scheduled for [DATE] between 11 and 11:30am. Please c…" at bounding box center [855, 380] width 1044 height 57
click at [971, 358] on textarea "Hello. The appoinmtent is scheduled for [DATE] between 11 and 11:30am. Please c…" at bounding box center [855, 380] width 1044 height 57
click at [1110, 353] on textarea "Hello. The appoinmtent is scheduled for [DATE] between 11 and 11:30am. Please c…" at bounding box center [855, 380] width 1044 height 57
click at [1156, 393] on textarea "Hello. The appoinmtent is scheduled for [DATE] between 11 and 11:30am. Please c…" at bounding box center [855, 380] width 1044 height 57
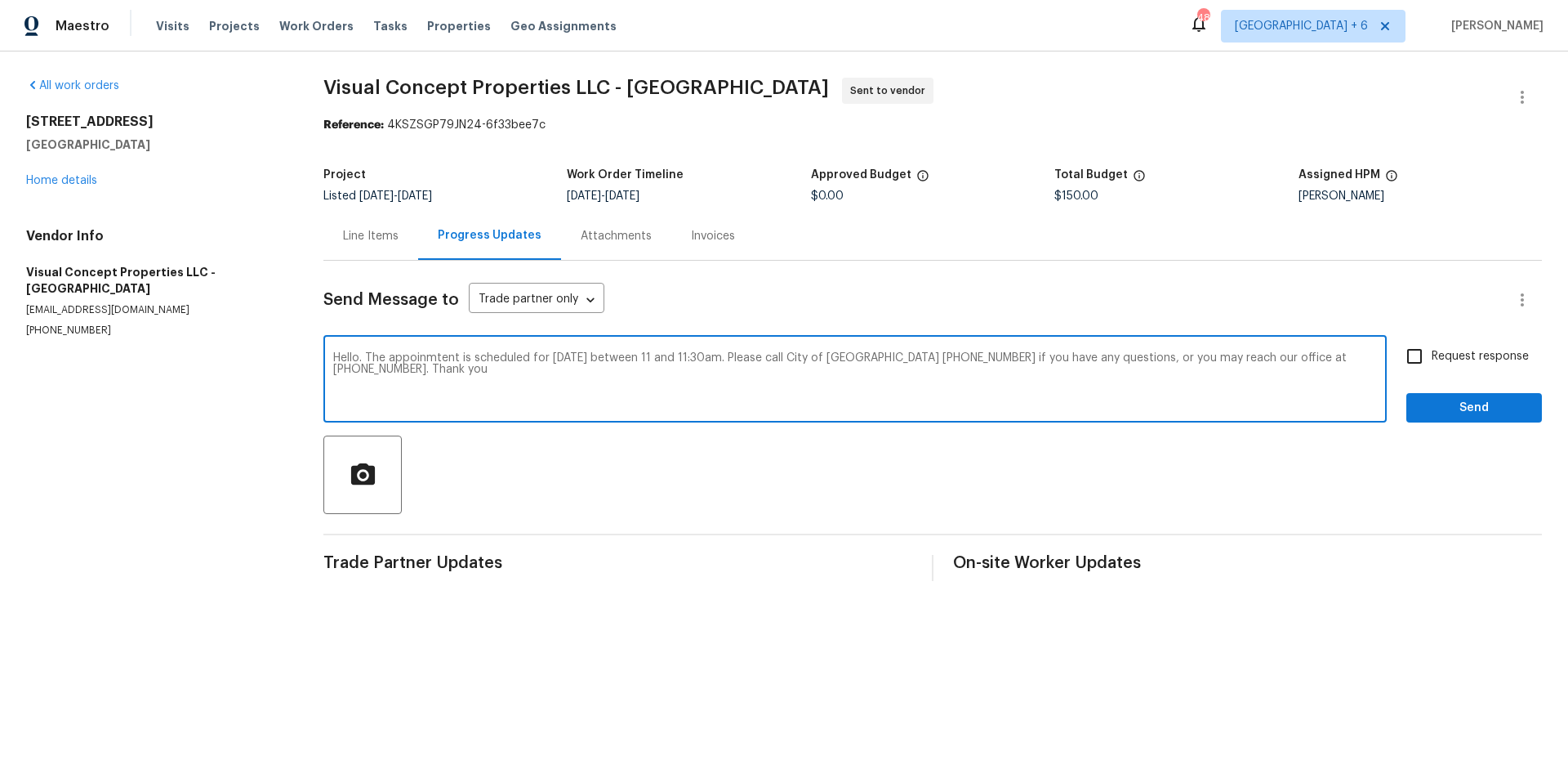
type textarea "Hello. The appoinmtent is scheduled for [DATE] between 11 and 11:30am. Please c…"
click at [1413, 356] on input "Request response" at bounding box center [1414, 356] width 35 height 35
checkbox input "true"
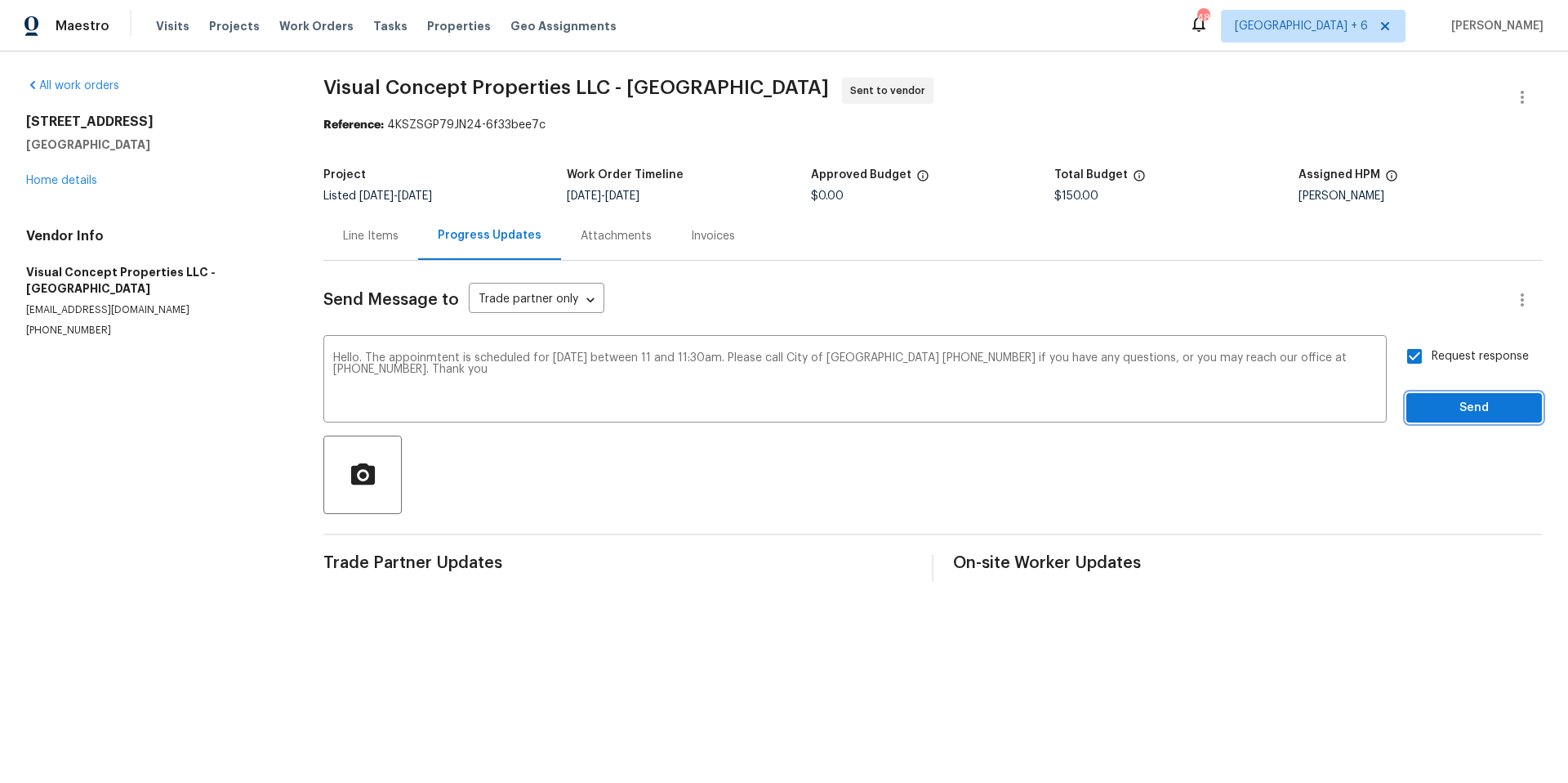
click at [1455, 407] on span "Send" at bounding box center [1474, 408] width 109 height 20
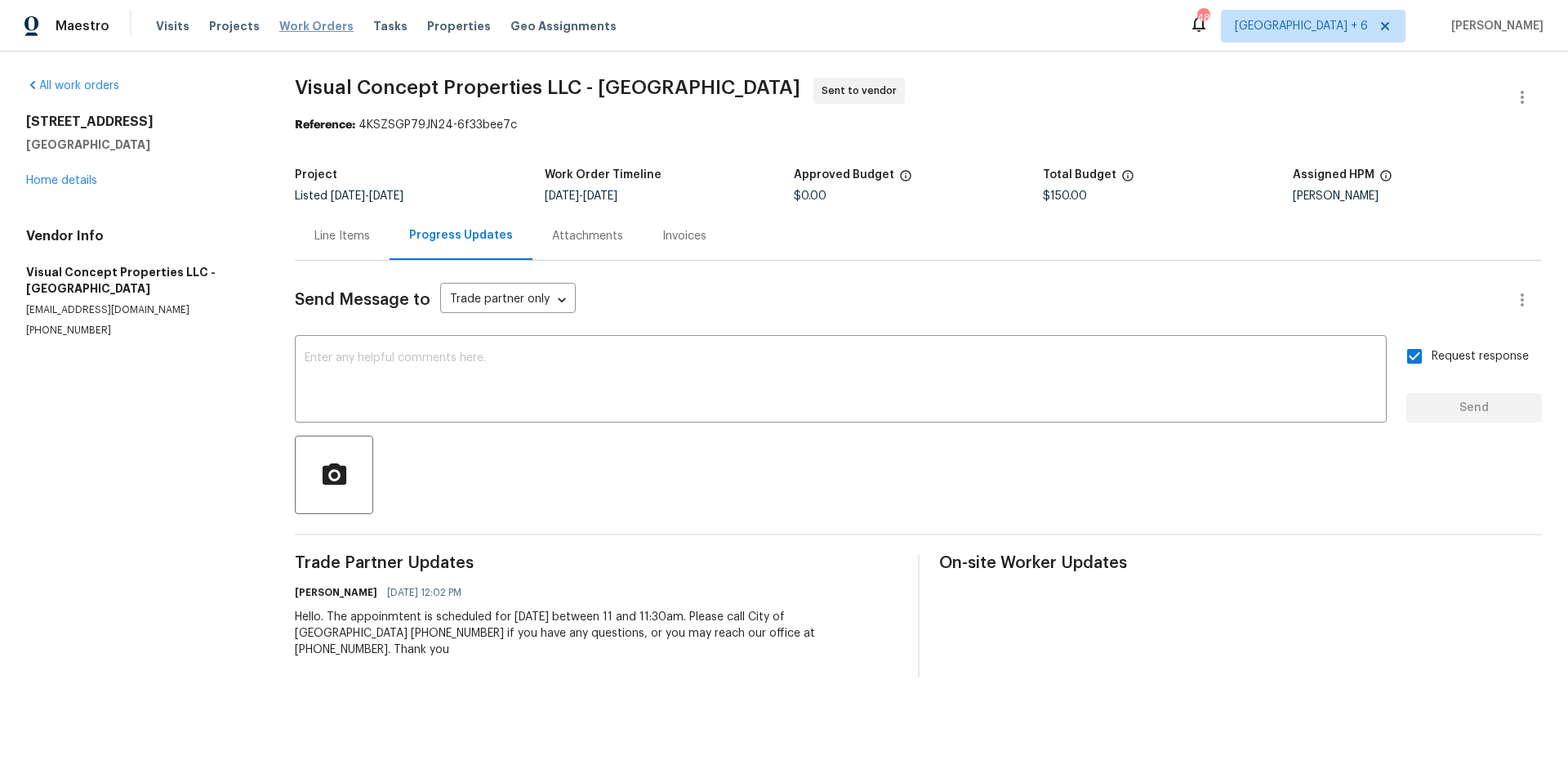
click at [310, 25] on span "Work Orders" at bounding box center [316, 26] width 75 height 16
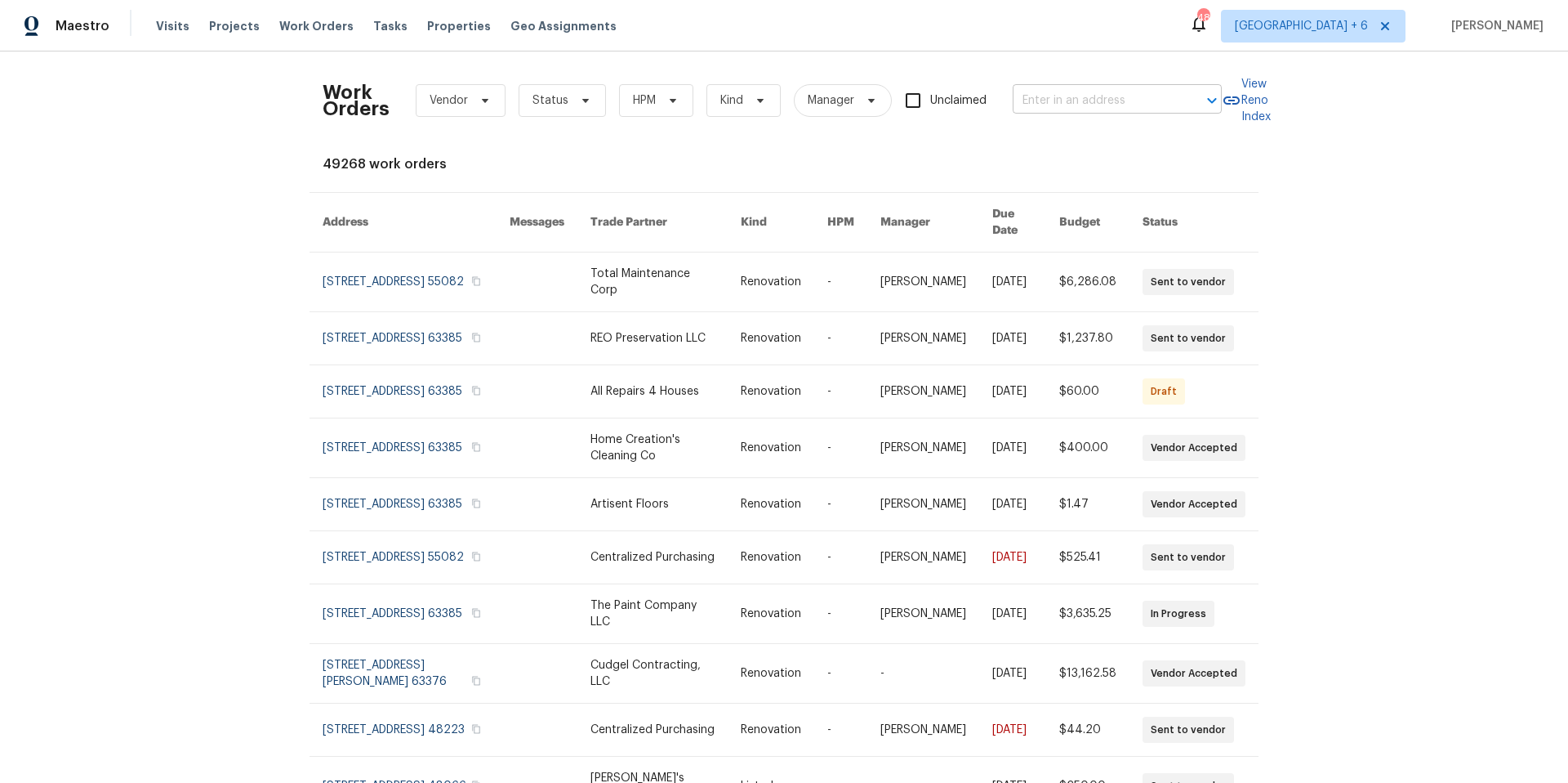
click at [1147, 95] on input "text" at bounding box center [1094, 101] width 164 height 25
type input "5749"
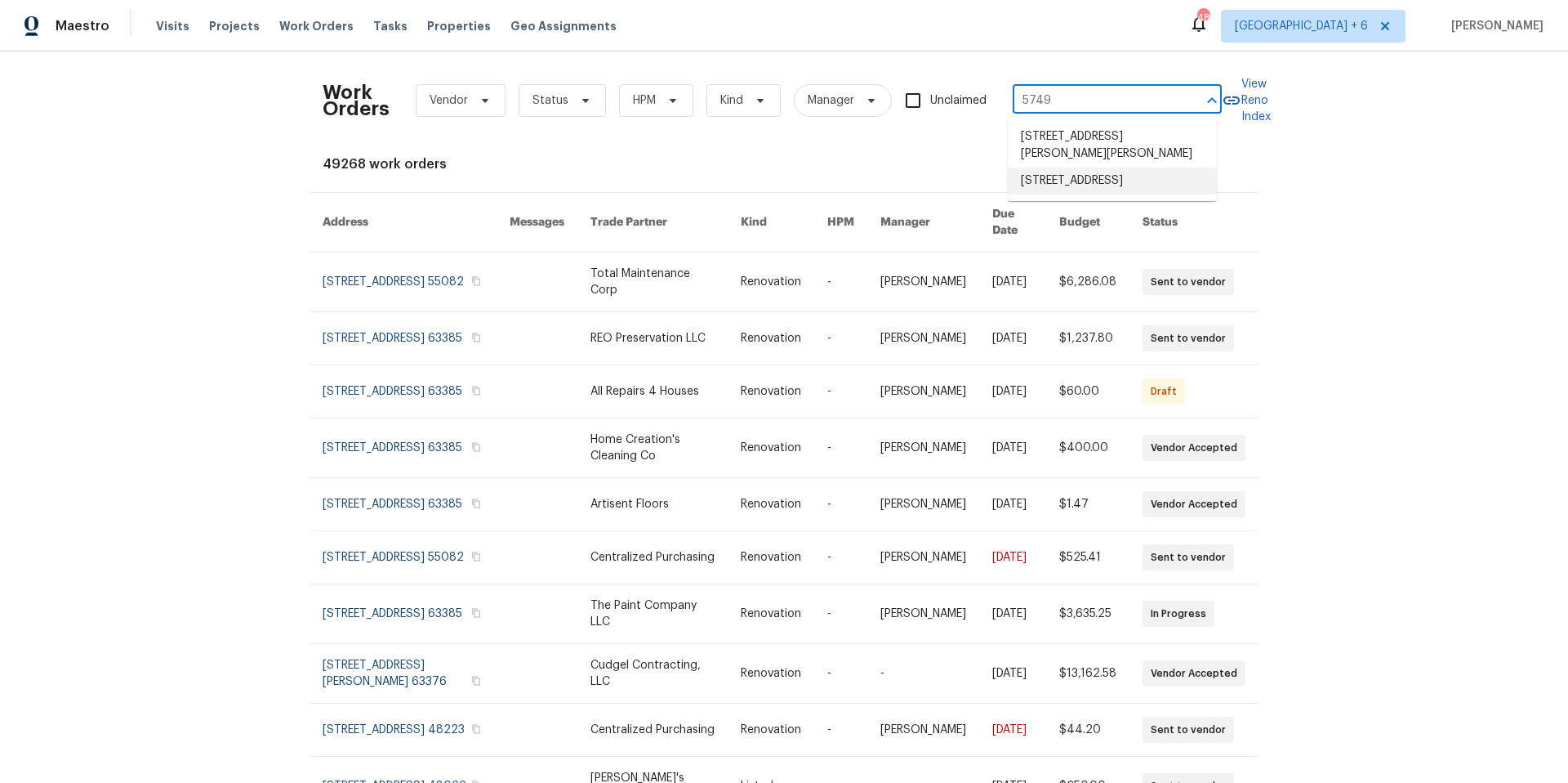
click at [1157, 175] on li "[STREET_ADDRESS]" at bounding box center [1113, 181] width 209 height 27
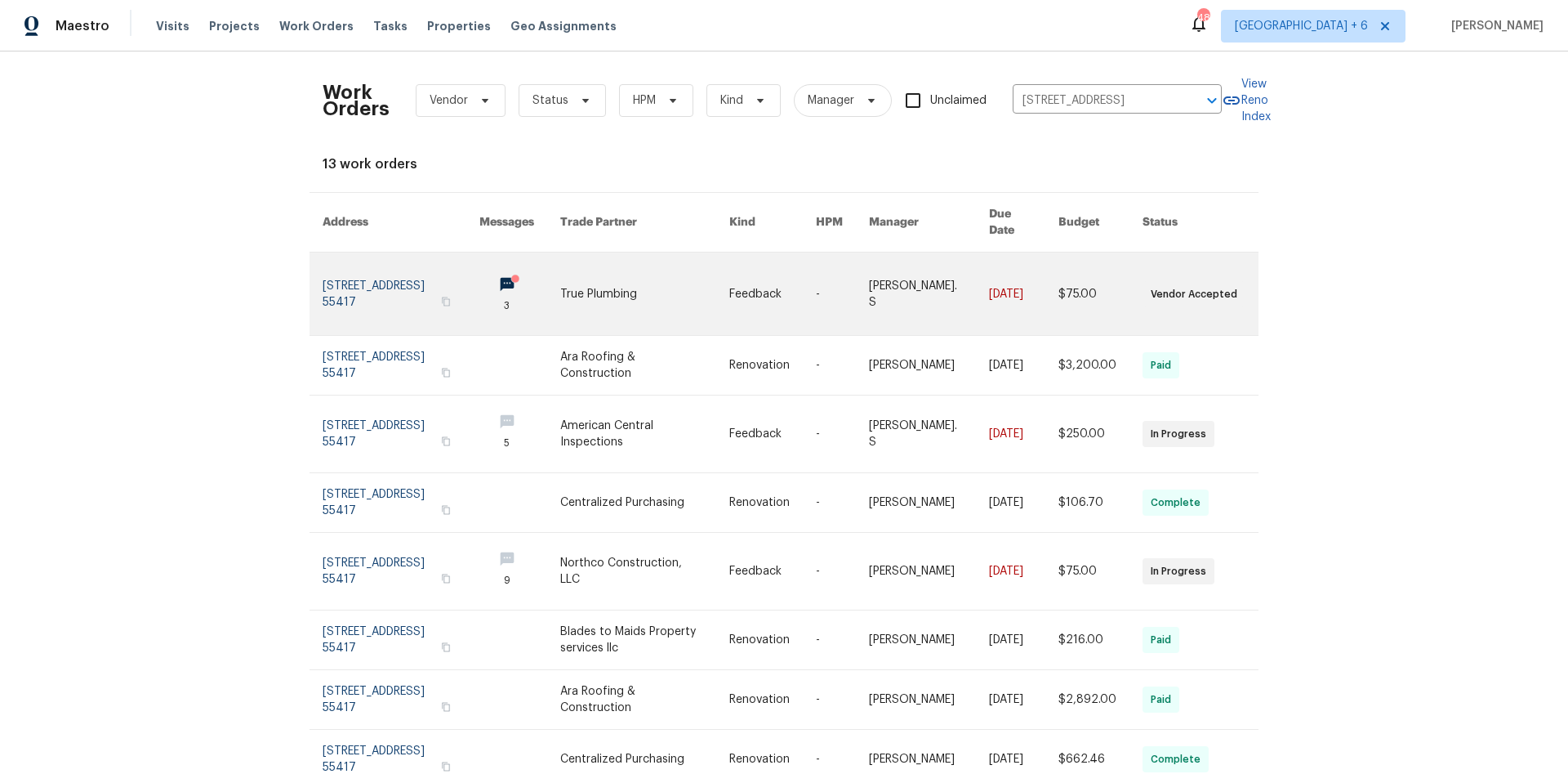
click at [375, 271] on link at bounding box center [401, 294] width 157 height 83
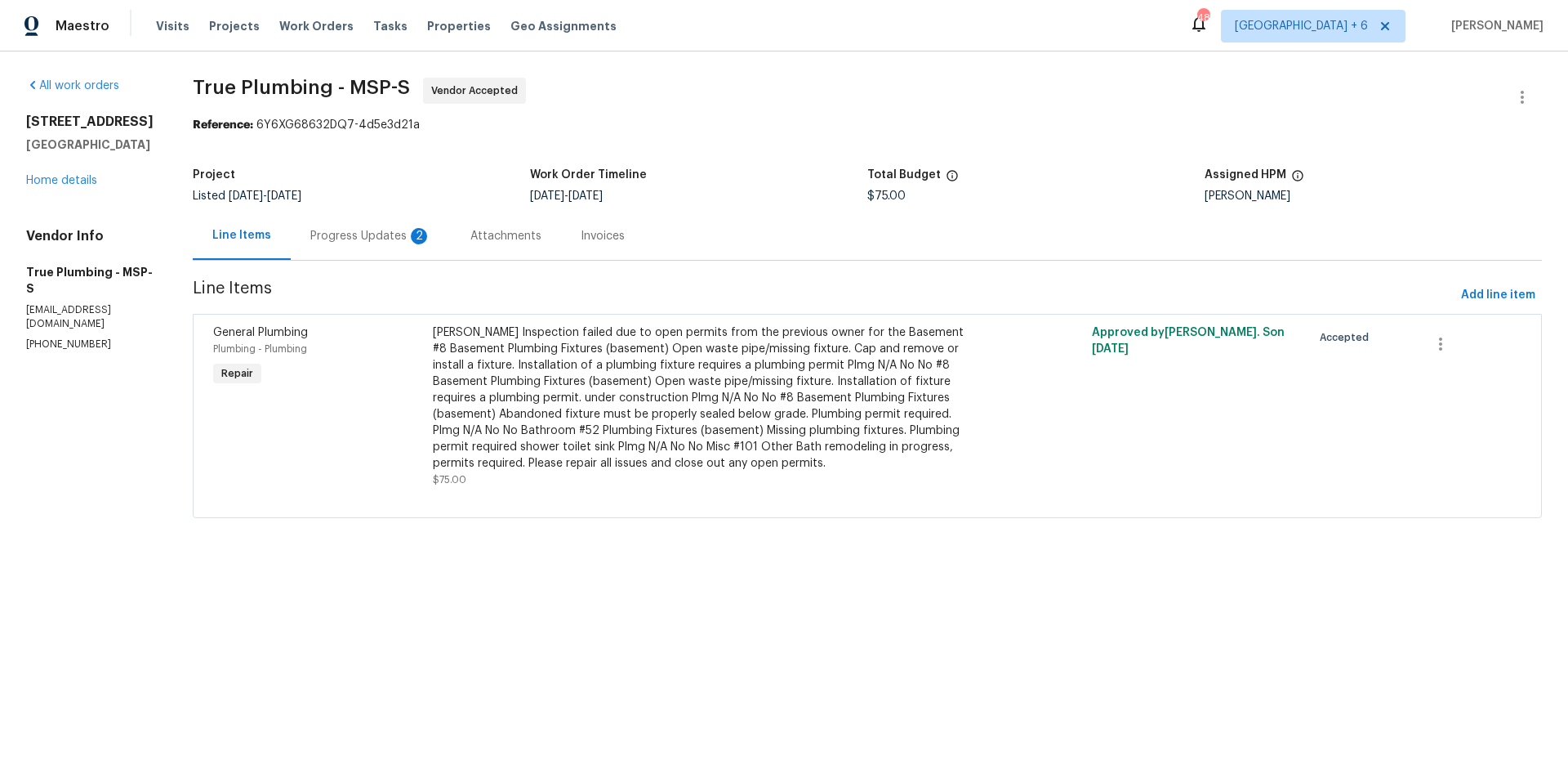
click at [423, 237] on div "Progress Updates 2" at bounding box center [370, 236] width 121 height 16
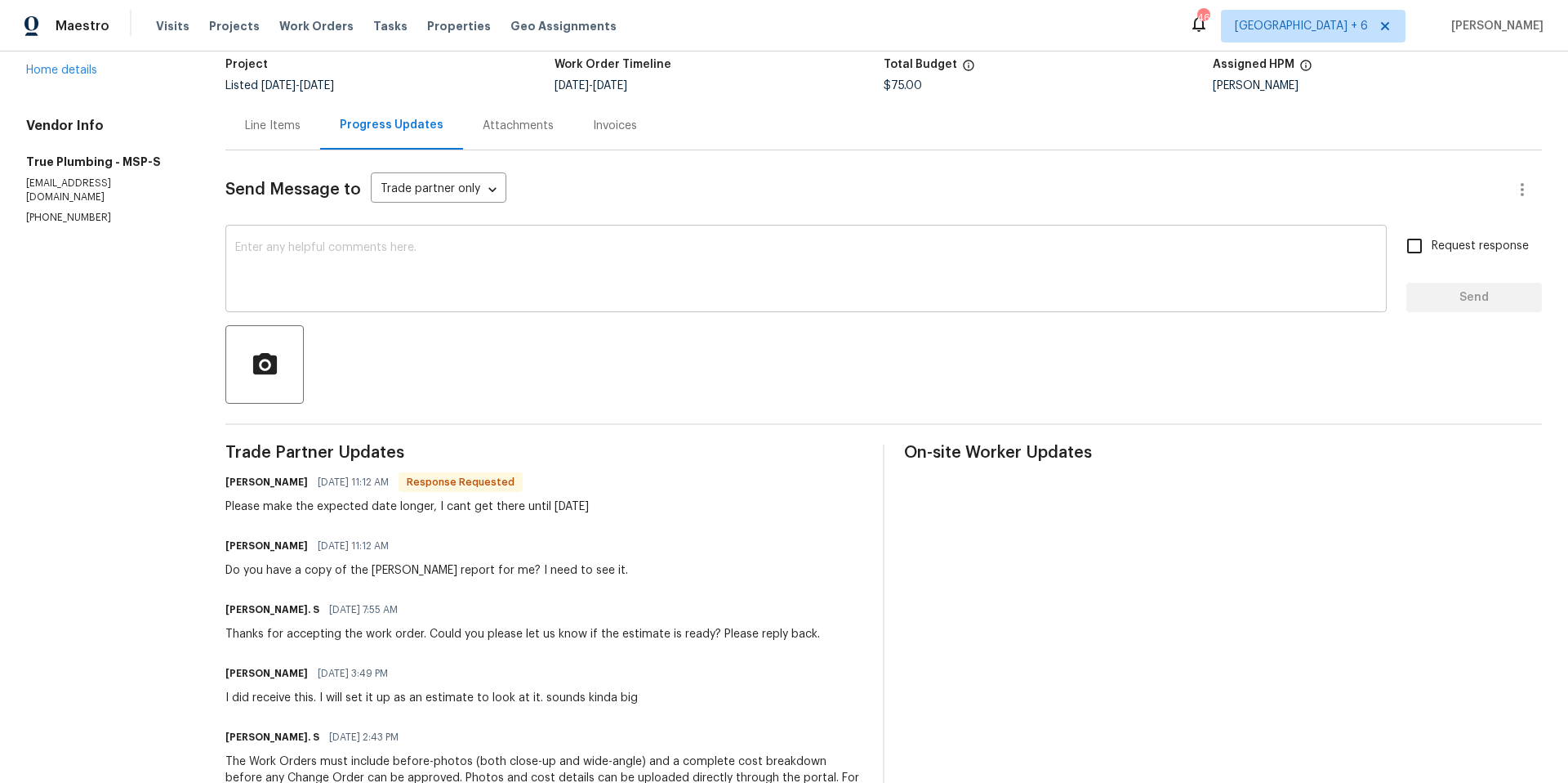
scroll to position [136, 0]
